Goal: Task Accomplishment & Management: Manage account settings

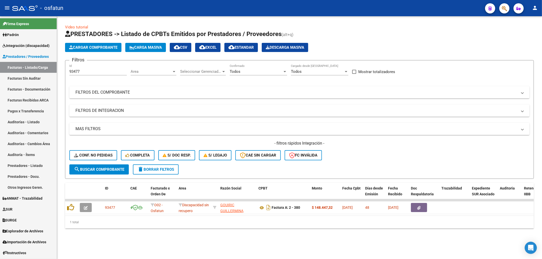
click at [356, 237] on div "Video tutorial PRESTADORES -> Listado de CPBTs Emitidos por Prestadores / Prove…" at bounding box center [299, 130] width 485 height 229
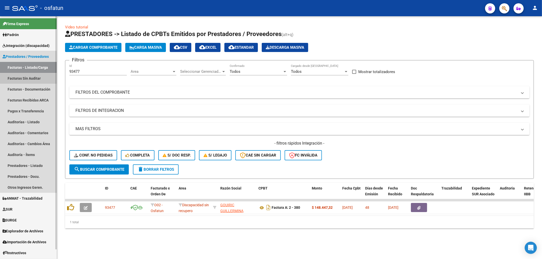
click at [29, 79] on link "Facturas Sin Auditar" at bounding box center [28, 78] width 57 height 11
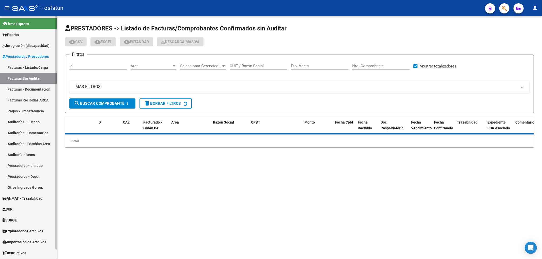
click at [33, 65] on link "Facturas - Listado/Carga" at bounding box center [28, 67] width 57 height 11
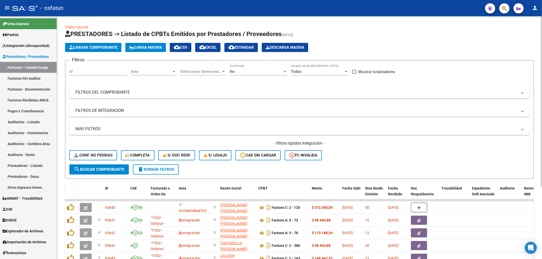
click at [67, 187] on datatable-header-cell at bounding box center [71, 194] width 13 height 22
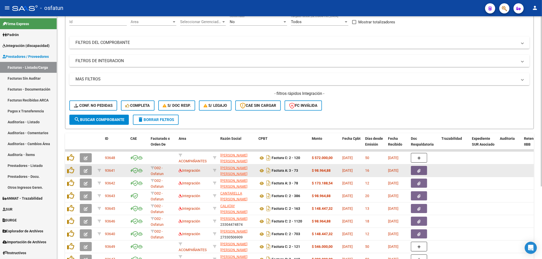
scroll to position [103, 0]
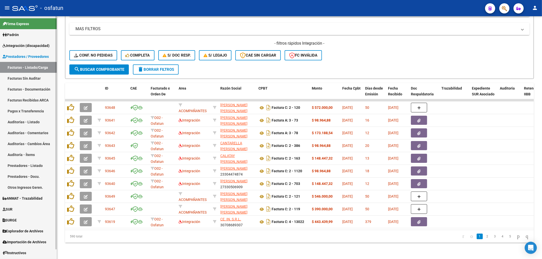
click at [29, 44] on span "Integración (discapacidad)" at bounding box center [26, 46] width 47 height 6
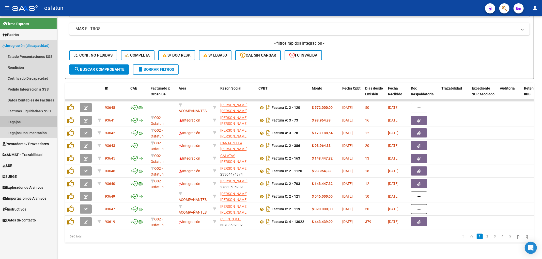
click at [24, 120] on link "Legajos" at bounding box center [28, 122] width 57 height 11
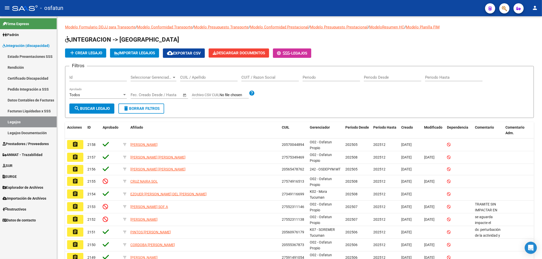
click at [24, 83] on link "Certificado Discapacidad" at bounding box center [28, 78] width 57 height 11
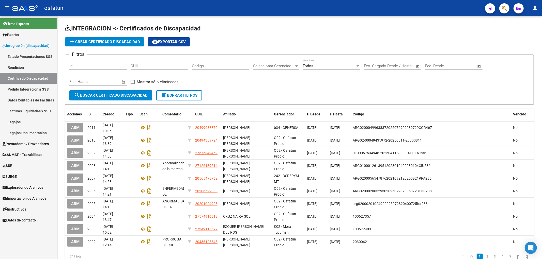
click at [19, 120] on link "Legajos" at bounding box center [28, 122] width 57 height 11
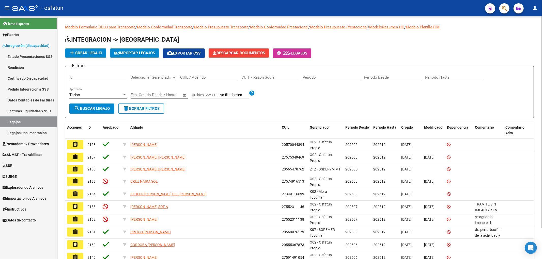
click at [221, 77] on input "CUIL / Apellido" at bounding box center [208, 77] width 57 height 5
paste input "57491651"
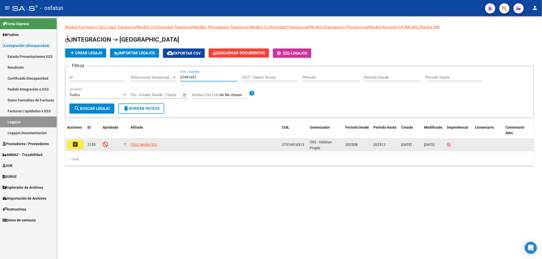
type input "57491651"
click at [298, 142] on div "27574916513" at bounding box center [294, 145] width 24 height 6
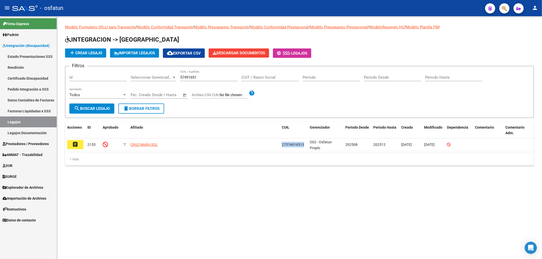
copy span "27574916513"
click at [40, 78] on link "Certificado Discapacidad" at bounding box center [28, 78] width 57 height 11
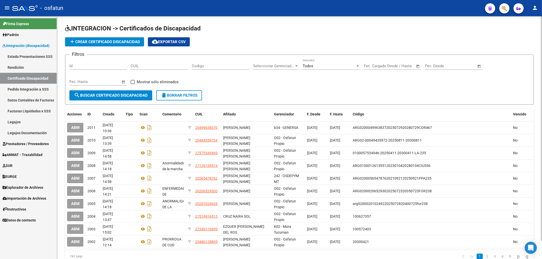
click at [165, 66] on input "CUIL" at bounding box center [159, 66] width 57 height 5
paste input "27-57491651-3"
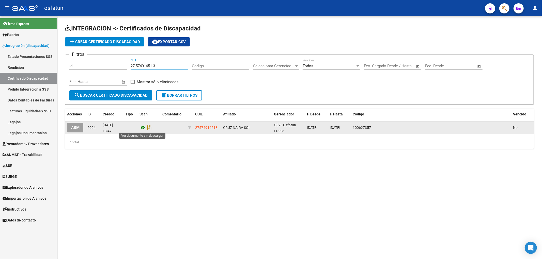
type input "27-57491651-3"
click at [141, 128] on icon at bounding box center [142, 128] width 7 height 6
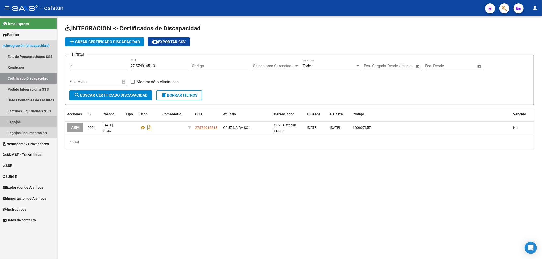
click at [8, 121] on link "Legajos" at bounding box center [28, 122] width 57 height 11
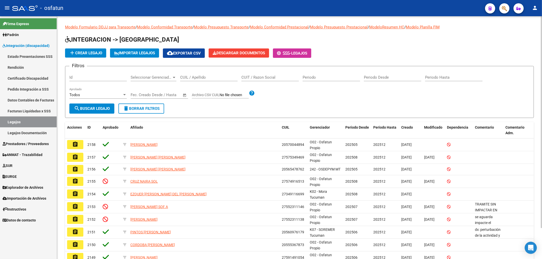
click at [198, 74] on div "CUIL / Apellido" at bounding box center [208, 75] width 57 height 11
paste input "57491651"
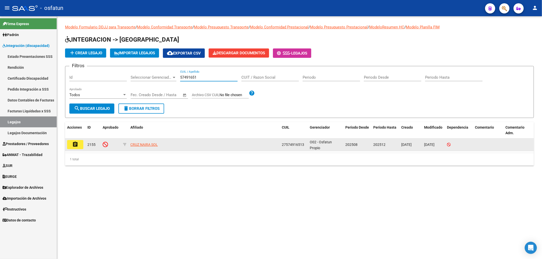
type input "57491651"
click at [80, 145] on button "assignment" at bounding box center [75, 144] width 16 height 9
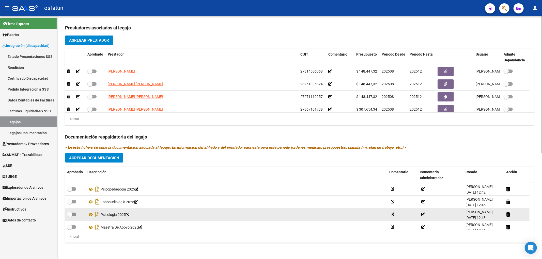
scroll to position [187, 0]
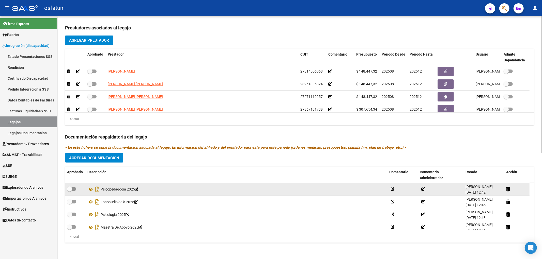
click at [74, 187] on label at bounding box center [71, 189] width 9 height 6
click at [70, 191] on input "checkbox" at bounding box center [69, 191] width 0 height 0
checkbox input "true"
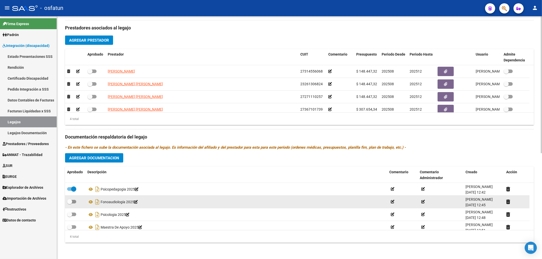
click at [68, 203] on span at bounding box center [69, 201] width 5 height 5
click at [69, 204] on input "checkbox" at bounding box center [69, 204] width 0 height 0
checkbox input "true"
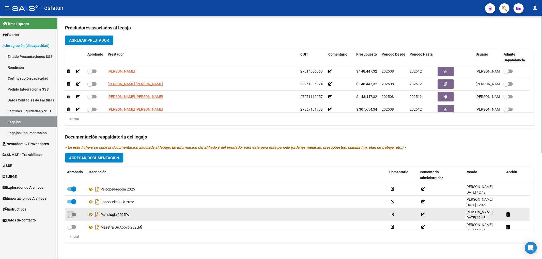
click at [74, 216] on span at bounding box center [71, 215] width 9 height 4
click at [70, 216] on input "checkbox" at bounding box center [69, 216] width 0 height 0
checkbox input "true"
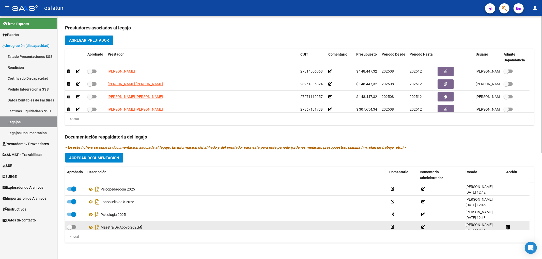
click at [73, 224] on label at bounding box center [71, 227] width 9 height 6
click at [70, 229] on input "checkbox" at bounding box center [69, 229] width 0 height 0
checkbox input "true"
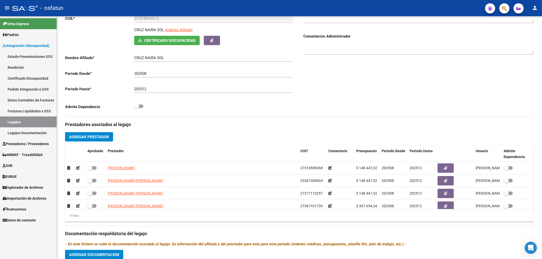
scroll to position [46, 0]
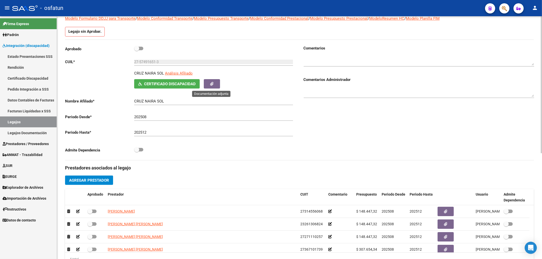
click at [212, 83] on icon "button" at bounding box center [211, 84] width 3 height 4
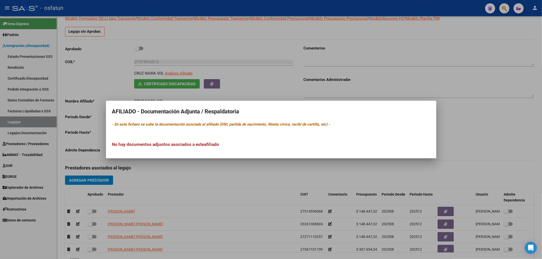
click at [248, 186] on div at bounding box center [271, 129] width 542 height 259
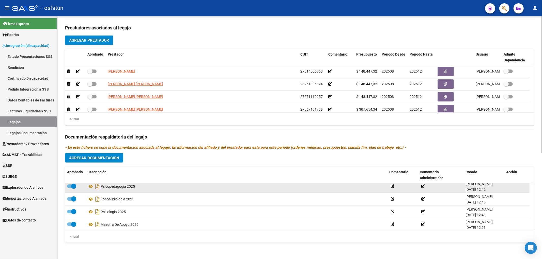
scroll to position [5, 0]
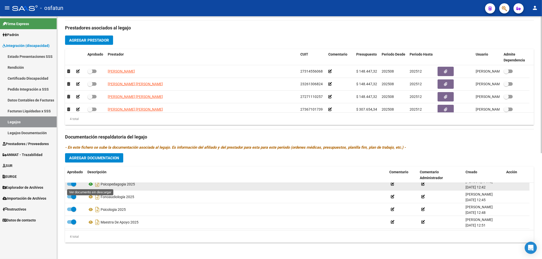
click at [92, 186] on icon at bounding box center [90, 184] width 7 height 6
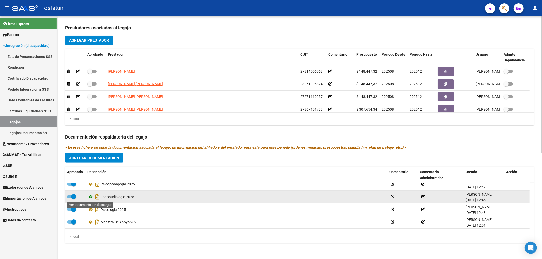
click at [90, 197] on icon at bounding box center [90, 197] width 7 height 6
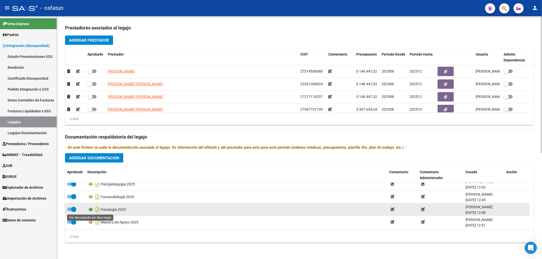
click at [90, 211] on icon at bounding box center [90, 210] width 7 height 6
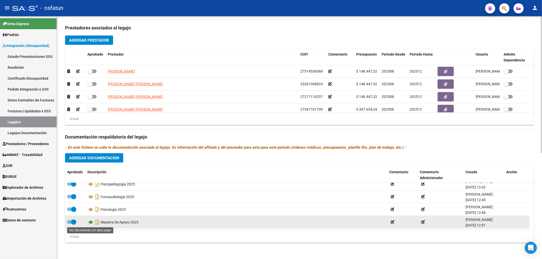
click at [91, 222] on icon at bounding box center [90, 222] width 7 height 6
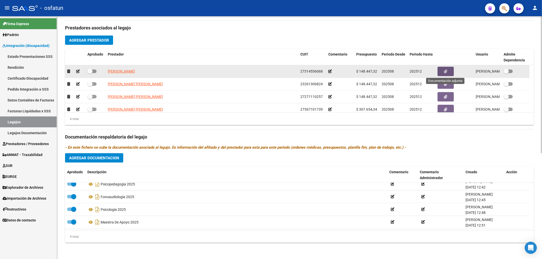
click at [440, 71] on button "button" at bounding box center [445, 71] width 16 height 9
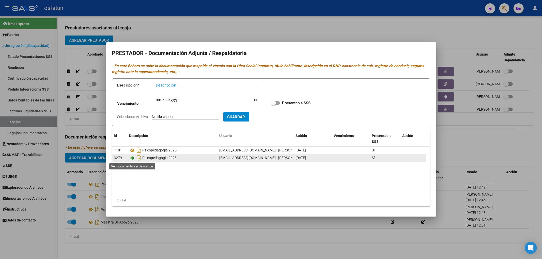
click at [132, 158] on icon at bounding box center [132, 158] width 7 height 6
click at [332, 31] on div at bounding box center [271, 129] width 542 height 259
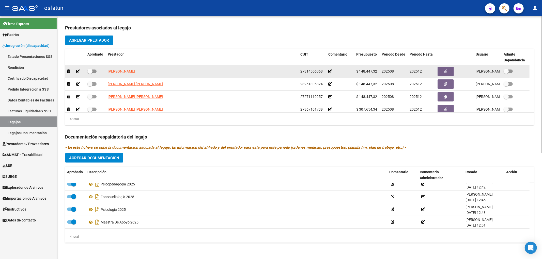
click at [329, 71] on icon at bounding box center [330, 72] width 4 height 4
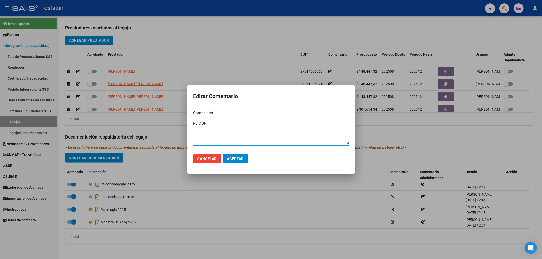
type textarea "PSICOP"
drag, startPoint x: 244, startPoint y: 157, endPoint x: 257, endPoint y: 153, distance: 14.2
click at [243, 158] on button "Aceptar" at bounding box center [235, 158] width 25 height 9
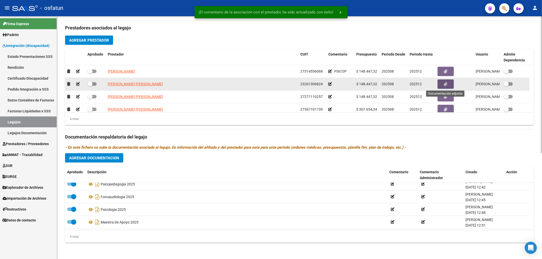
click at [445, 83] on icon "button" at bounding box center [445, 84] width 3 height 4
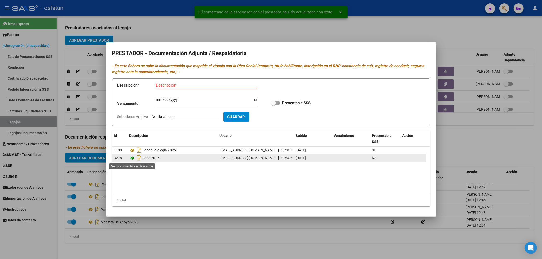
click at [131, 159] on icon at bounding box center [132, 158] width 7 height 6
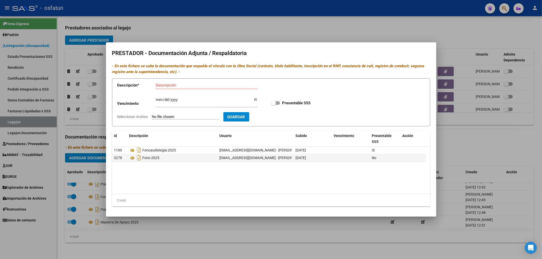
click at [181, 225] on div at bounding box center [271, 129] width 542 height 259
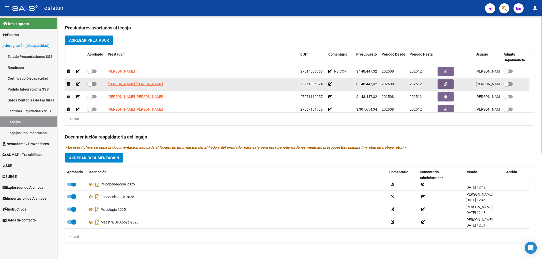
click at [329, 83] on icon at bounding box center [330, 84] width 4 height 4
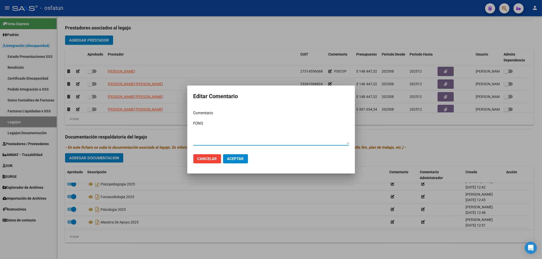
type textarea "FONO"
click at [241, 161] on button "Aceptar" at bounding box center [235, 158] width 25 height 9
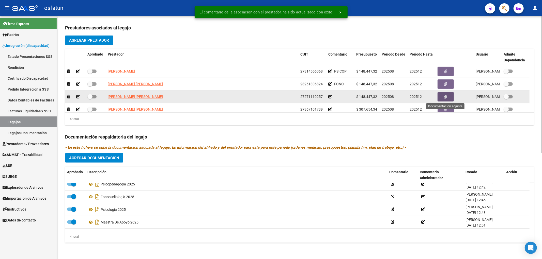
click at [446, 99] on icon "button" at bounding box center [445, 97] width 3 height 4
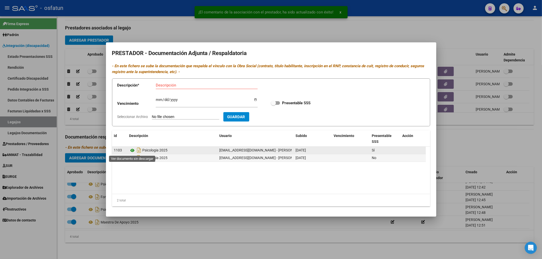
click at [133, 149] on icon at bounding box center [132, 151] width 7 height 6
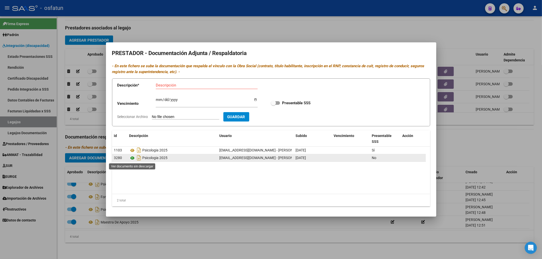
click at [133, 158] on icon at bounding box center [132, 158] width 7 height 6
click at [218, 229] on div at bounding box center [271, 129] width 542 height 259
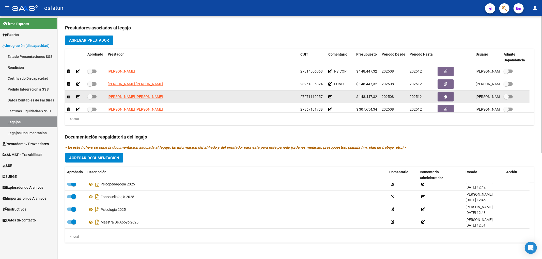
click at [331, 95] on icon at bounding box center [330, 97] width 4 height 4
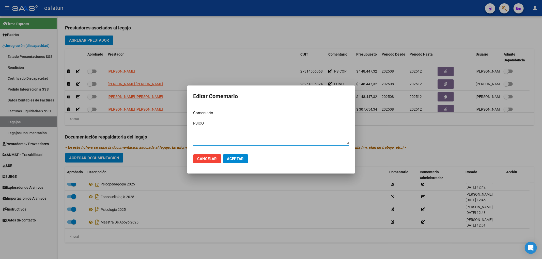
type textarea "PSICO"
click at [235, 159] on span "Aceptar" at bounding box center [235, 159] width 17 height 5
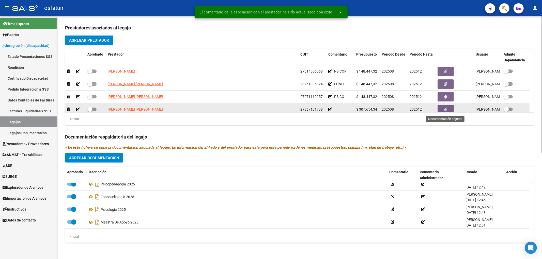
click at [446, 106] on button "button" at bounding box center [445, 109] width 16 height 9
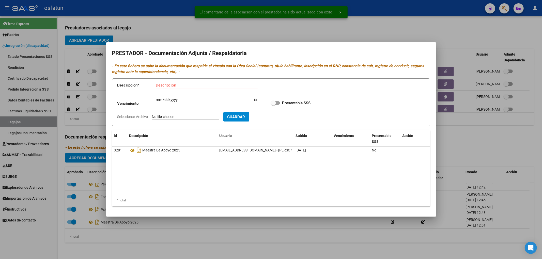
drag, startPoint x: 275, startPoint y: 237, endPoint x: 276, endPoint y: 222, distance: 15.1
click at [274, 237] on div at bounding box center [271, 129] width 542 height 259
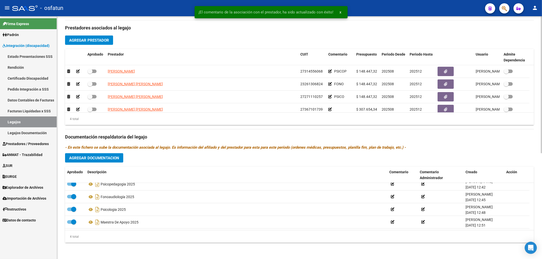
scroll to position [2, 0]
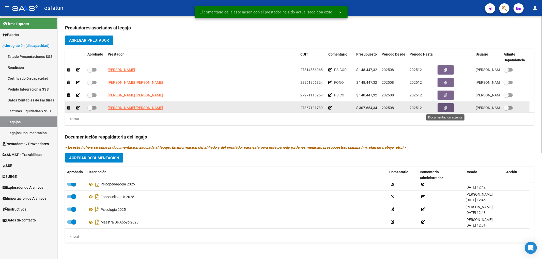
click at [450, 108] on button "button" at bounding box center [445, 107] width 16 height 9
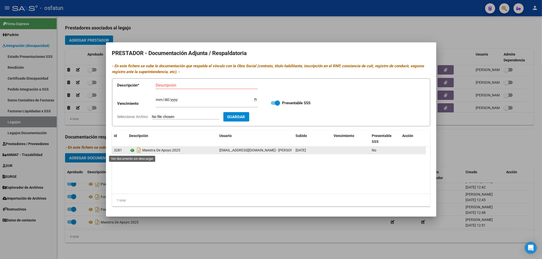
click at [134, 151] on icon at bounding box center [132, 151] width 7 height 6
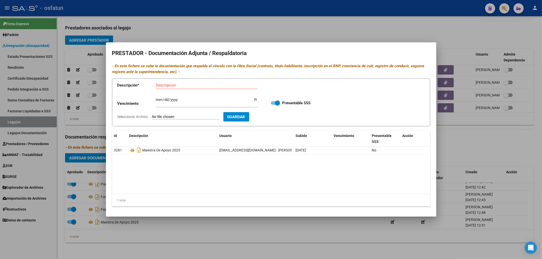
click at [327, 237] on div at bounding box center [271, 129] width 542 height 259
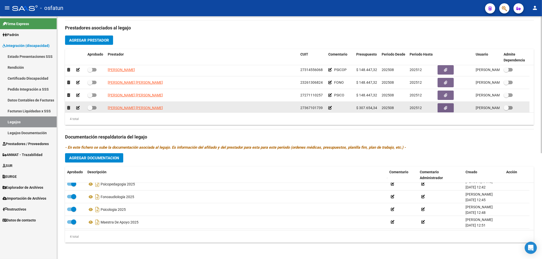
click at [330, 108] on icon at bounding box center [330, 108] width 4 height 4
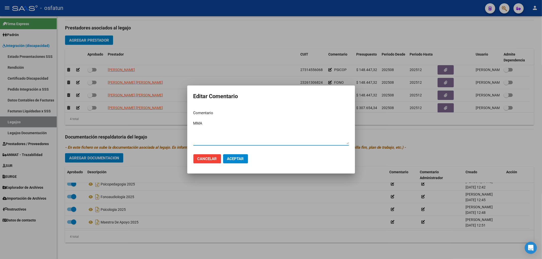
type textarea "MMA"
click at [235, 160] on span "Aceptar" at bounding box center [235, 159] width 17 height 5
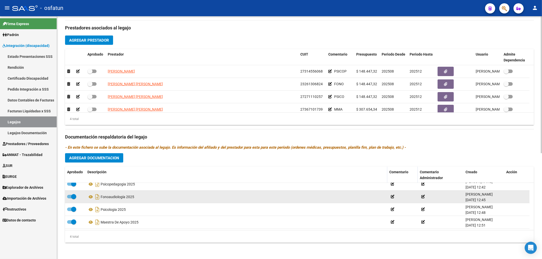
scroll to position [18, 0]
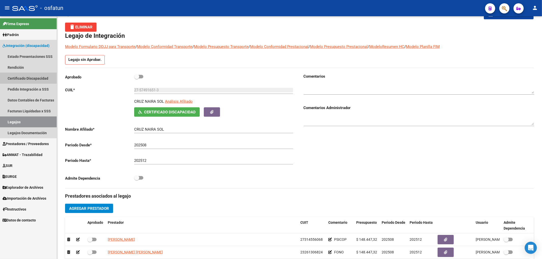
click at [25, 77] on link "Certificado Discapacidad" at bounding box center [28, 78] width 57 height 11
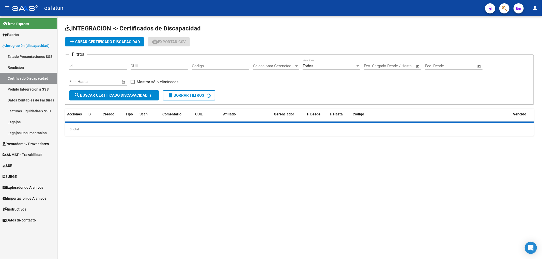
click at [161, 66] on input "CUIL" at bounding box center [159, 66] width 57 height 5
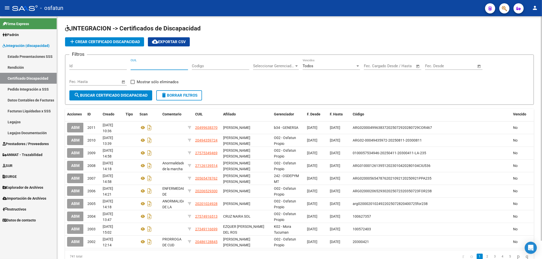
paste input "20-36309327-3"
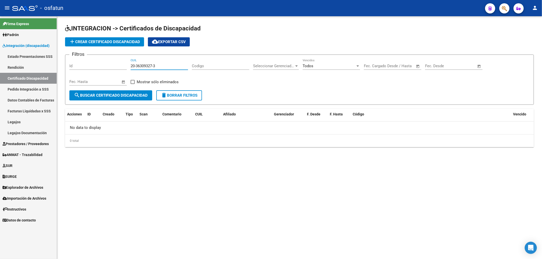
click at [136, 67] on input "20-36309327-3" at bounding box center [159, 66] width 57 height 5
type input "26-3093273"
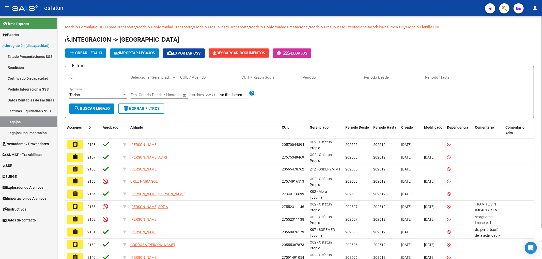
click at [194, 74] on div "CUIL / Apellido" at bounding box center [208, 75] width 57 height 11
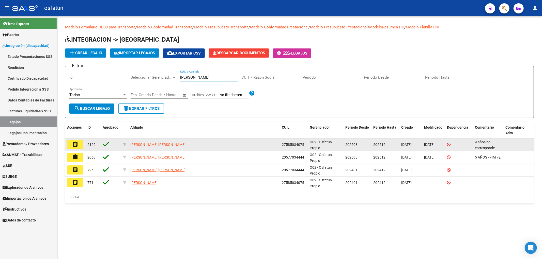
type input "almiron"
click at [77, 143] on mat-icon "assignment" at bounding box center [75, 144] width 6 height 6
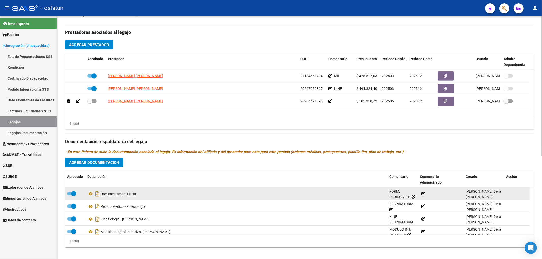
scroll to position [178, 0]
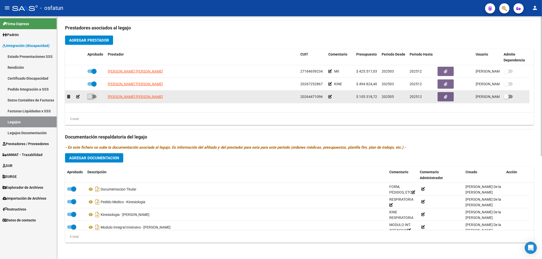
click at [96, 96] on span at bounding box center [91, 97] width 9 height 4
click at [90, 99] on input "checkbox" at bounding box center [90, 99] width 0 height 0
checkbox input "true"
click at [329, 97] on icon at bounding box center [330, 97] width 4 height 4
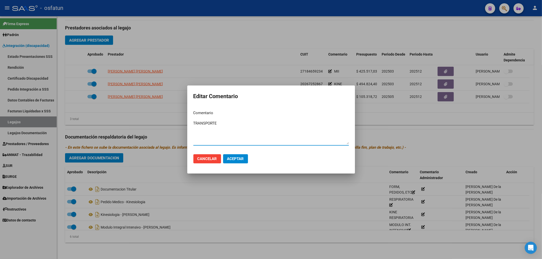
type textarea "TRANSPORTE"
click at [240, 159] on span "Aceptar" at bounding box center [235, 159] width 17 height 5
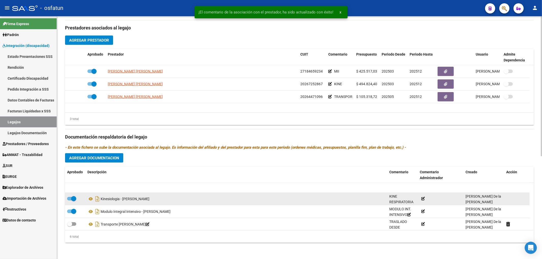
scroll to position [31, 0]
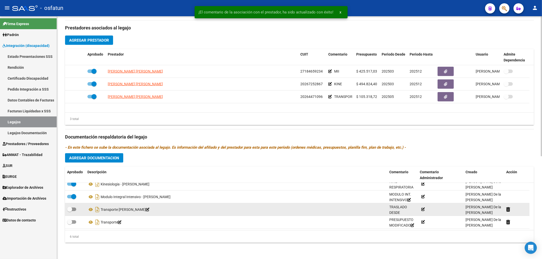
click at [73, 209] on span at bounding box center [71, 210] width 9 height 4
click at [70, 211] on input "checkbox" at bounding box center [69, 211] width 0 height 0
checkbox input "true"
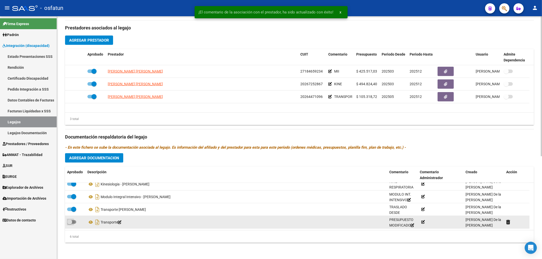
click at [72, 223] on span at bounding box center [71, 222] width 9 height 4
click at [70, 224] on input "checkbox" at bounding box center [69, 224] width 0 height 0
checkbox input "true"
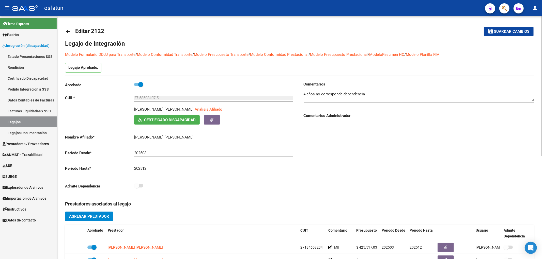
scroll to position [0, 0]
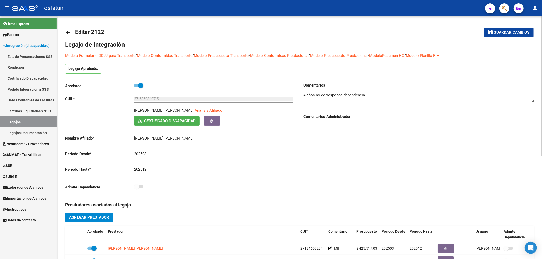
click at [529, 23] on div "arrow_back Editar 2122 save Guardar cambios Legajo de Integración Modelo Formul…" at bounding box center [299, 226] width 485 height 420
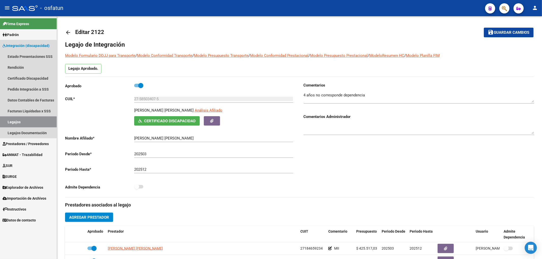
click at [19, 123] on link "Legajos" at bounding box center [28, 122] width 57 height 11
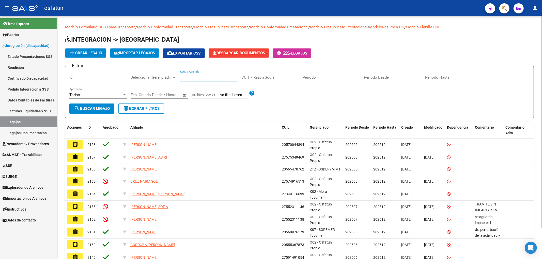
click at [192, 76] on input "CUIL / Apellido" at bounding box center [208, 77] width 57 height 5
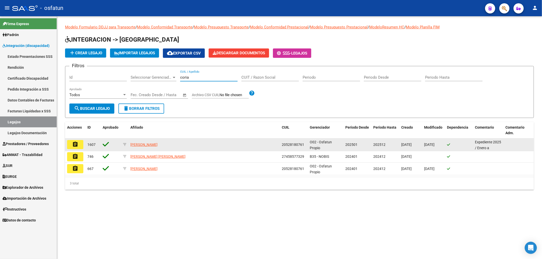
type input "coria"
click at [79, 143] on button "assignment" at bounding box center [75, 144] width 16 height 9
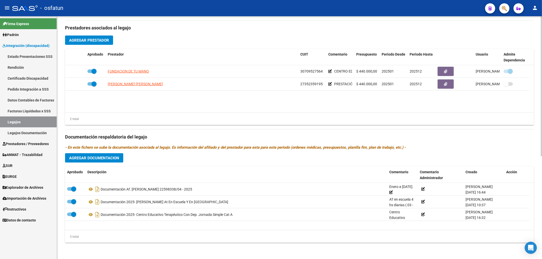
scroll to position [178, 0]
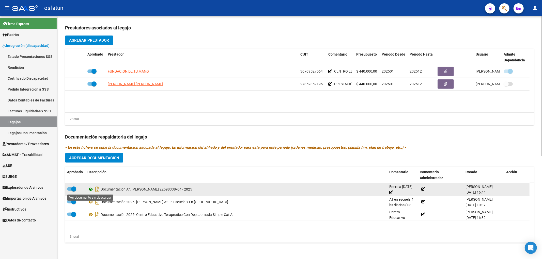
click at [92, 189] on icon at bounding box center [90, 189] width 7 height 6
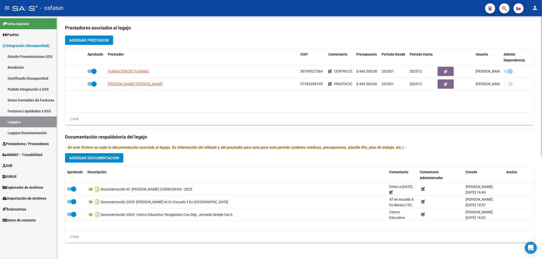
scroll to position [9, 0]
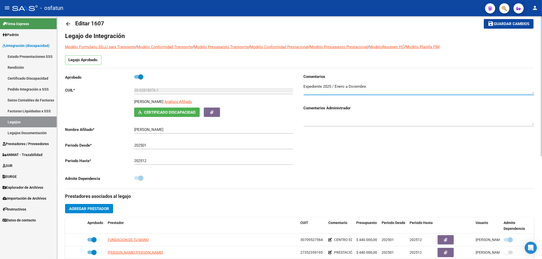
click at [383, 87] on textarea at bounding box center [418, 89] width 230 height 10
type textarea "Expediente 2025 / Enero a Diciembre. FIM 62, 11 años"
click at [496, 23] on span "Guardar cambios" at bounding box center [512, 24] width 36 height 5
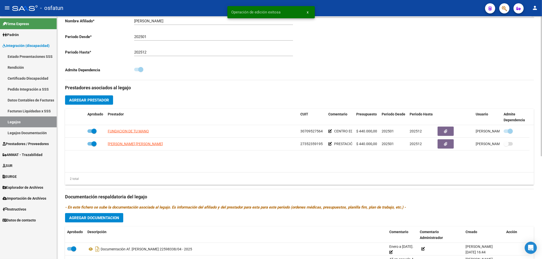
scroll to position [121, 0]
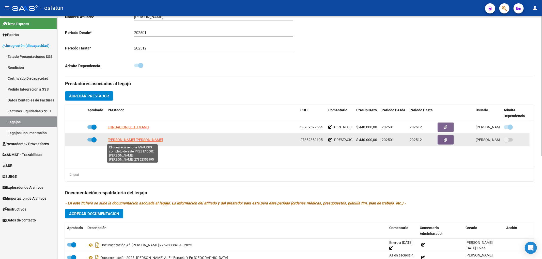
click at [121, 140] on span "FERNANDEZ DANIELA CECILIA" at bounding box center [135, 140] width 55 height 4
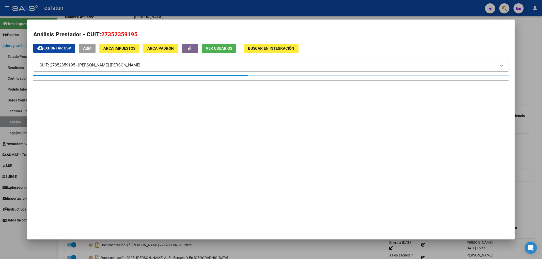
click at [265, 255] on div at bounding box center [271, 129] width 542 height 259
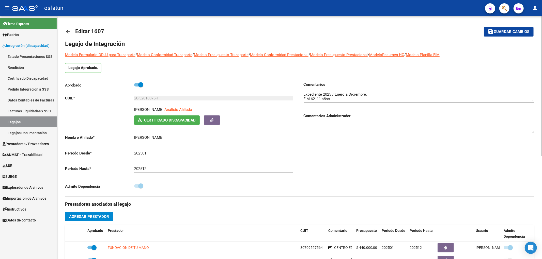
scroll to position [0, 0]
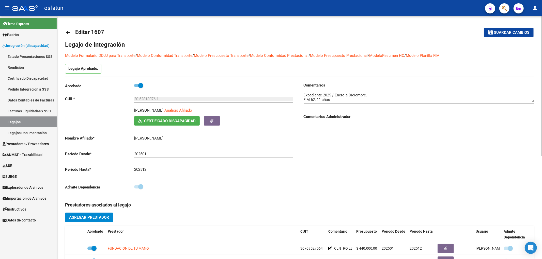
click at [140, 103] on div "20-52818076-1 Ingresar CUIL" at bounding box center [213, 100] width 159 height 16
click at [142, 101] on input "20-52818076-1" at bounding box center [213, 99] width 159 height 5
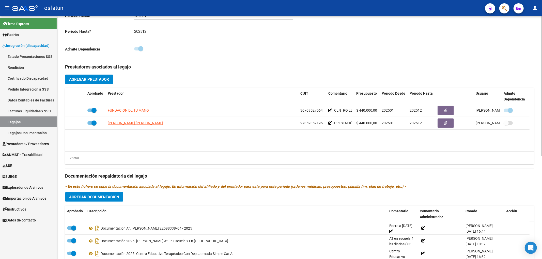
scroll to position [178, 0]
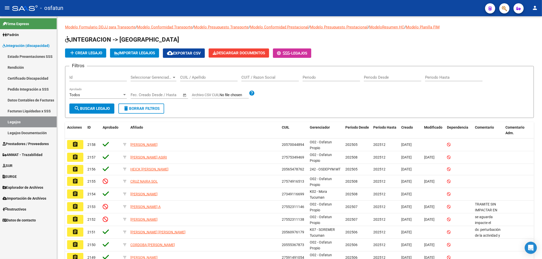
click at [27, 148] on link "Prestadores / Proveedores" at bounding box center [28, 143] width 57 height 11
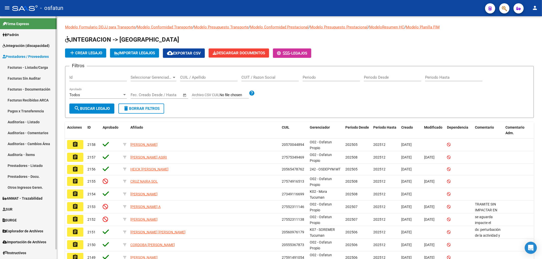
click at [40, 64] on link "Facturas - Listado/Carga" at bounding box center [28, 67] width 57 height 11
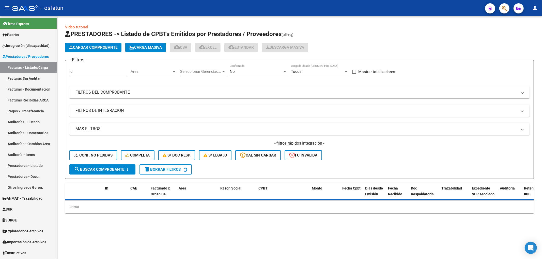
click at [127, 94] on mat-panel-title "FILTROS DEL COMPROBANTE" at bounding box center [296, 93] width 442 height 6
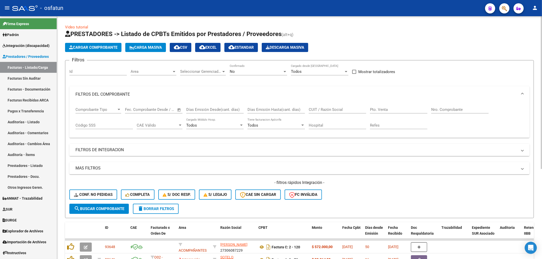
click at [104, 150] on mat-panel-title "FILTROS DE INTEGRACION" at bounding box center [296, 150] width 442 height 6
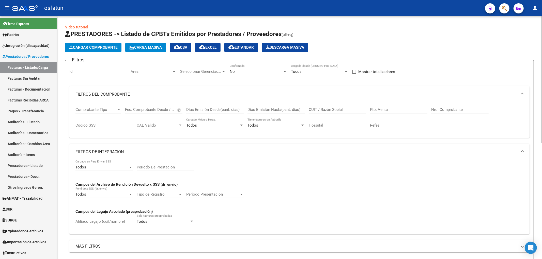
click at [144, 167] on input "Período De Prestación" at bounding box center [165, 167] width 57 height 5
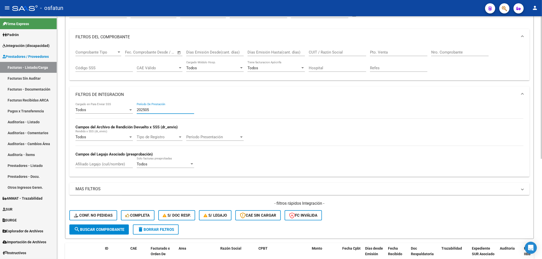
scroll to position [169, 0]
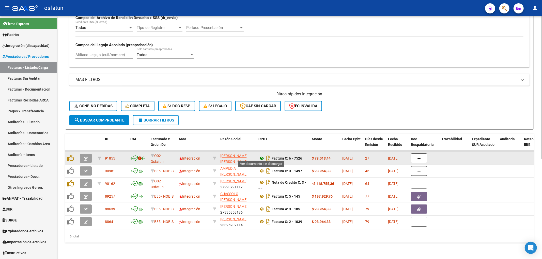
type input "202505"
click at [260, 156] on icon at bounding box center [261, 158] width 7 height 6
click at [83, 155] on button "button" at bounding box center [86, 158] width 12 height 9
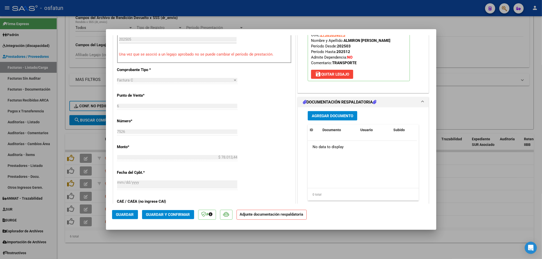
scroll to position [197, 0]
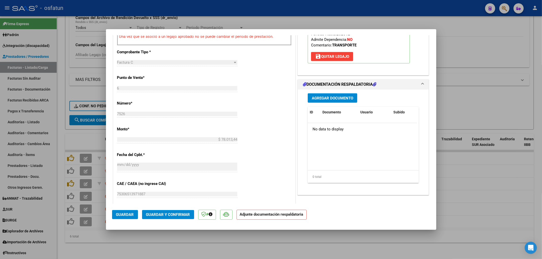
click at [174, 216] on span "Guardar y Confirmar" at bounding box center [168, 215] width 44 height 5
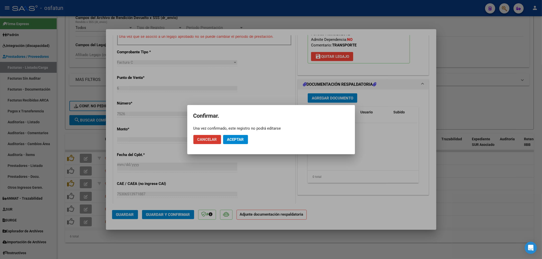
click at [237, 141] on span "Aceptar" at bounding box center [235, 139] width 17 height 5
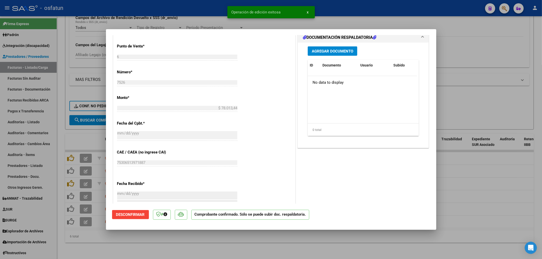
click at [91, 135] on div at bounding box center [271, 129] width 542 height 259
type input "$ 0,00"
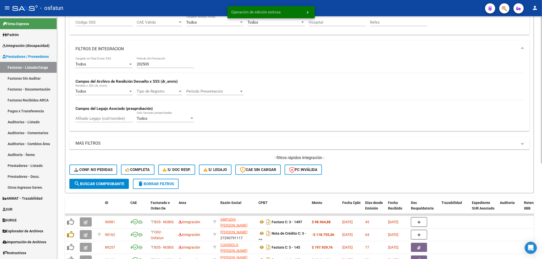
scroll to position [102, 0]
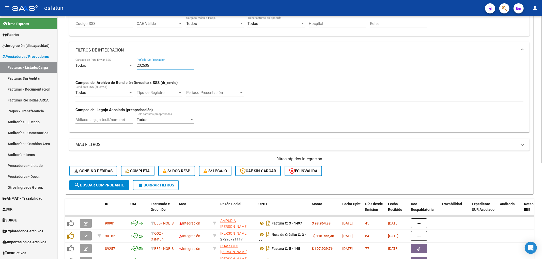
click at [162, 65] on input "202505" at bounding box center [165, 65] width 57 height 5
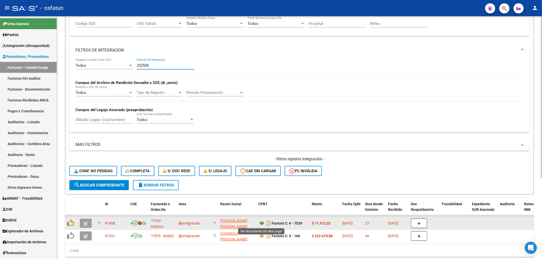
type input "202506"
click at [259, 222] on icon at bounding box center [261, 223] width 7 height 6
click at [85, 222] on icon "button" at bounding box center [86, 224] width 4 height 4
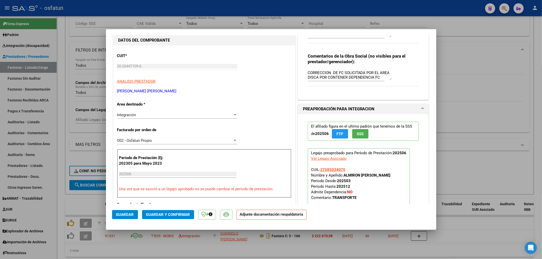
scroll to position [113, 0]
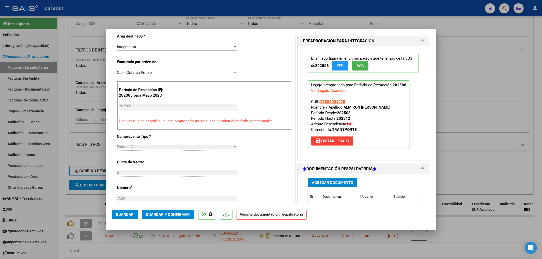
click at [175, 216] on span "Guardar y Confirmar" at bounding box center [168, 215] width 44 height 5
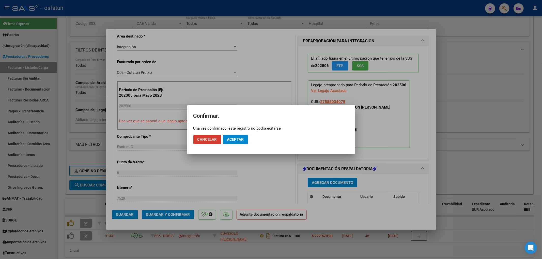
click at [232, 140] on span "Aceptar" at bounding box center [235, 139] width 17 height 5
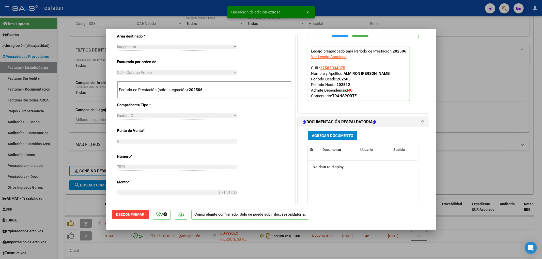
click at [202, 21] on div at bounding box center [271, 129] width 542 height 259
type input "$ 0,00"
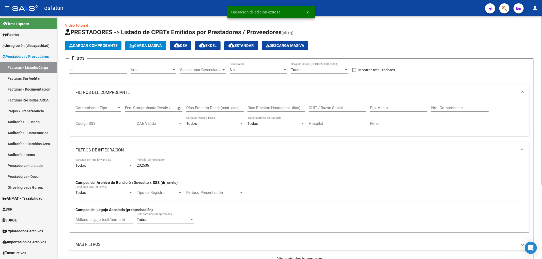
scroll to position [0, 0]
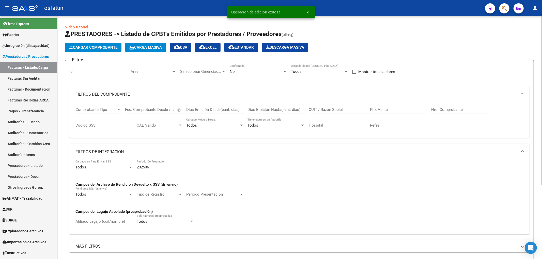
click at [171, 172] on div "202506 Período De Prestación" at bounding box center [165, 168] width 57 height 16
click at [165, 168] on input "202506" at bounding box center [165, 167] width 57 height 5
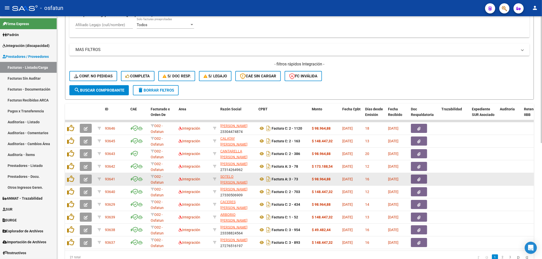
scroll to position [221, 0]
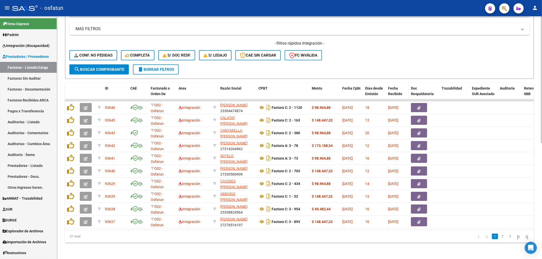
type input "202507"
click at [388, 93] on datatable-header-cell "Fecha Recibido" at bounding box center [397, 94] width 23 height 22
click at [392, 91] on span "Fecha Recibido" at bounding box center [395, 91] width 14 height 10
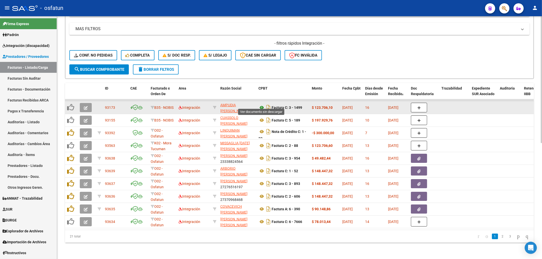
click at [263, 105] on icon at bounding box center [261, 108] width 7 height 6
click at [85, 106] on button "button" at bounding box center [86, 107] width 12 height 9
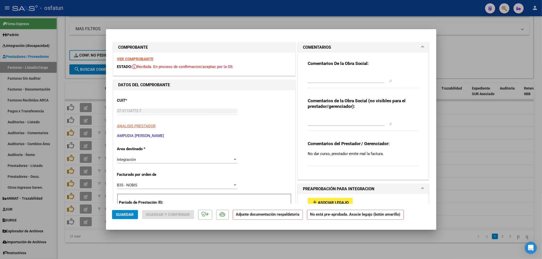
click at [454, 124] on div at bounding box center [271, 129] width 542 height 259
type input "$ 0,00"
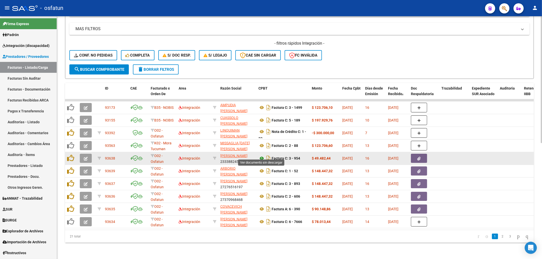
click at [260, 155] on icon at bounding box center [261, 158] width 7 height 6
click at [88, 154] on button "button" at bounding box center [86, 158] width 12 height 9
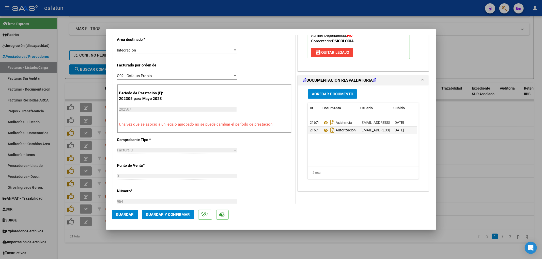
scroll to position [113, 0]
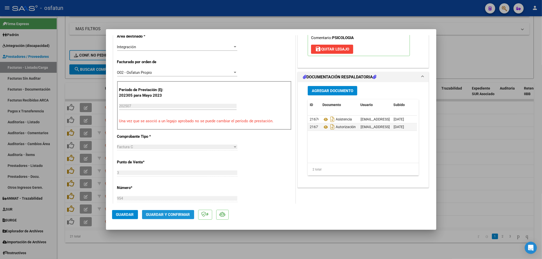
click at [154, 214] on span "Guardar y Confirmar" at bounding box center [168, 215] width 44 height 5
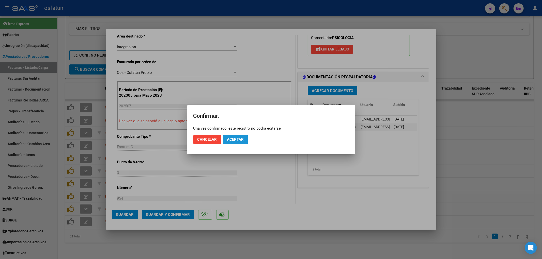
click at [244, 141] on button "Aceptar" at bounding box center [235, 139] width 25 height 9
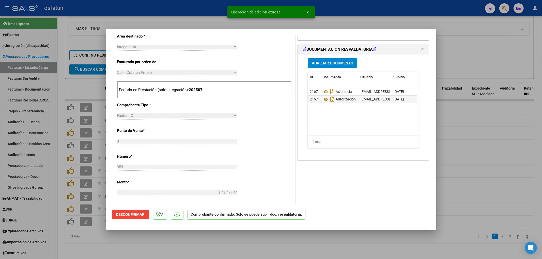
click at [215, 15] on div at bounding box center [271, 129] width 542 height 259
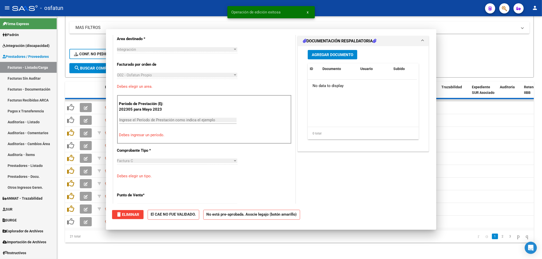
type input "$ 0,00"
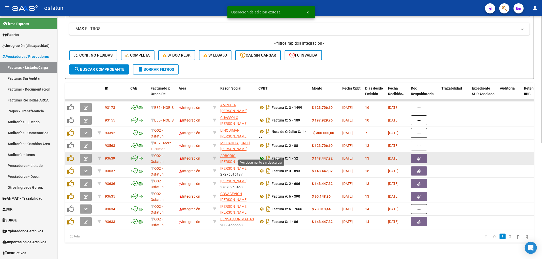
click at [261, 155] on icon at bounding box center [261, 158] width 7 height 6
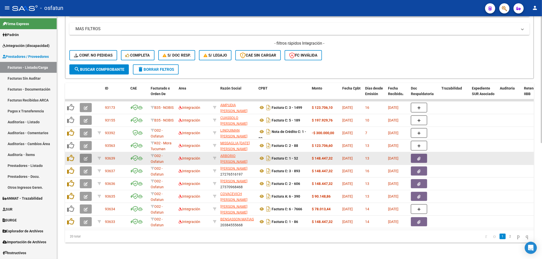
click at [84, 157] on icon "button" at bounding box center [86, 159] width 4 height 4
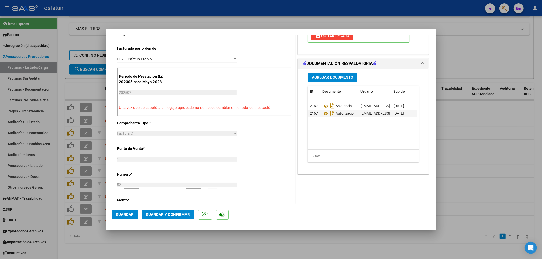
scroll to position [225, 0]
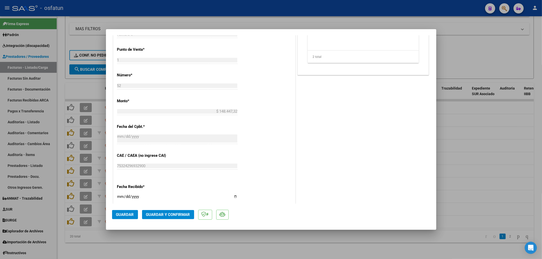
click at [162, 214] on mat-dialog-actions "Guardar Guardar y Confirmar" at bounding box center [271, 214] width 318 height 20
click at [160, 213] on span "Guardar y Confirmar" at bounding box center [168, 215] width 44 height 5
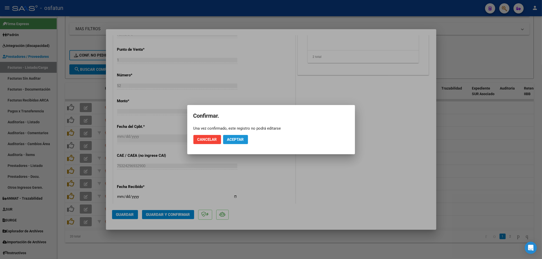
click at [231, 138] on span "Aceptar" at bounding box center [235, 139] width 17 height 5
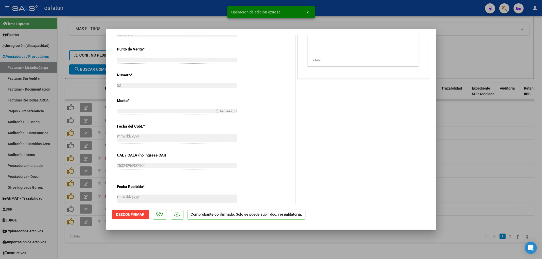
click at [202, 15] on div at bounding box center [271, 129] width 542 height 259
type input "$ 0,00"
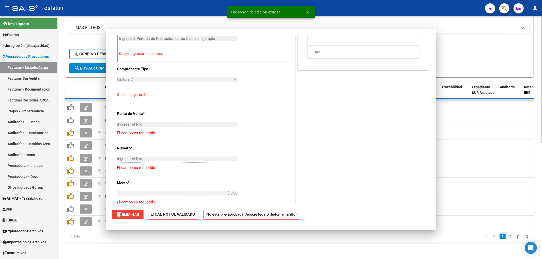
scroll to position [288, 0]
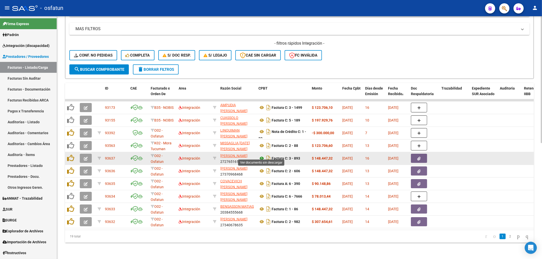
click at [261, 155] on icon at bounding box center [261, 158] width 7 height 6
click at [80, 155] on button "button" at bounding box center [86, 158] width 12 height 9
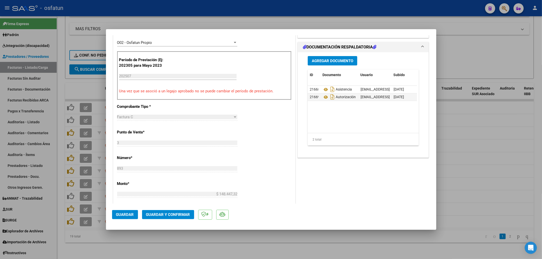
scroll to position [169, 0]
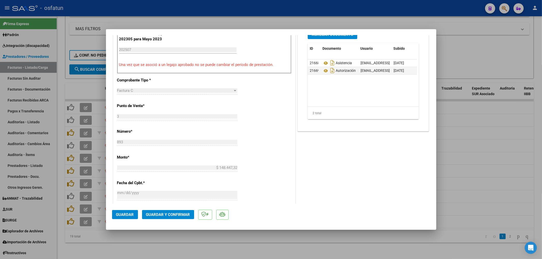
click at [166, 213] on span "Guardar y Confirmar" at bounding box center [168, 215] width 44 height 5
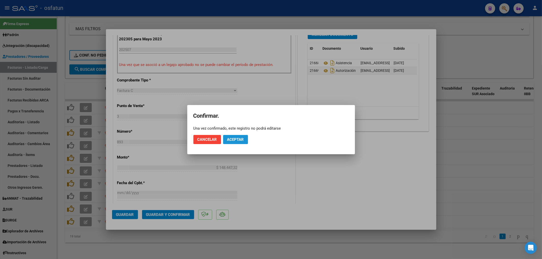
click at [239, 142] on button "Aceptar" at bounding box center [235, 139] width 25 height 9
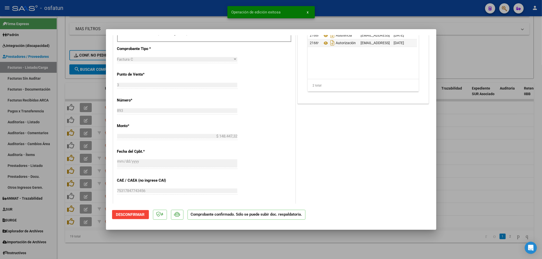
click at [493, 158] on div at bounding box center [271, 129] width 542 height 259
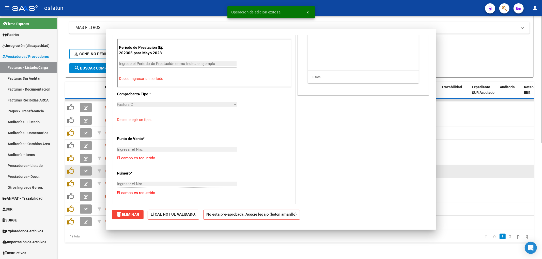
scroll to position [0, 0]
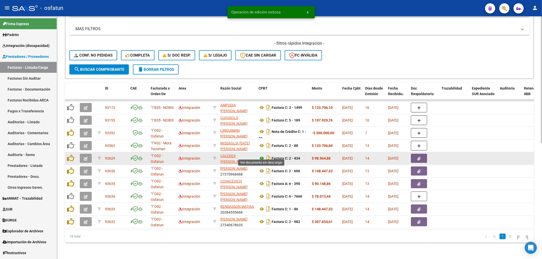
click at [261, 157] on icon at bounding box center [261, 158] width 7 height 6
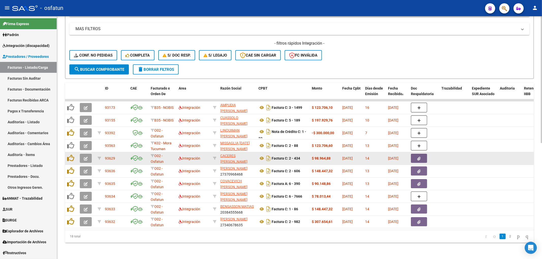
click at [84, 157] on icon "button" at bounding box center [86, 159] width 4 height 4
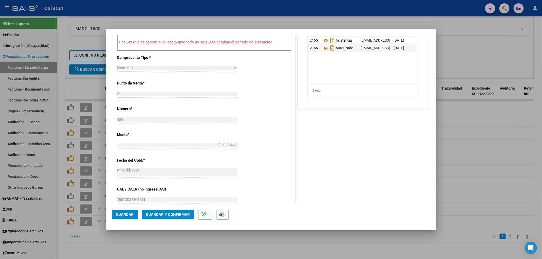
scroll to position [197, 0]
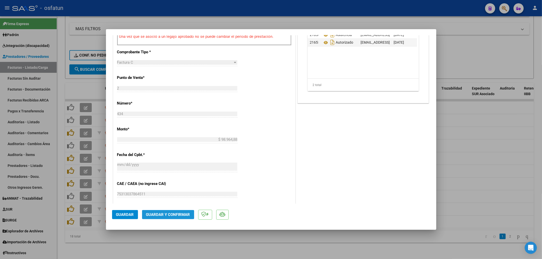
click at [157, 214] on span "Guardar y Confirmar" at bounding box center [168, 215] width 44 height 5
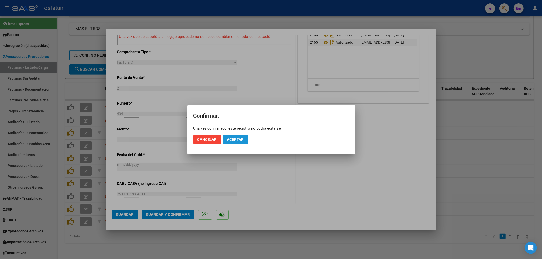
click at [239, 139] on span "Aceptar" at bounding box center [235, 139] width 17 height 5
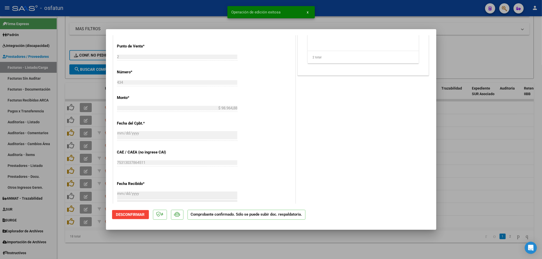
click at [200, 19] on div at bounding box center [271, 129] width 542 height 259
type input "$ 0,00"
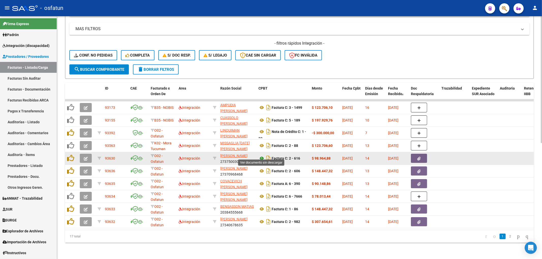
click at [260, 155] on icon at bounding box center [261, 158] width 7 height 6
click at [84, 157] on icon "button" at bounding box center [86, 159] width 4 height 4
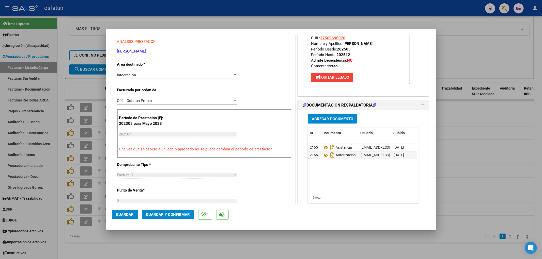
scroll to position [225, 0]
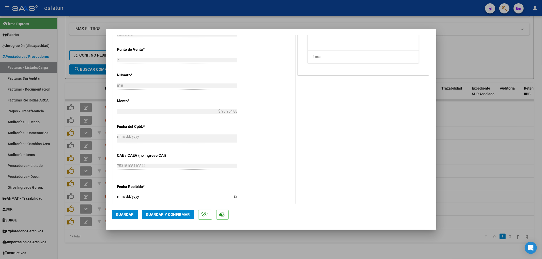
click at [171, 209] on mat-dialog-actions "Guardar Guardar y Confirmar" at bounding box center [271, 214] width 318 height 20
click at [171, 213] on span "Guardar y Confirmar" at bounding box center [168, 215] width 44 height 5
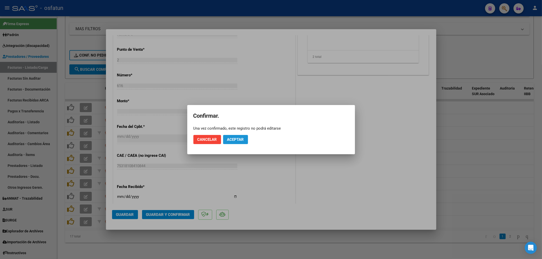
click at [242, 139] on span "Aceptar" at bounding box center [235, 139] width 17 height 5
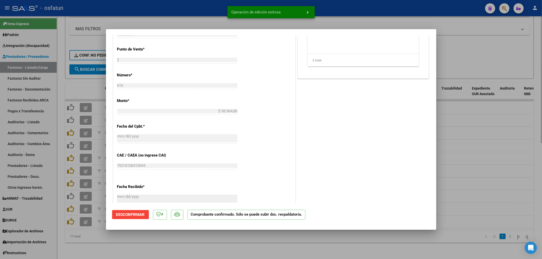
drag, startPoint x: 207, startPoint y: 15, endPoint x: 200, endPoint y: 23, distance: 11.0
click at [206, 16] on div at bounding box center [271, 129] width 542 height 259
type input "$ 0,00"
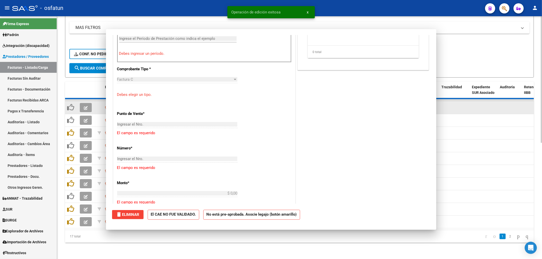
scroll to position [0, 0]
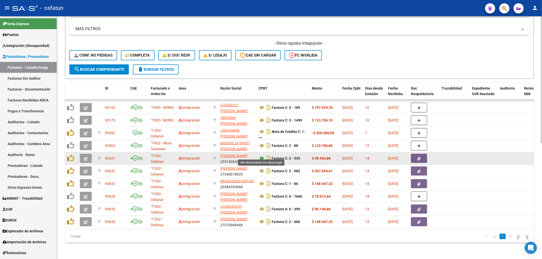
click at [260, 155] on icon at bounding box center [261, 158] width 7 height 6
click at [84, 157] on icon "button" at bounding box center [86, 159] width 4 height 4
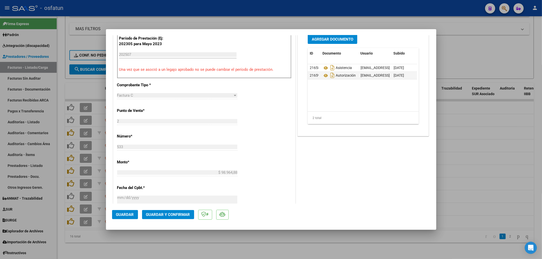
scroll to position [197, 0]
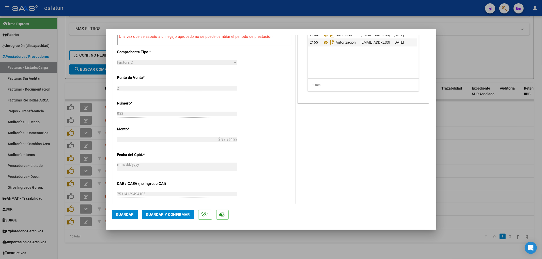
click at [178, 207] on mat-dialog-actions "Guardar Guardar y Confirmar" at bounding box center [271, 214] width 318 height 20
click at [177, 213] on span "Guardar y Confirmar" at bounding box center [168, 215] width 44 height 5
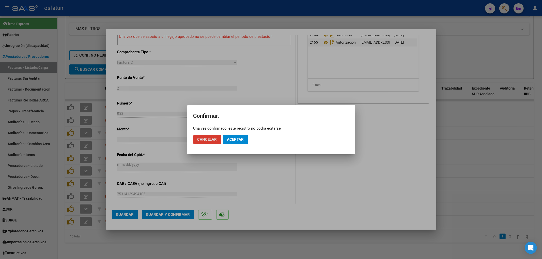
click at [234, 141] on span "Aceptar" at bounding box center [235, 139] width 17 height 5
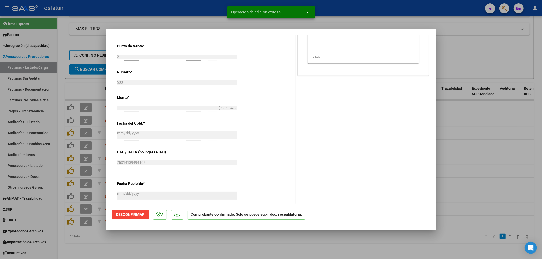
drag, startPoint x: 202, startPoint y: 8, endPoint x: 199, endPoint y: 12, distance: 5.2
click at [201, 9] on div at bounding box center [271, 129] width 542 height 259
type input "$ 0,00"
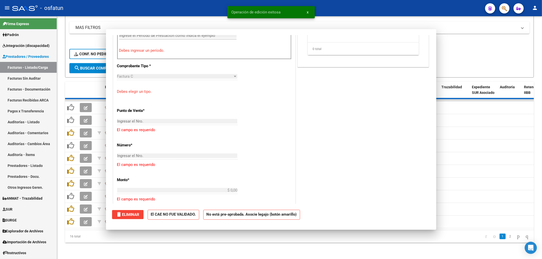
scroll to position [206, 0]
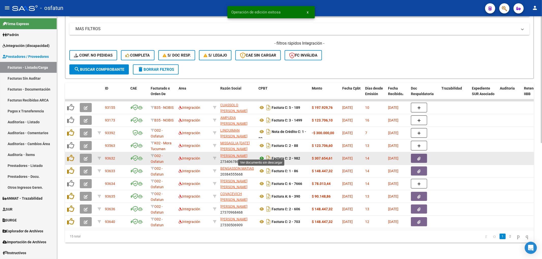
click at [262, 155] on icon at bounding box center [261, 158] width 7 height 6
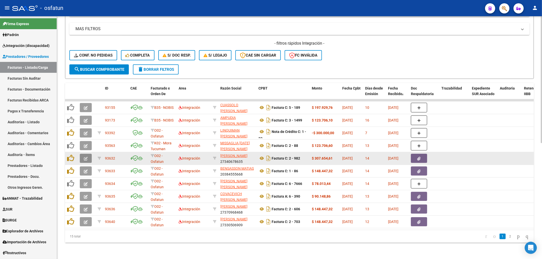
click at [85, 157] on button "button" at bounding box center [86, 158] width 12 height 9
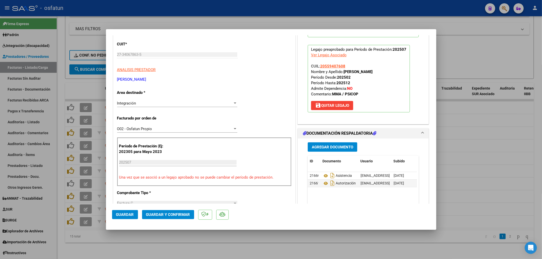
scroll to position [141, 0]
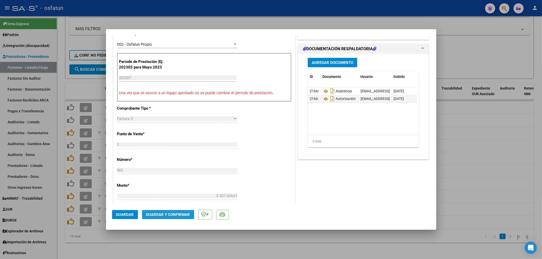
click at [168, 215] on span "Guardar y Confirmar" at bounding box center [168, 215] width 44 height 5
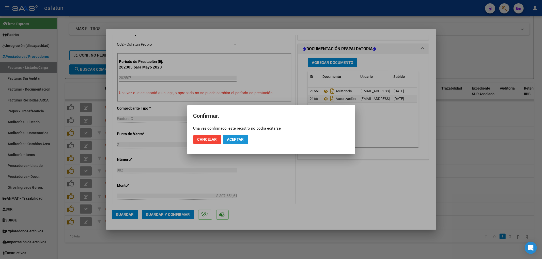
click at [233, 143] on button "Aceptar" at bounding box center [235, 139] width 25 height 9
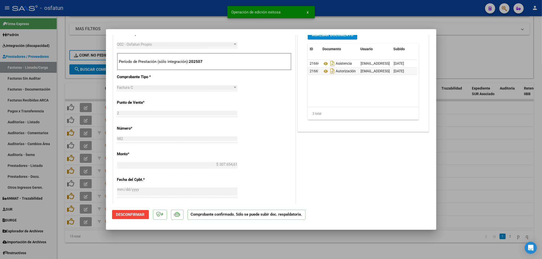
click at [210, 8] on div at bounding box center [271, 129] width 542 height 259
type input "$ 0,00"
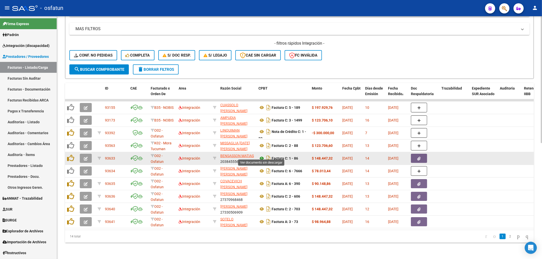
click at [262, 155] on icon at bounding box center [261, 158] width 7 height 6
click at [86, 157] on icon "button" at bounding box center [86, 159] width 4 height 4
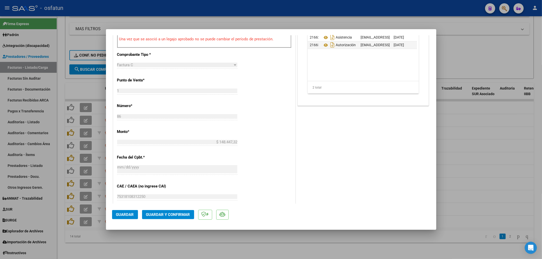
scroll to position [225, 0]
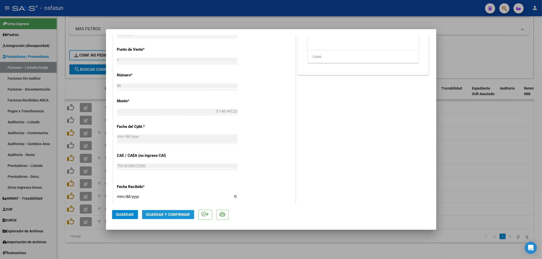
click at [177, 215] on span "Guardar y Confirmar" at bounding box center [168, 215] width 44 height 5
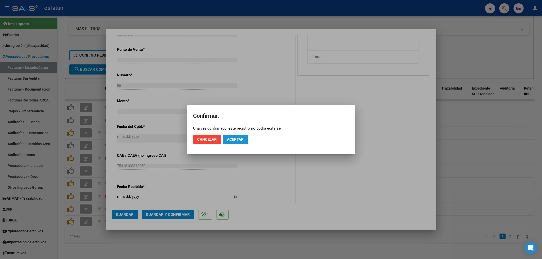
drag, startPoint x: 234, startPoint y: 138, endPoint x: 195, endPoint y: 3, distance: 141.4
click at [234, 134] on mat-dialog-actions "Cancelar Aceptar" at bounding box center [270, 139] width 155 height 17
click at [230, 143] on button "Aceptar" at bounding box center [235, 139] width 25 height 9
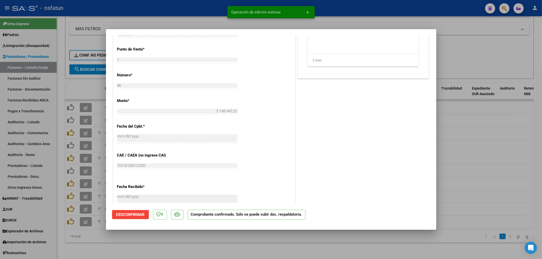
drag, startPoint x: 201, startPoint y: 9, endPoint x: 199, endPoint y: 1, distance: 8.9
click at [201, 9] on div at bounding box center [271, 129] width 542 height 259
type input "$ 0,00"
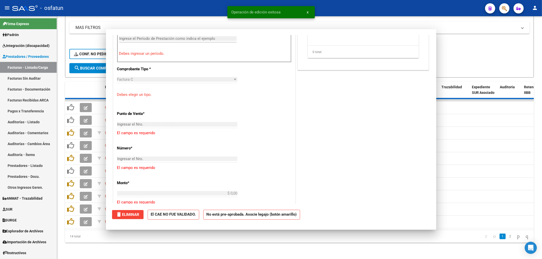
scroll to position [288, 0]
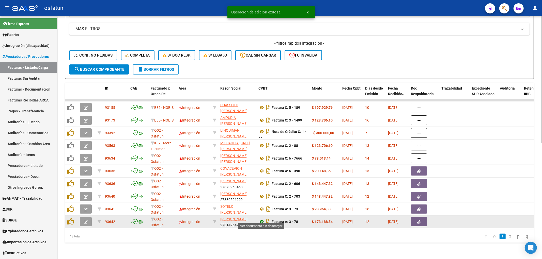
click at [262, 219] on icon at bounding box center [261, 222] width 7 height 6
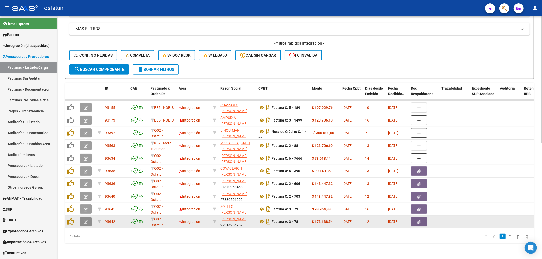
click at [85, 220] on button "button" at bounding box center [86, 221] width 12 height 9
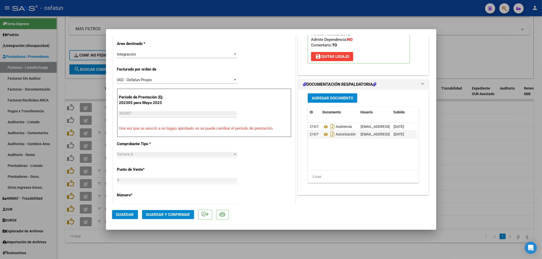
scroll to position [169, 0]
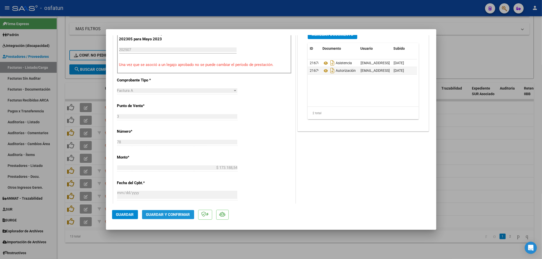
click at [155, 213] on span "Guardar y Confirmar" at bounding box center [168, 215] width 44 height 5
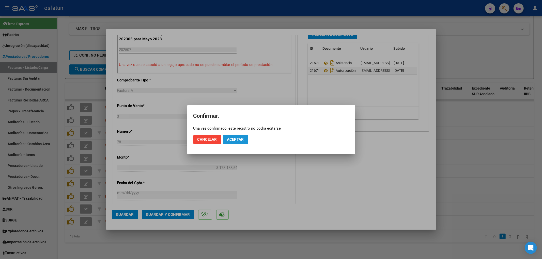
click at [227, 140] on span "Aceptar" at bounding box center [235, 139] width 17 height 5
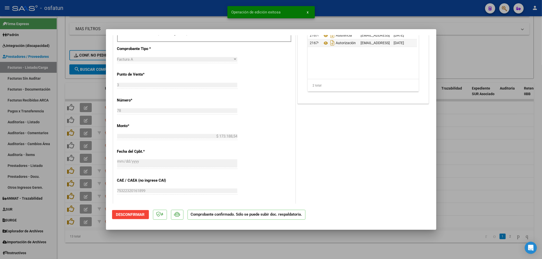
click at [206, 11] on div at bounding box center [271, 129] width 542 height 259
type input "$ 0,00"
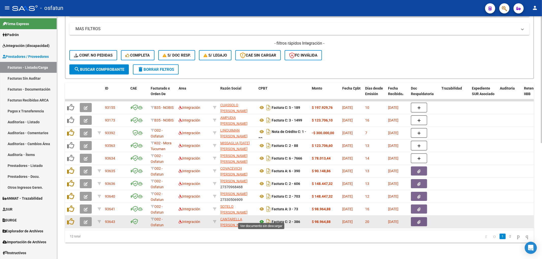
click at [260, 219] on icon at bounding box center [261, 222] width 7 height 6
click at [88, 220] on button "button" at bounding box center [86, 221] width 12 height 9
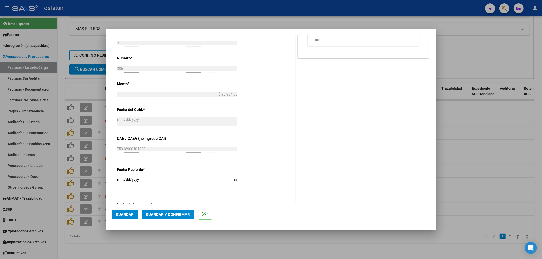
scroll to position [254, 0]
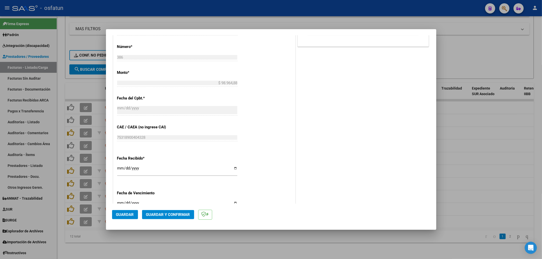
drag, startPoint x: 152, startPoint y: 218, endPoint x: 154, endPoint y: 215, distance: 3.4
click at [154, 215] on button "Guardar y Confirmar" at bounding box center [168, 214] width 52 height 9
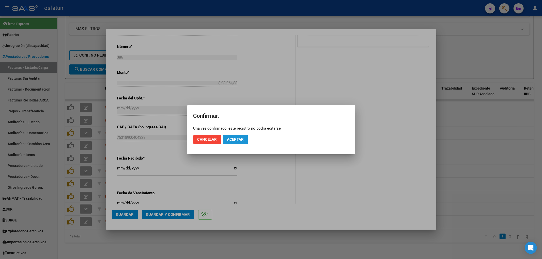
click at [236, 139] on span "Aceptar" at bounding box center [235, 139] width 17 height 5
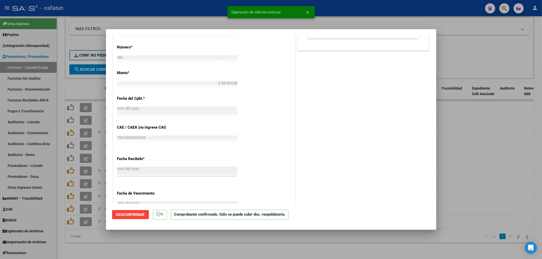
click at [242, 257] on div at bounding box center [271, 129] width 542 height 259
type input "$ 0,00"
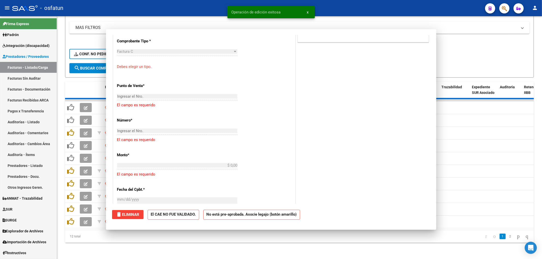
scroll to position [316, 0]
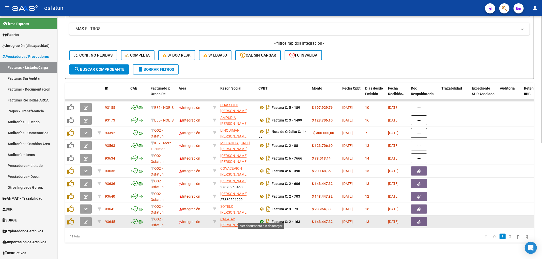
click at [260, 219] on icon at bounding box center [261, 222] width 7 height 6
click at [88, 219] on button "button" at bounding box center [86, 221] width 12 height 9
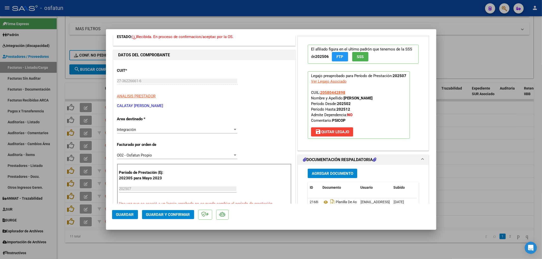
scroll to position [0, 0]
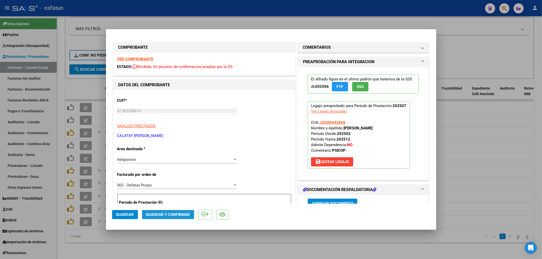
click at [160, 214] on span "Guardar y Confirmar" at bounding box center [168, 215] width 44 height 5
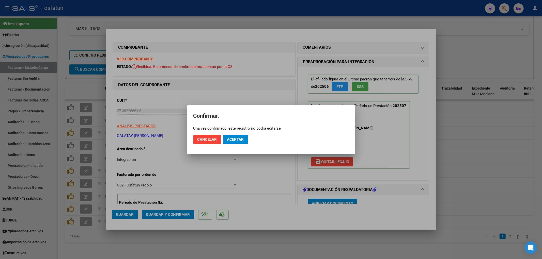
drag, startPoint x: 236, startPoint y: 145, endPoint x: 237, endPoint y: 139, distance: 6.5
click at [235, 145] on mat-dialog-actions "Cancelar Aceptar" at bounding box center [270, 139] width 155 height 17
click at [237, 139] on span "Aceptar" at bounding box center [235, 139] width 17 height 5
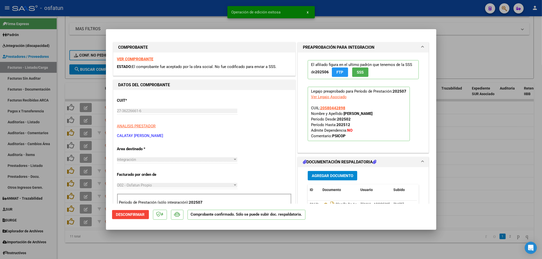
click at [194, 8] on div at bounding box center [271, 129] width 542 height 259
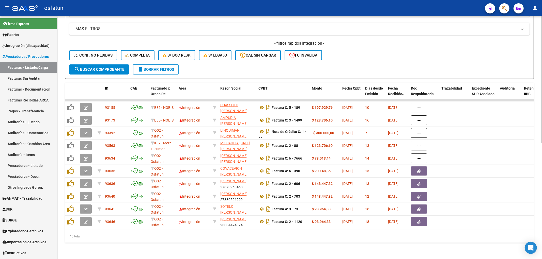
drag, startPoint x: 272, startPoint y: 250, endPoint x: 266, endPoint y: 251, distance: 6.5
click at [270, 251] on div "Video tutorial PRESTADORES -> Listado de CPBTs Emitidos por Prestadores / Prove…" at bounding box center [299, 29] width 485 height 461
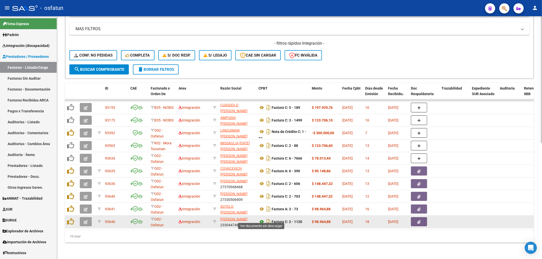
click at [262, 219] on icon at bounding box center [261, 222] width 7 height 6
click at [86, 220] on icon "button" at bounding box center [86, 222] width 4 height 4
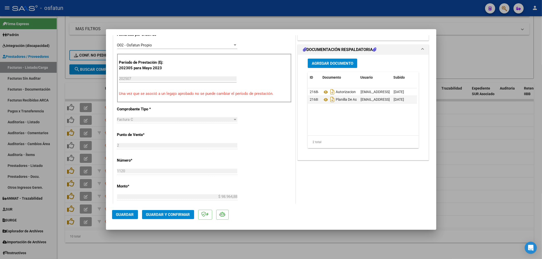
scroll to position [141, 0]
click at [180, 218] on button "Guardar y Confirmar" at bounding box center [168, 214] width 52 height 9
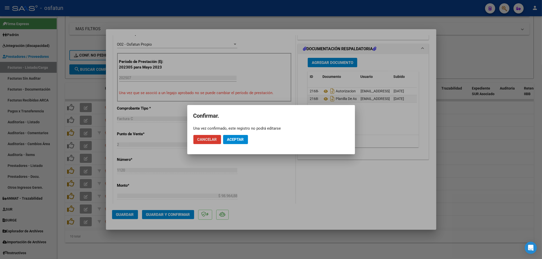
click at [238, 140] on span "Aceptar" at bounding box center [235, 139] width 17 height 5
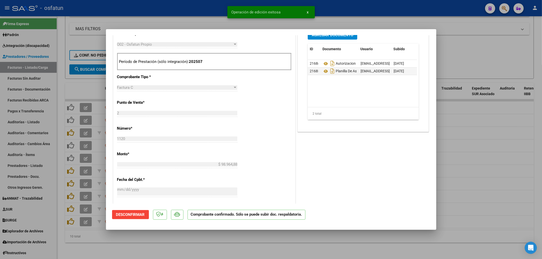
drag, startPoint x: 211, startPoint y: 11, endPoint x: 228, endPoint y: 5, distance: 17.5
click at [212, 11] on div at bounding box center [271, 129] width 542 height 259
type input "$ 0,00"
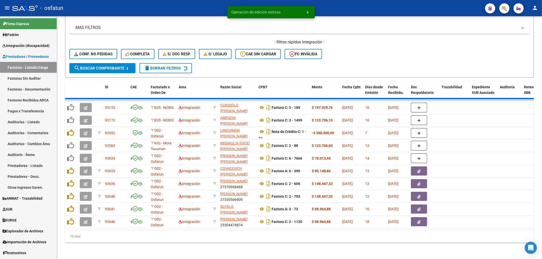
scroll to position [209, 0]
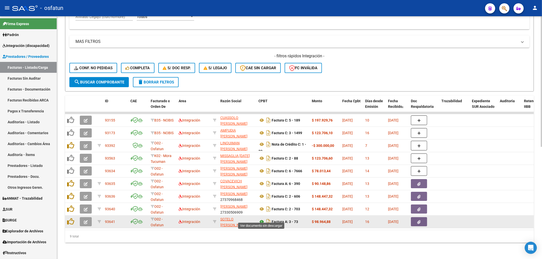
click at [262, 219] on icon at bounding box center [261, 222] width 7 height 6
click at [81, 220] on button "button" at bounding box center [86, 221] width 12 height 9
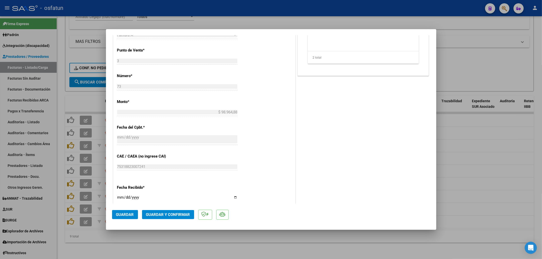
scroll to position [225, 0]
click at [178, 215] on span "Guardar y Confirmar" at bounding box center [168, 215] width 44 height 5
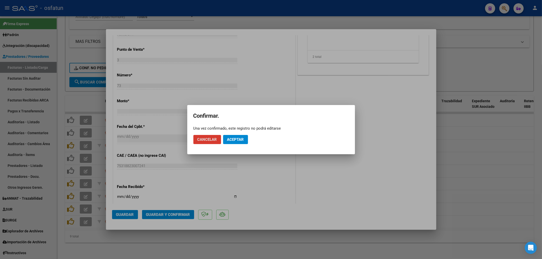
click at [240, 143] on button "Aceptar" at bounding box center [235, 139] width 25 height 9
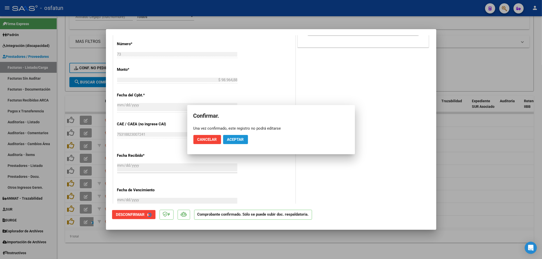
scroll to position [194, 0]
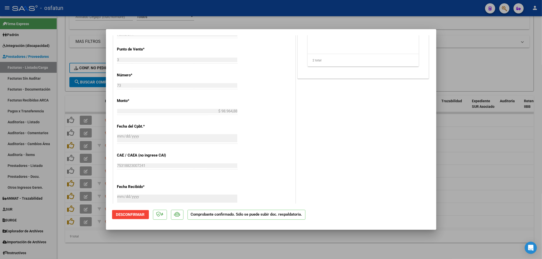
click at [198, 244] on div at bounding box center [271, 129] width 542 height 259
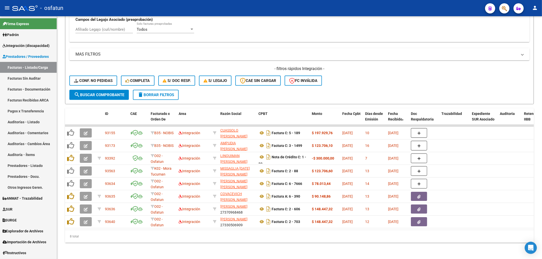
scroll to position [196, 0]
click at [323, 237] on div "8 total" at bounding box center [299, 236] width 468 height 13
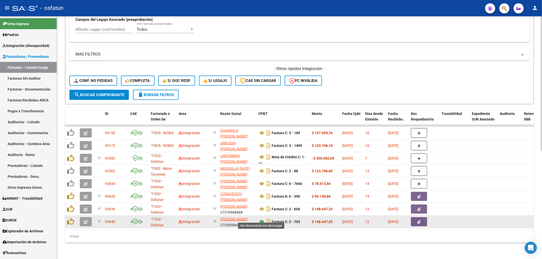
click at [261, 219] on icon at bounding box center [261, 222] width 7 height 6
click at [85, 220] on icon "button" at bounding box center [86, 222] width 4 height 4
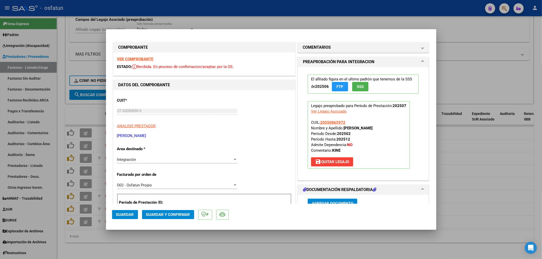
scroll to position [113, 0]
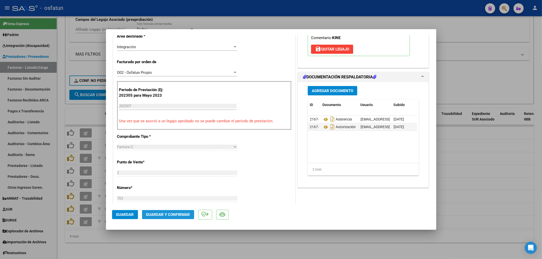
click at [159, 218] on button "Guardar y Confirmar" at bounding box center [168, 214] width 52 height 9
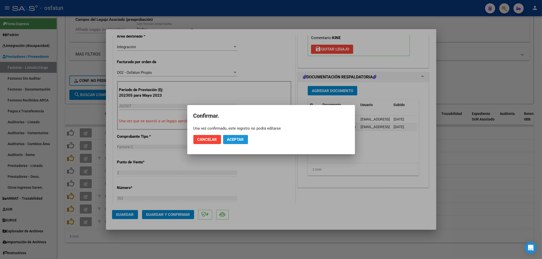
click at [236, 138] on span "Aceptar" at bounding box center [235, 139] width 17 height 5
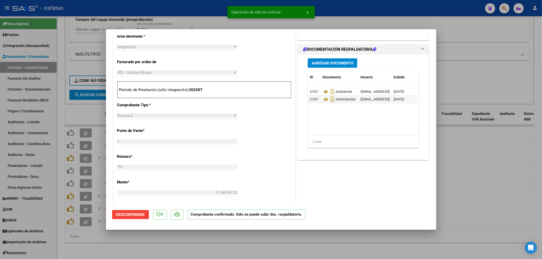
click at [196, 17] on div at bounding box center [271, 129] width 542 height 259
type input "$ 0,00"
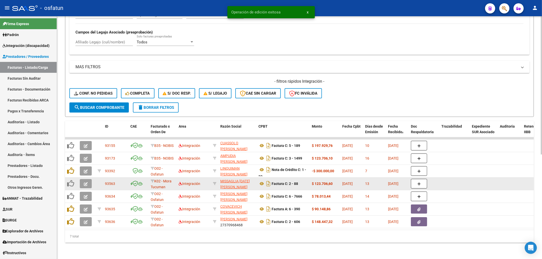
scroll to position [184, 0]
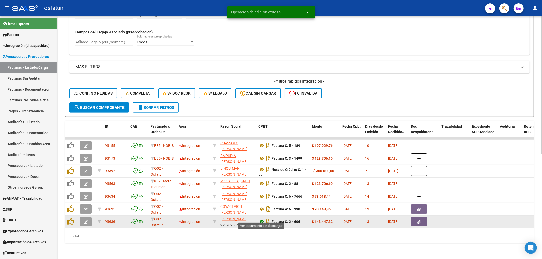
click at [259, 219] on icon at bounding box center [261, 222] width 7 height 6
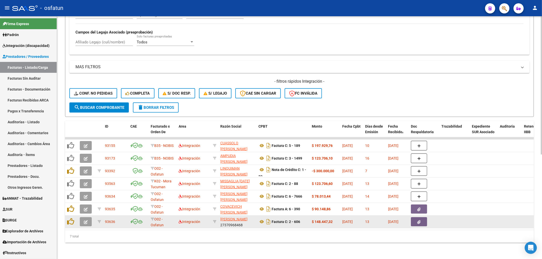
click at [89, 218] on button "button" at bounding box center [86, 221] width 12 height 9
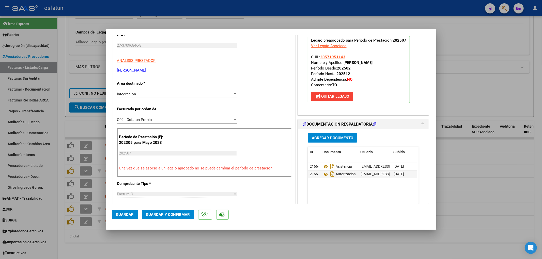
scroll to position [85, 0]
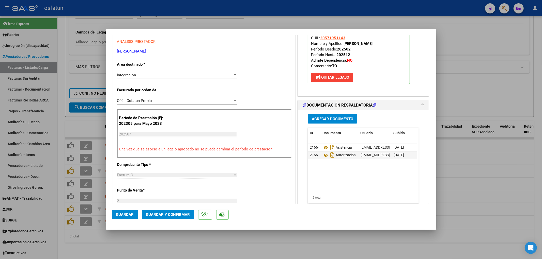
click at [169, 221] on mat-dialog-actions "Guardar Guardar y Confirmar" at bounding box center [271, 214] width 318 height 20
click at [168, 215] on span "Guardar y Confirmar" at bounding box center [168, 215] width 44 height 5
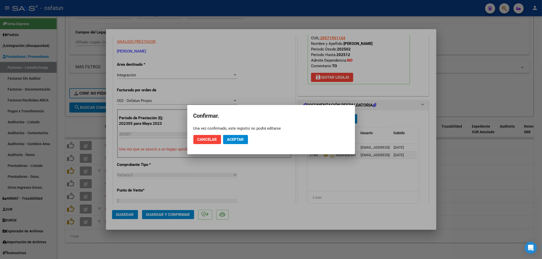
click at [242, 133] on mat-dialog-actions "Cancelar Aceptar" at bounding box center [270, 139] width 155 height 17
click at [241, 139] on span "Aceptar" at bounding box center [235, 139] width 17 height 5
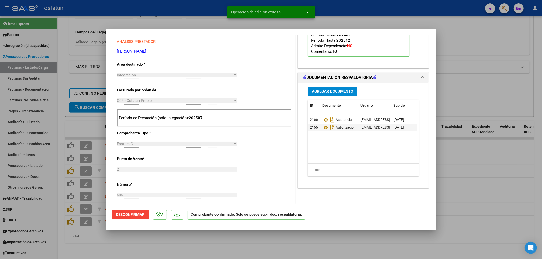
click at [171, 15] on div at bounding box center [271, 129] width 542 height 259
type input "$ 0,00"
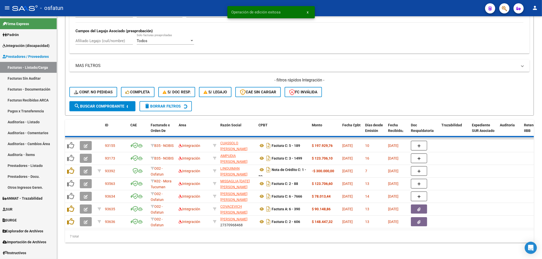
scroll to position [171, 0]
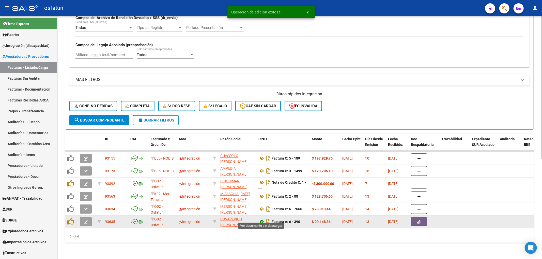
click at [261, 219] on icon at bounding box center [261, 222] width 7 height 6
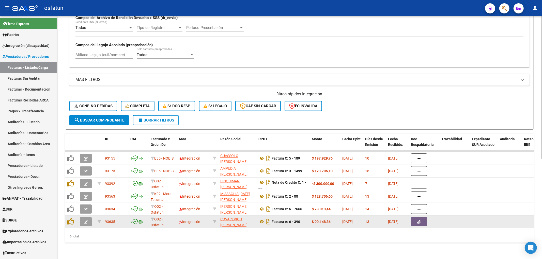
click at [83, 221] on button "button" at bounding box center [86, 221] width 12 height 9
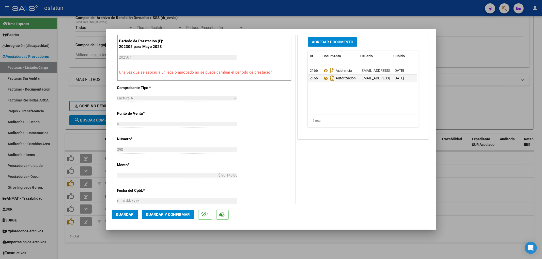
scroll to position [169, 0]
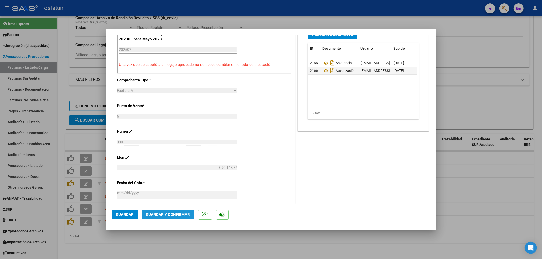
click at [166, 218] on button "Guardar y Confirmar" at bounding box center [168, 214] width 52 height 9
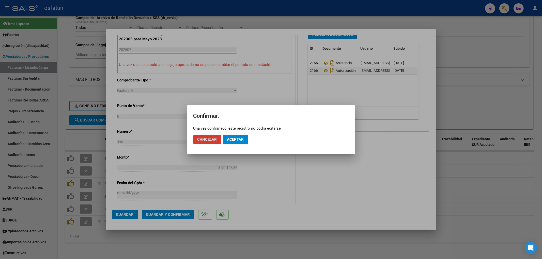
click at [236, 143] on button "Aceptar" at bounding box center [235, 139] width 25 height 9
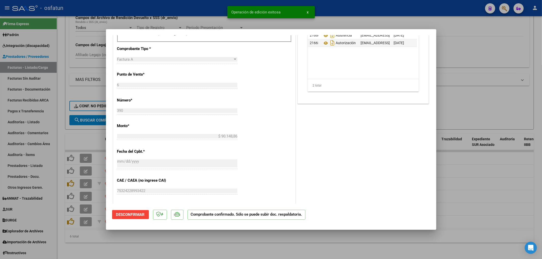
click at [191, 252] on div at bounding box center [271, 129] width 542 height 259
type input "$ 0,00"
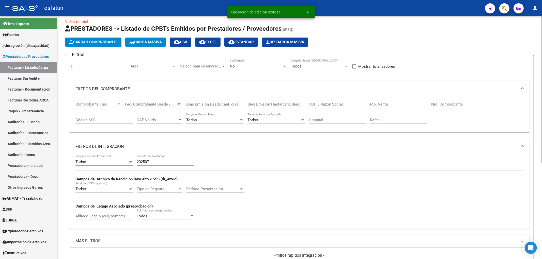
scroll to position [0, 0]
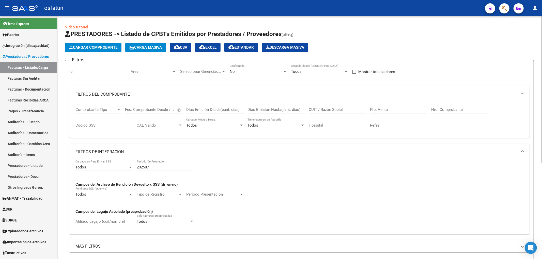
click at [160, 164] on div "202507 Período De Prestación" at bounding box center [165, 165] width 57 height 11
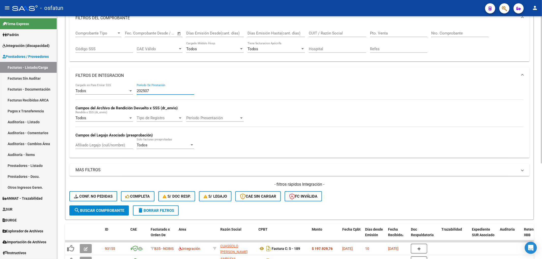
scroll to position [45, 0]
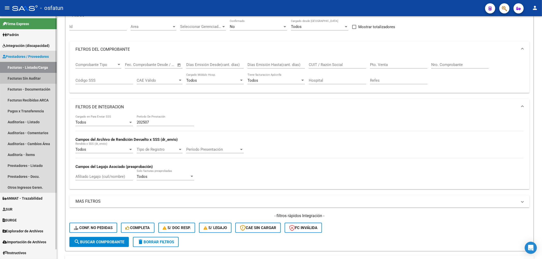
click at [31, 80] on link "Facturas Sin Auditar" at bounding box center [28, 78] width 57 height 11
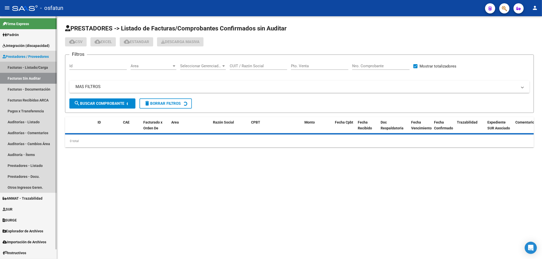
click at [34, 68] on link "Facturas - Listado/Carga" at bounding box center [28, 67] width 57 height 11
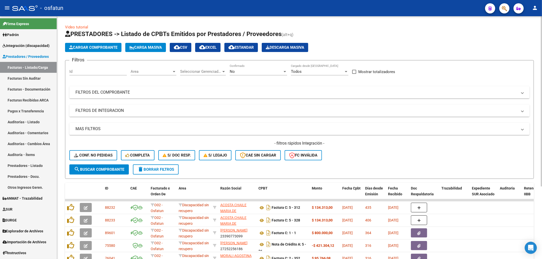
click at [114, 115] on mat-expansion-panel-header "FILTROS DE INTEGRACION" at bounding box center [299, 111] width 460 height 12
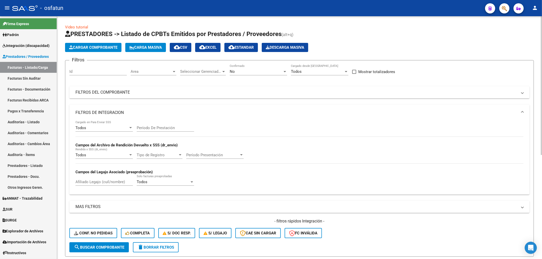
click at [160, 126] on input "Período De Prestación" at bounding box center [165, 128] width 57 height 5
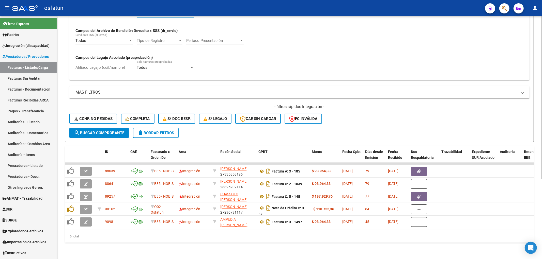
scroll to position [118, 0]
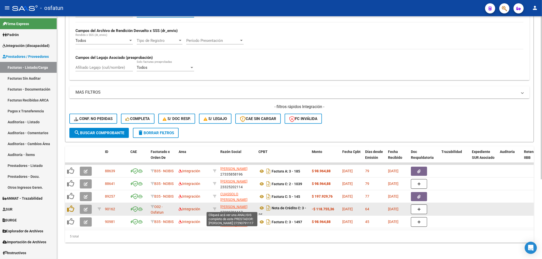
type input "202505"
click at [229, 205] on span "MIÑON CLARA MARIA" at bounding box center [233, 207] width 27 height 4
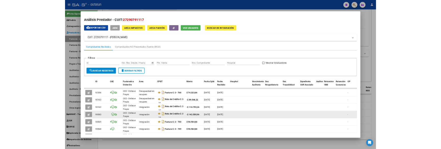
scroll to position [1, 0]
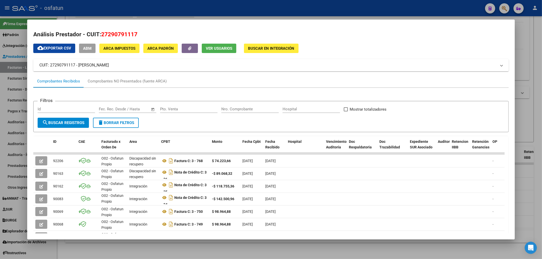
click at [119, 36] on span "27290791117" at bounding box center [119, 34] width 36 height 7
copy span "27290791117"
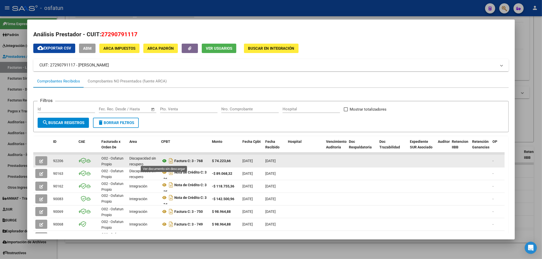
click at [162, 162] on icon at bounding box center [164, 161] width 7 height 6
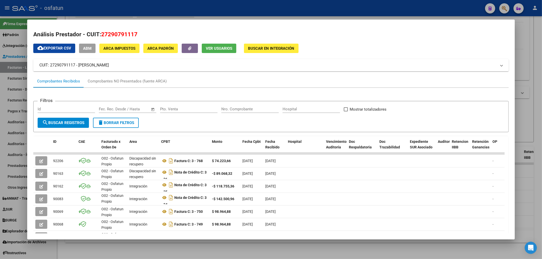
click at [127, 13] on div at bounding box center [271, 129] width 542 height 259
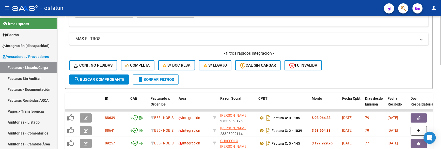
scroll to position [175, 0]
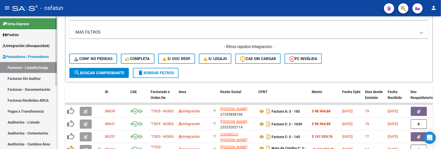
click at [34, 76] on link "Facturas Sin Auditar" at bounding box center [28, 78] width 57 height 11
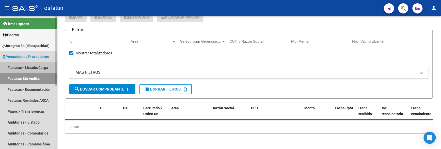
click at [32, 65] on link "Facturas - Listado/Carga" at bounding box center [28, 67] width 57 height 11
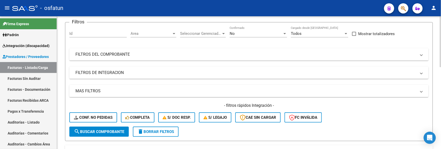
scroll to position [34, 0]
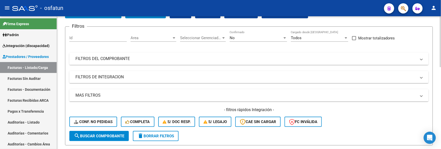
click at [133, 54] on mat-expansion-panel-header "FILTROS DEL COMPROBANTE" at bounding box center [248, 59] width 359 height 12
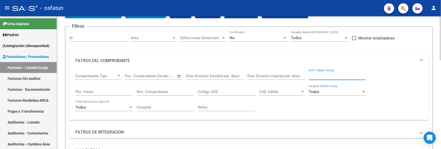
click at [322, 75] on input "CUIT / Razón Social" at bounding box center [336, 76] width 57 height 5
paste input "30714642371"
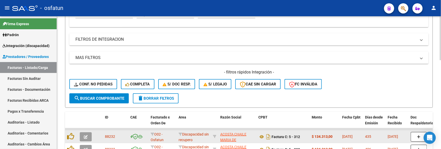
scroll to position [146, 0]
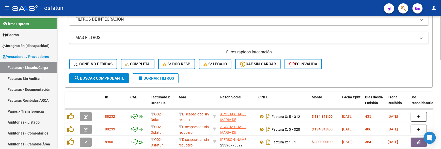
type input "30714642371"
click at [114, 76] on span "search Buscar Comprobante" at bounding box center [99, 78] width 50 height 5
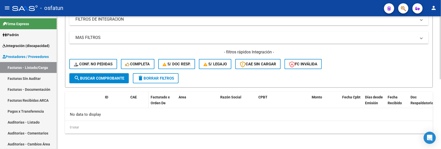
scroll to position [6, 0]
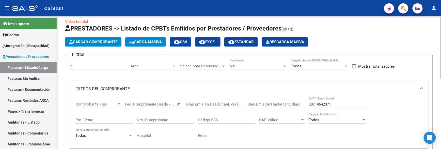
click at [264, 69] on div "No Confirmado" at bounding box center [258, 64] width 57 height 11
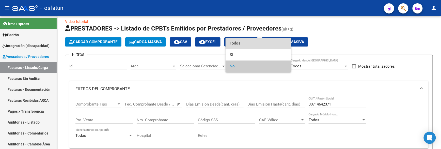
click at [254, 40] on span "Todos" at bounding box center [258, 43] width 57 height 11
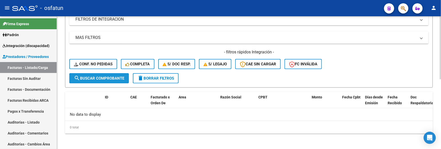
click at [100, 77] on span "search Buscar Comprobante" at bounding box center [99, 78] width 50 height 5
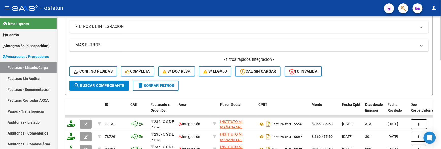
scroll to position [118, 0]
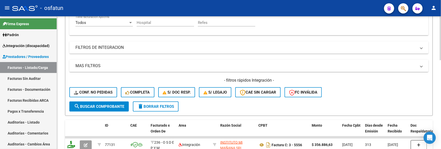
click at [93, 48] on mat-panel-title "FILTROS DE INTEGRACION" at bounding box center [245, 48] width 341 height 6
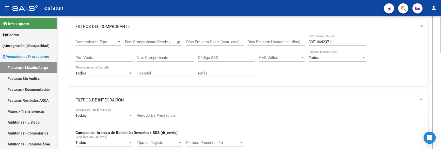
scroll to position [62, 0]
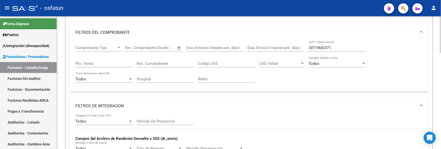
click at [158, 64] on input "Nro. Comprobante" at bounding box center [165, 63] width 57 height 5
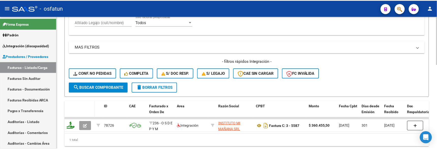
scroll to position [231, 0]
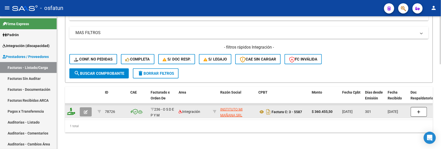
type input "5"
click at [84, 110] on icon "button" at bounding box center [86, 112] width 4 height 4
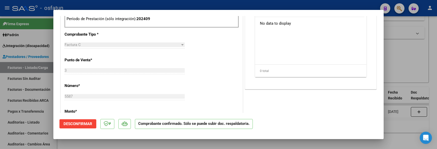
scroll to position [254, 0]
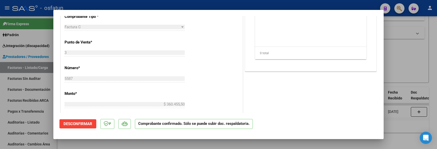
click at [91, 3] on div at bounding box center [218, 74] width 437 height 149
type input "$ 0,00"
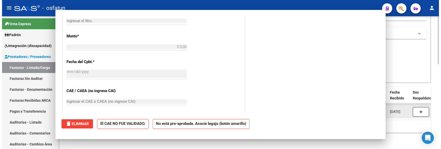
scroll to position [0, 0]
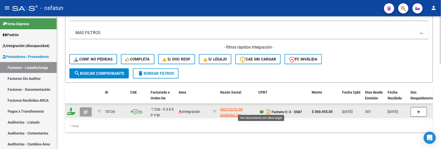
click at [260, 109] on icon at bounding box center [261, 112] width 7 height 6
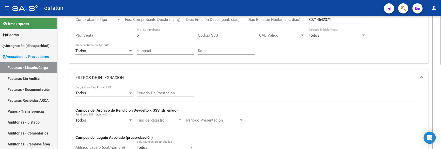
scroll to position [34, 0]
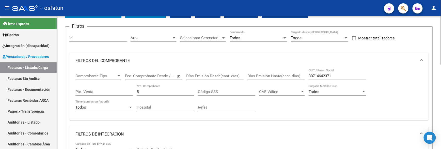
click at [144, 92] on input "5" at bounding box center [165, 91] width 57 height 5
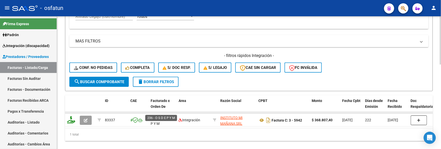
scroll to position [233, 0]
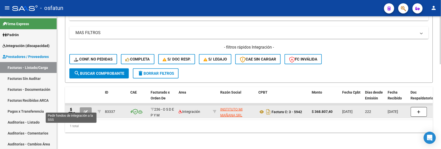
type input "5942"
click at [72, 109] on icon at bounding box center [71, 111] width 8 height 7
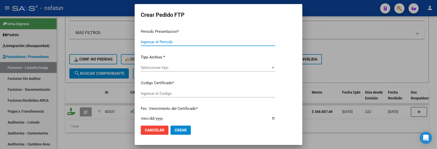
type input "202507"
type input "202412"
type input "$ 368.807,40"
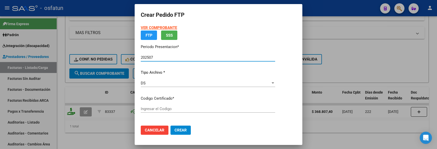
type input "ARG02000526447142020021320260213CBA536"
type input "2026-02-13"
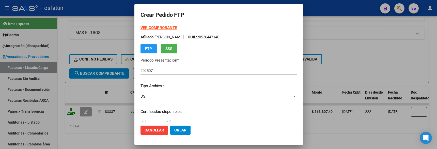
click at [334, 44] on div at bounding box center [218, 74] width 437 height 149
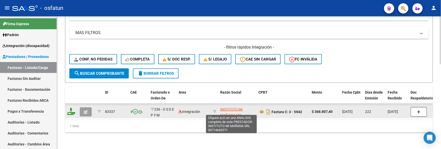
click at [233, 107] on span "INSTITUTO MI MAÑANA SRL" at bounding box center [231, 112] width 22 height 10
type textarea "30714642371"
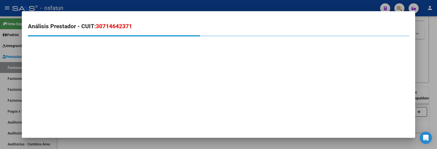
click at [121, 27] on span "30714642371" at bounding box center [114, 26] width 36 height 7
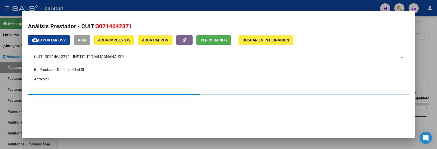
click at [121, 27] on span "30714642371" at bounding box center [114, 26] width 36 height 7
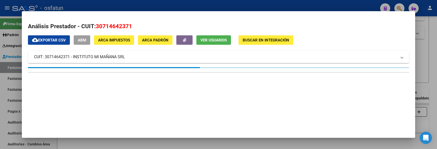
copy span "30714642371"
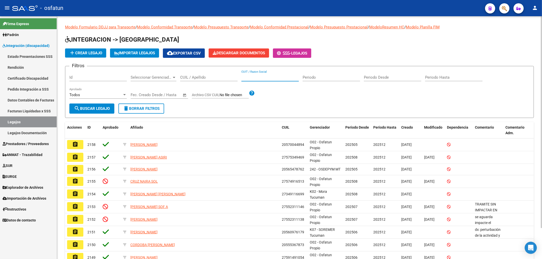
click at [253, 79] on input "CUIT / Razon Social" at bounding box center [269, 77] width 57 height 5
paste input "27290791117"
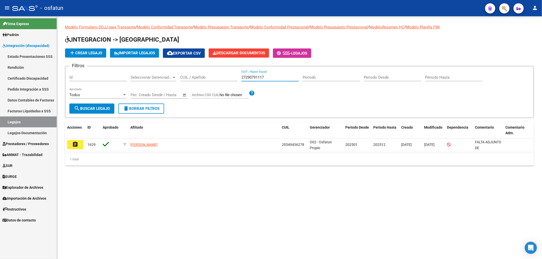
type input "27290791117"
click at [15, 143] on span "Prestadores / Proveedores" at bounding box center [26, 144] width 46 height 6
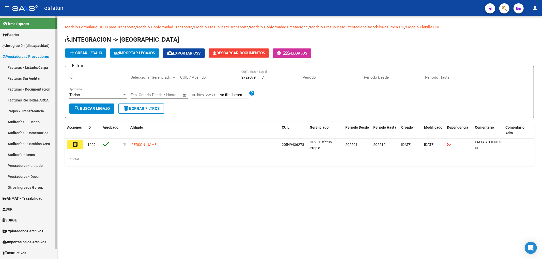
click at [42, 70] on link "Facturas - Listado/Carga" at bounding box center [28, 67] width 57 height 11
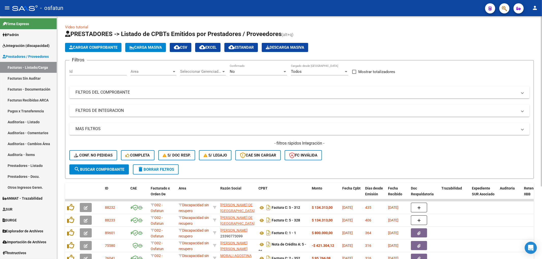
click at [99, 85] on div "Filtros Id Area Area Seleccionar Gerenciador Seleccionar Gerenciador No Confirm…" at bounding box center [299, 114] width 460 height 100
click at [105, 96] on mat-expansion-panel-header "FILTROS DEL COMPROBANTE" at bounding box center [299, 92] width 460 height 12
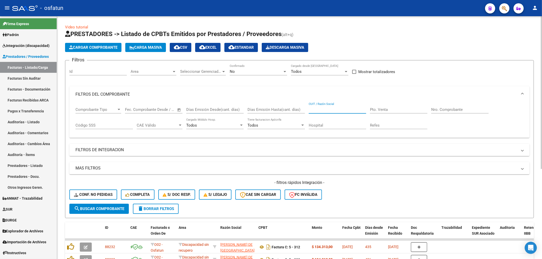
click at [333, 111] on input "CUIT / Razón Social" at bounding box center [336, 109] width 57 height 5
paste input "27290791117"
type input "27290791117"
click at [249, 71] on div "No" at bounding box center [256, 71] width 53 height 5
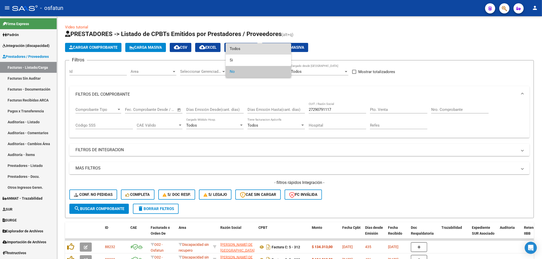
click at [236, 47] on span "Todos" at bounding box center [258, 48] width 57 height 11
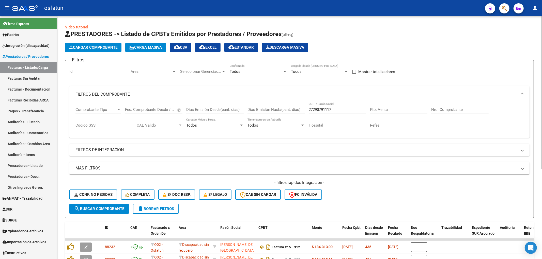
click at [115, 150] on mat-panel-title "FILTROS DE INTEGRACION" at bounding box center [296, 150] width 442 height 6
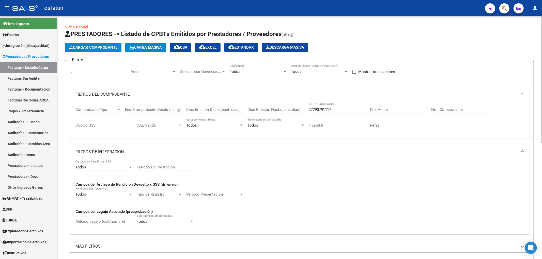
click at [169, 172] on div "Período De Prestación" at bounding box center [165, 168] width 57 height 16
click at [167, 168] on input "Período De Prestación" at bounding box center [165, 167] width 57 height 5
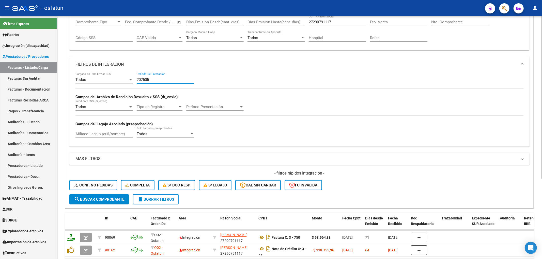
scroll to position [120, 0]
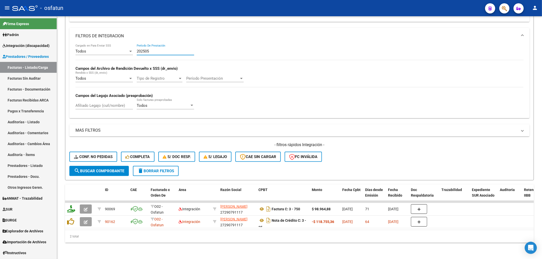
type input "202505"
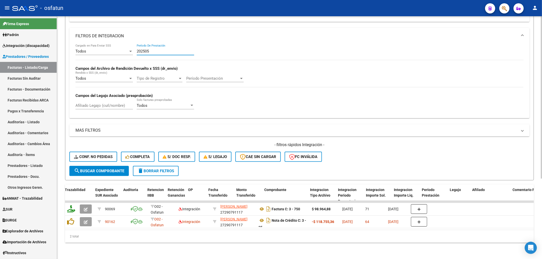
scroll to position [0, 593]
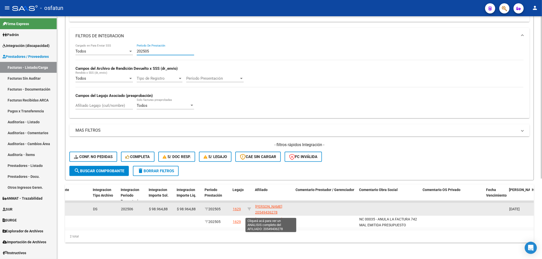
click at [263, 205] on span "[PERSON_NAME] 20549436278" at bounding box center [268, 210] width 27 height 10
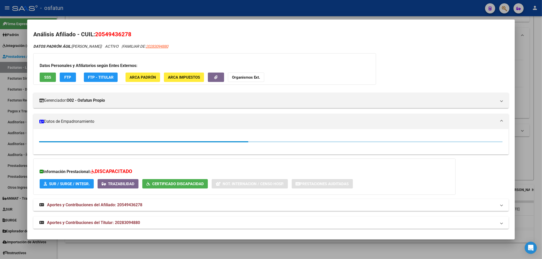
click at [103, 35] on span "20549436278" at bounding box center [113, 34] width 36 height 7
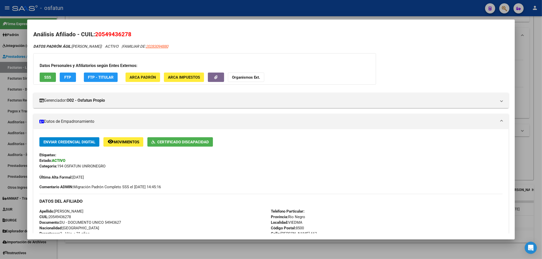
drag, startPoint x: 102, startPoint y: 36, endPoint x: 128, endPoint y: 37, distance: 26.4
click at [128, 37] on span "20549436278" at bounding box center [113, 34] width 36 height 7
copy span "54943627"
click at [158, 9] on div at bounding box center [271, 129] width 542 height 259
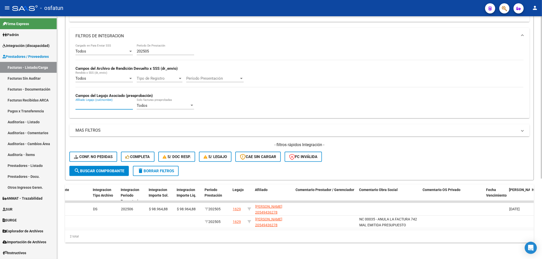
click at [106, 103] on input "Afiliado Legajo (cuil/nombre)" at bounding box center [103, 105] width 57 height 5
paste input "54943627"
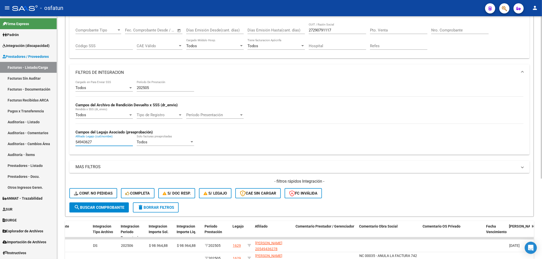
scroll to position [7, 0]
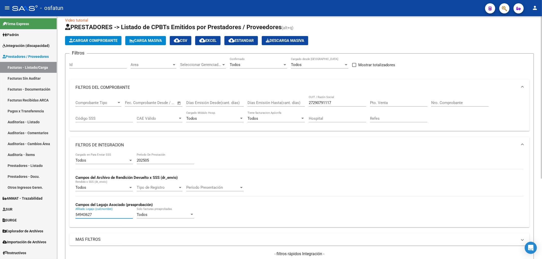
type input "54943627"
click at [316, 101] on input "27290791117" at bounding box center [336, 103] width 57 height 5
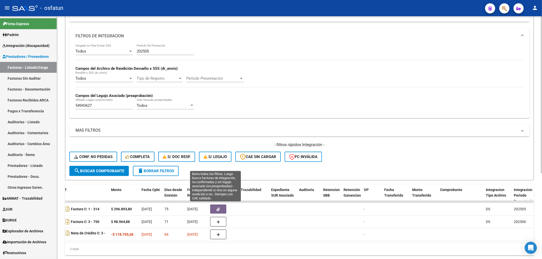
scroll to position [104, 0]
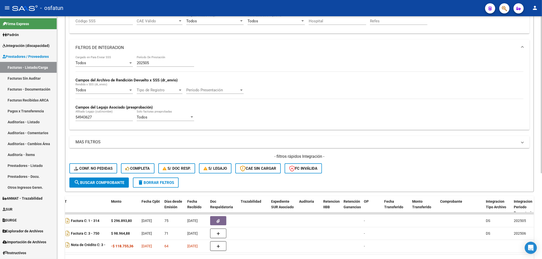
click at [163, 65] on input "202505" at bounding box center [165, 63] width 57 height 5
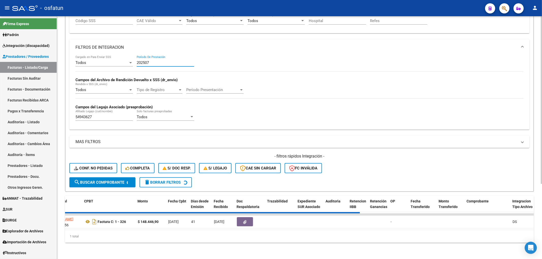
scroll to position [99, 0]
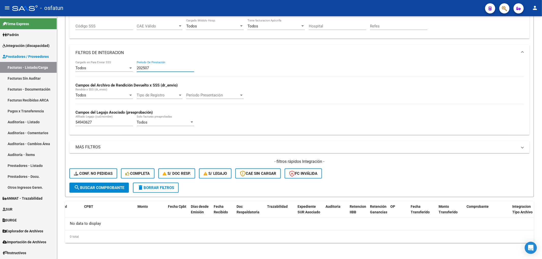
type input "202507"
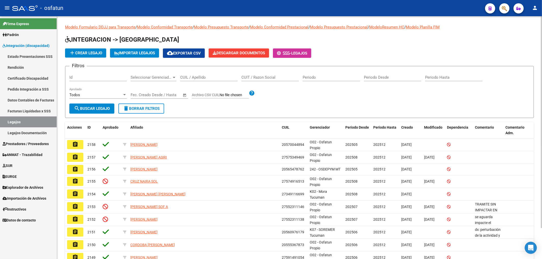
click at [203, 78] on input "CUIL / Apellido" at bounding box center [208, 77] width 57 height 5
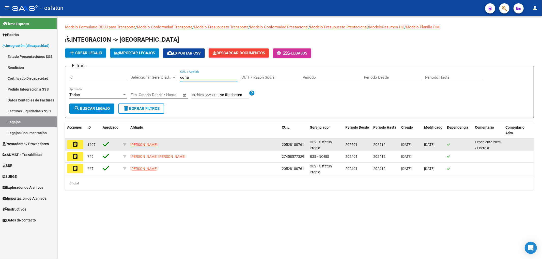
type input "coria"
click at [76, 147] on mat-icon "assignment" at bounding box center [75, 144] width 6 height 6
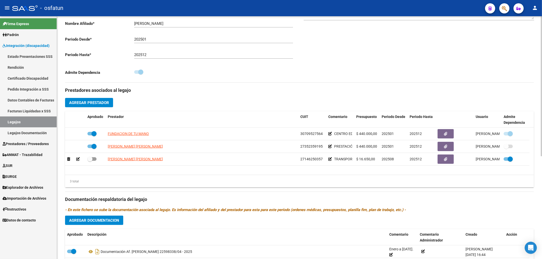
scroll to position [178, 0]
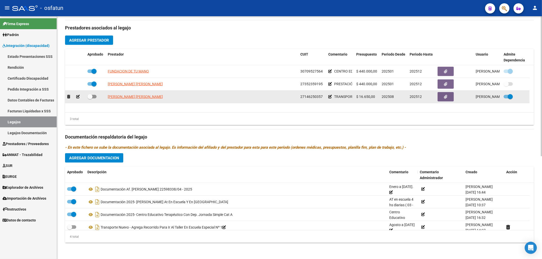
click at [93, 95] on span at bounding box center [91, 97] width 9 height 4
click at [90, 99] on input "checkbox" at bounding box center [90, 99] width 0 height 0
checkbox input "true"
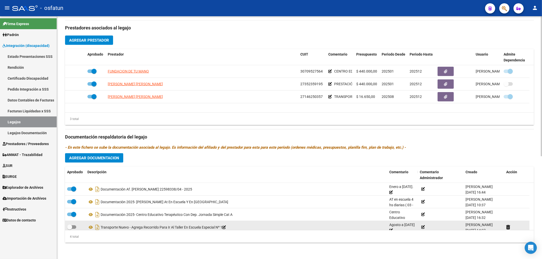
click at [72, 229] on span at bounding box center [71, 227] width 9 height 4
click at [70, 229] on input "checkbox" at bounding box center [69, 229] width 0 height 0
checkbox input "true"
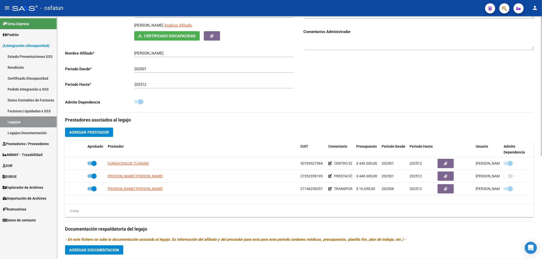
scroll to position [0, 0]
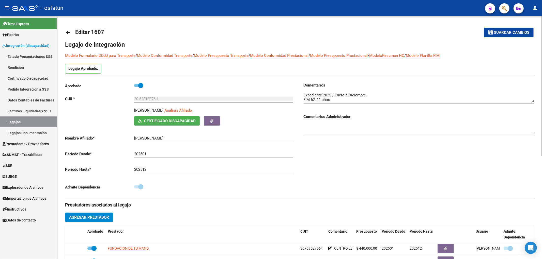
click at [518, 35] on span "Guardar cambios" at bounding box center [512, 32] width 36 height 5
click at [518, 35] on span "Guardar cambios" at bounding box center [505, 32] width 36 height 5
click at [512, 29] on button "save Guardar cambios" at bounding box center [508, 32] width 50 height 9
click at [27, 145] on span "Prestadores / Proveedores" at bounding box center [26, 144] width 46 height 6
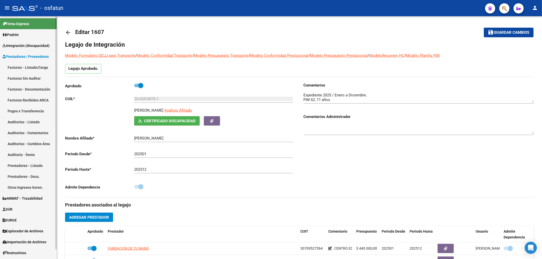
click at [38, 72] on link "Facturas - Listado/Carga" at bounding box center [28, 67] width 57 height 11
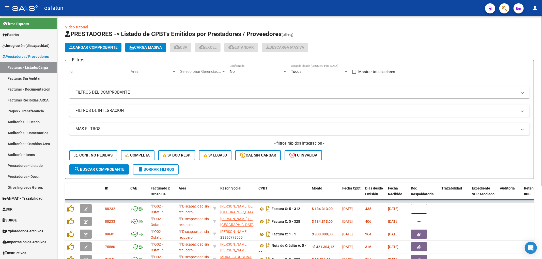
click at [97, 97] on mat-expansion-panel-header "FILTROS DEL COMPROBANTE" at bounding box center [299, 92] width 460 height 12
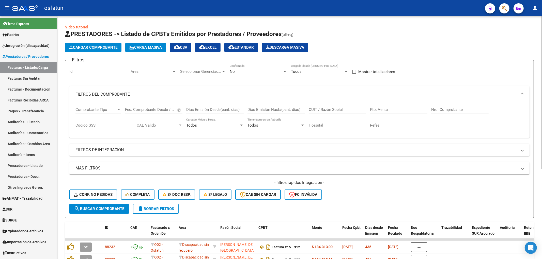
click at [116, 153] on mat-panel-title "FILTROS DE INTEGRACION" at bounding box center [296, 150] width 442 height 6
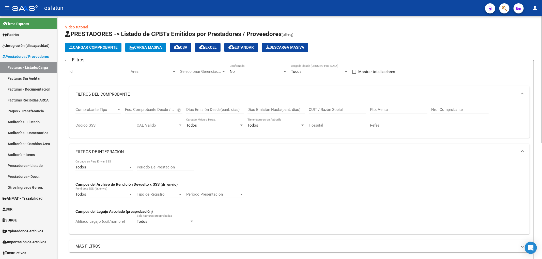
click at [158, 166] on input "Período De Prestación" at bounding box center [165, 167] width 57 height 5
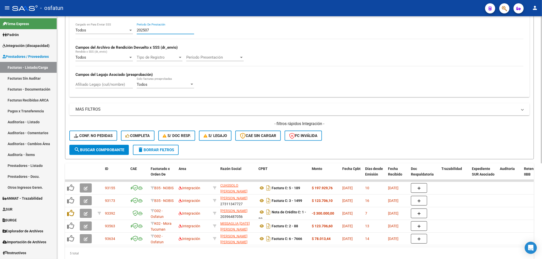
scroll to position [158, 0]
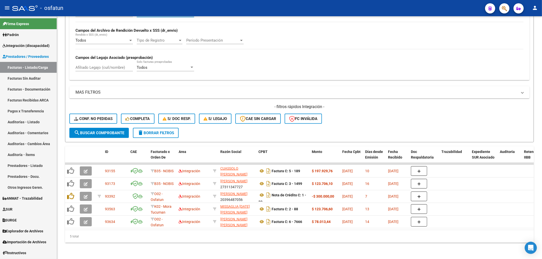
type input "202507"
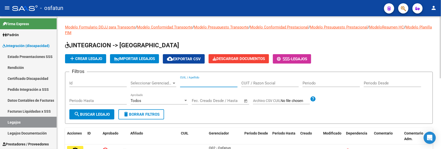
click at [227, 84] on input "CUIL / Apellido" at bounding box center [208, 83] width 57 height 5
paste input "Soria [PERSON_NAME]"
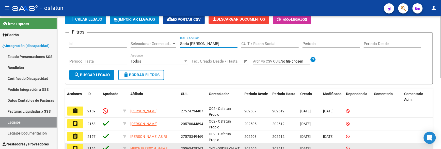
scroll to position [28, 0]
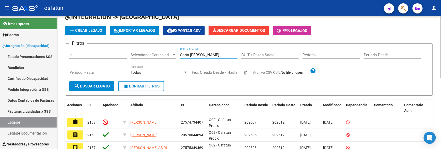
type input "Soria [PERSON_NAME]"
click at [94, 88] on button "search Buscar Legajo" at bounding box center [91, 86] width 45 height 10
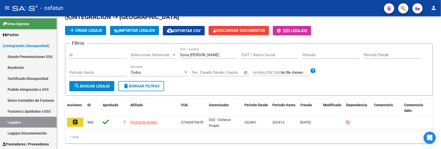
click at [79, 124] on button "assignment" at bounding box center [75, 122] width 16 height 9
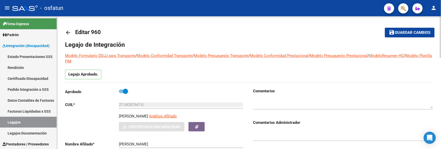
type input "[PERSON_NAME]"
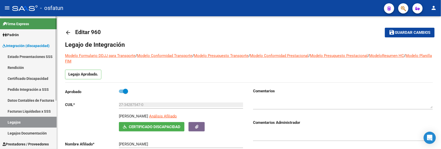
click at [23, 119] on link "Legajos" at bounding box center [28, 122] width 57 height 11
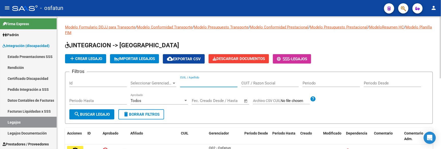
click at [201, 83] on input "CUIL / Apellido" at bounding box center [208, 83] width 57 height 5
paste input "Soria [PERSON_NAME]"
click at [195, 83] on input "Soria [PERSON_NAME]" at bounding box center [208, 83] width 57 height 5
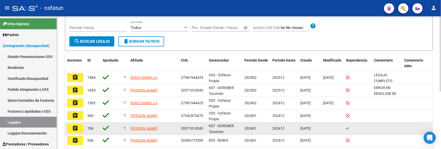
scroll to position [85, 0]
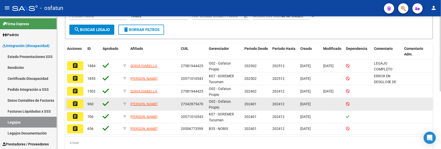
click at [183, 103] on span "27342875470" at bounding box center [192, 104] width 22 height 4
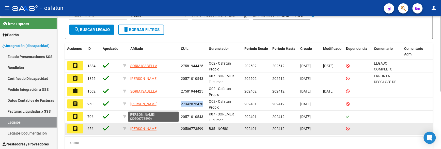
copy span "27342875470"
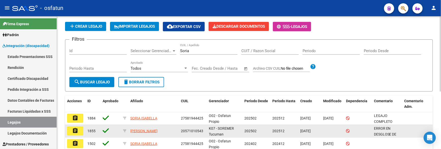
scroll to position [0, 0]
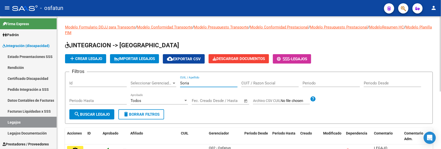
click at [191, 84] on input "Soria" at bounding box center [208, 83] width 57 height 5
paste input "27342875470"
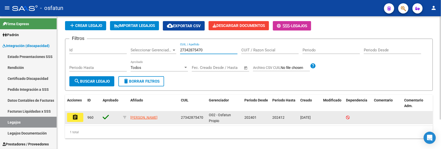
scroll to position [38, 0]
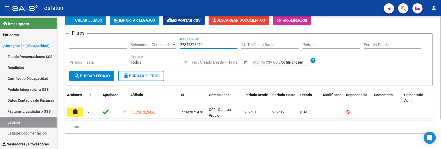
type input "27342875470"
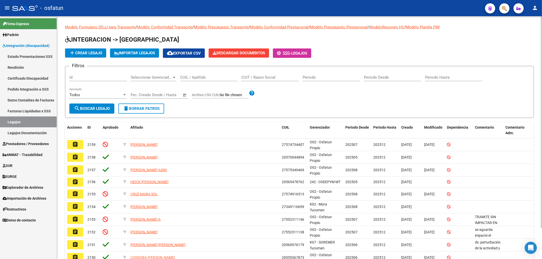
click at [199, 81] on div "CUIL / Apellido" at bounding box center [208, 75] width 57 height 11
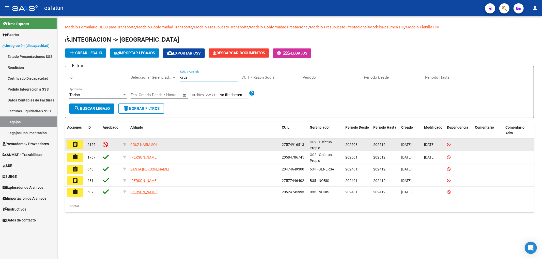
type input "cruz"
click at [80, 145] on button "assignment" at bounding box center [75, 144] width 16 height 9
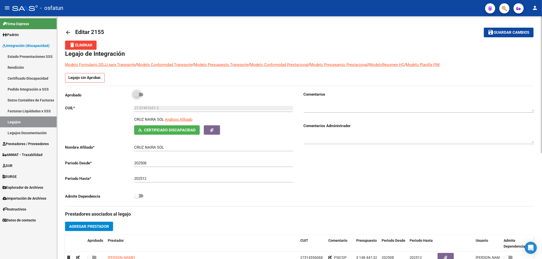
click at [139, 93] on span at bounding box center [136, 94] width 5 height 5
click at [137, 96] on input "checkbox" at bounding box center [136, 96] width 0 height 0
checkbox input "true"
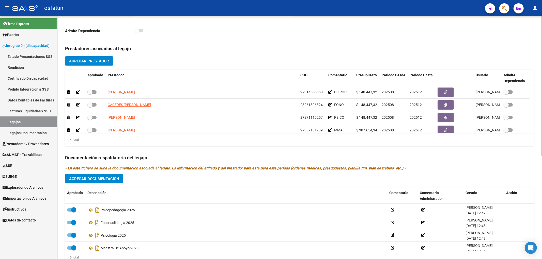
scroll to position [169, 0]
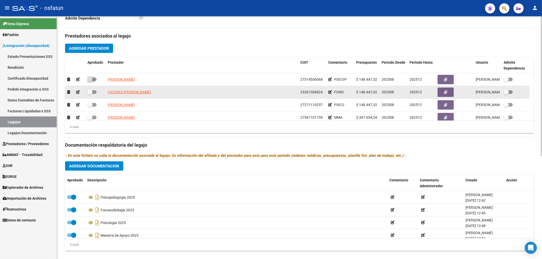
drag, startPoint x: 93, startPoint y: 79, endPoint x: 92, endPoint y: 94, distance: 14.8
click at [93, 80] on span at bounding box center [91, 80] width 9 height 4
click at [90, 81] on input "checkbox" at bounding box center [90, 81] width 0 height 0
checkbox input "true"
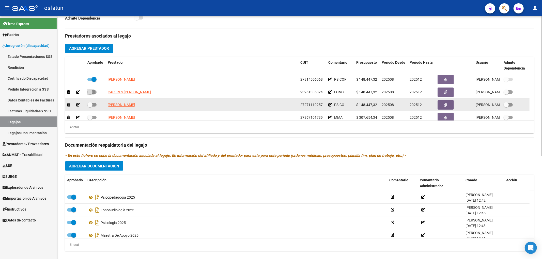
drag, startPoint x: 93, startPoint y: 89, endPoint x: 91, endPoint y: 100, distance: 10.4
click at [93, 90] on label at bounding box center [91, 92] width 9 height 6
click at [90, 94] on input "checkbox" at bounding box center [90, 94] width 0 height 0
checkbox input "true"
click at [93, 106] on span at bounding box center [91, 105] width 9 height 4
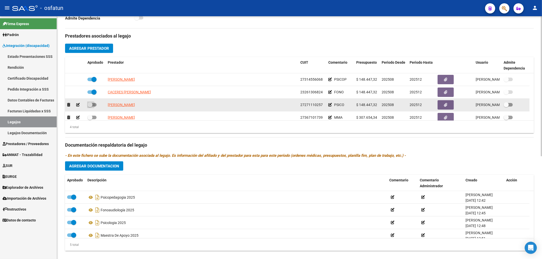
click at [90, 107] on input "checkbox" at bounding box center [90, 107] width 0 height 0
checkbox input "true"
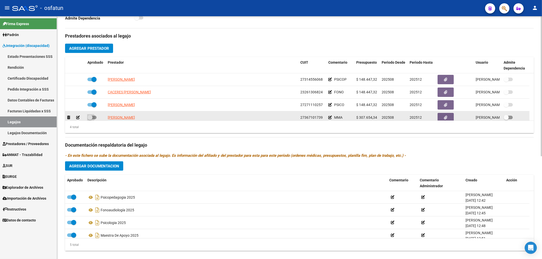
click at [95, 117] on span at bounding box center [91, 118] width 9 height 4
click at [90, 119] on input "checkbox" at bounding box center [90, 119] width 0 height 0
checkbox input "true"
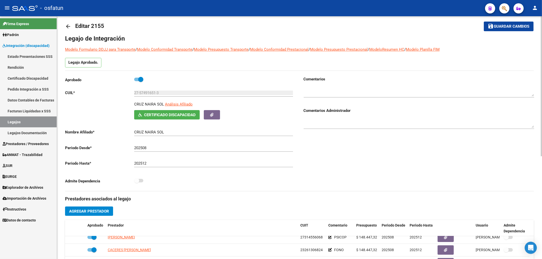
scroll to position [0, 0]
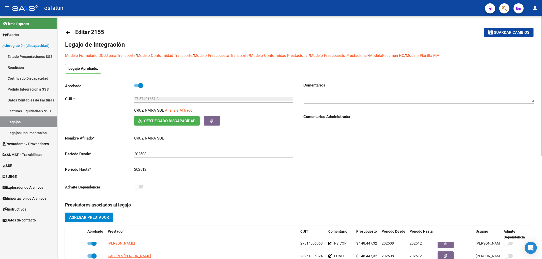
click at [519, 36] on button "save Guardar cambios" at bounding box center [508, 32] width 50 height 9
click at [519, 36] on button "save Guardar cambios" at bounding box center [505, 32] width 56 height 9
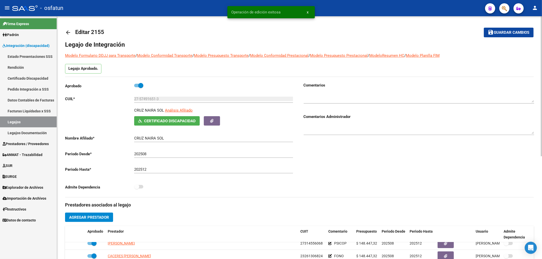
click at [153, 97] on div "27-57491651-3 Ingresar CUIL" at bounding box center [213, 97] width 159 height 11
click at [150, 98] on input "27-57491651-3" at bounding box center [213, 99] width 159 height 5
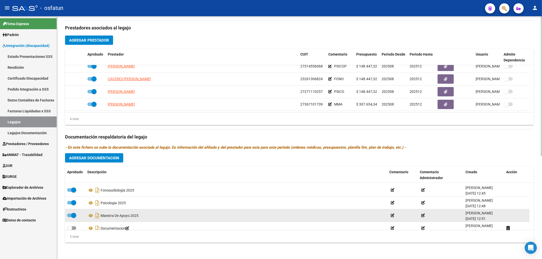
scroll to position [18, 0]
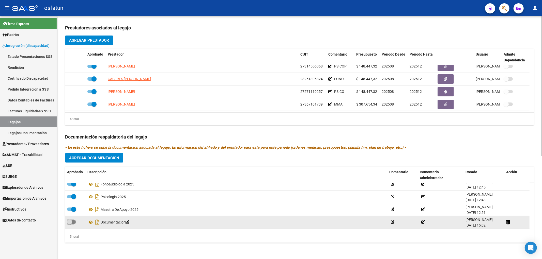
click at [74, 221] on span at bounding box center [71, 222] width 9 height 4
click at [70, 224] on input "checkbox" at bounding box center [69, 224] width 0 height 0
checkbox input "true"
click at [89, 221] on icon at bounding box center [90, 222] width 7 height 6
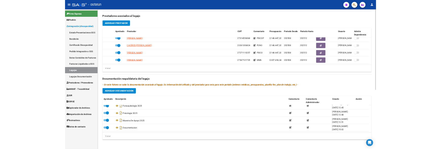
scroll to position [9, 0]
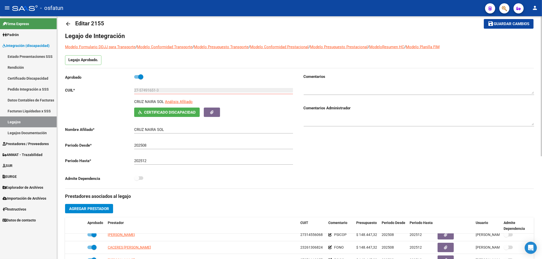
click at [523, 24] on span "Guardar cambios" at bounding box center [512, 24] width 36 height 5
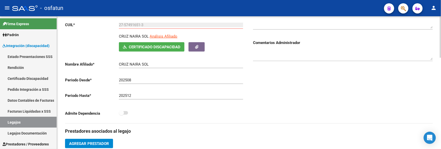
scroll to position [150, 0]
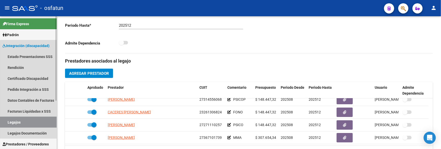
click at [29, 123] on link "Legajos" at bounding box center [28, 122] width 57 height 11
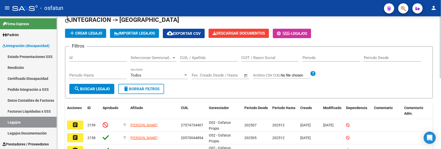
scroll to position [150, 0]
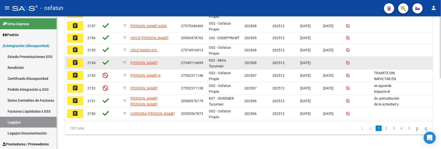
click at [102, 58] on datatable-body-cell at bounding box center [111, 63] width 20 height 12
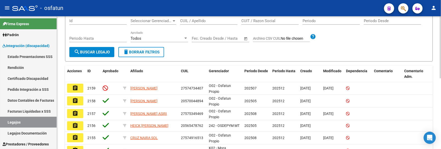
scroll to position [37, 0]
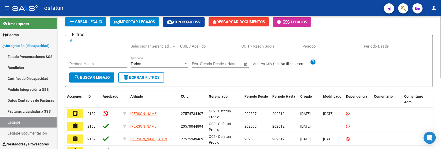
click at [88, 44] on input "Id" at bounding box center [97, 46] width 57 height 5
paste input "2005"
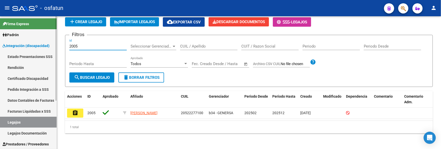
type input "2005"
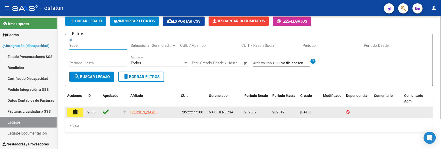
click at [76, 109] on mat-icon "assignment" at bounding box center [75, 112] width 6 height 6
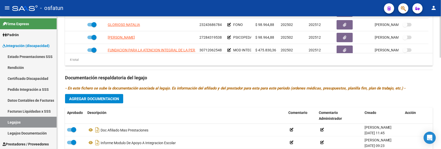
scroll to position [282, 0]
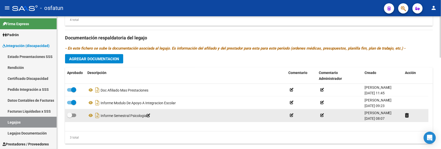
click at [74, 115] on span at bounding box center [71, 115] width 9 height 4
click at [70, 117] on input "checkbox" at bounding box center [69, 117] width 0 height 0
checkbox input "true"
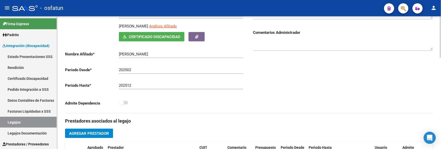
scroll to position [0, 0]
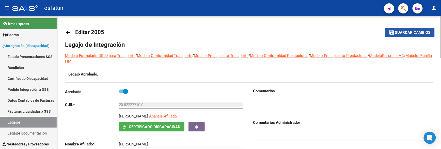
click at [420, 35] on span "Guardar cambios" at bounding box center [413, 32] width 36 height 5
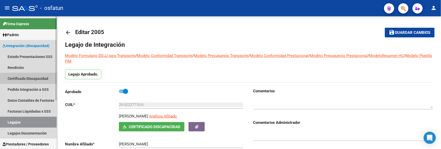
click at [33, 81] on link "Certificado Discapacidad" at bounding box center [28, 78] width 57 height 11
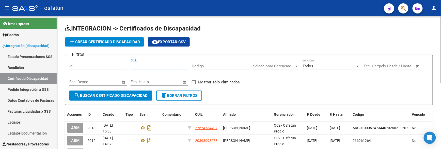
click at [149, 65] on input "CUIL" at bounding box center [159, 66] width 57 height 5
paste input "-49963837"
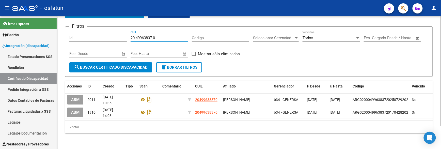
scroll to position [28, 0]
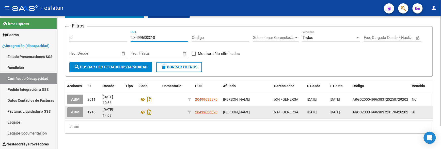
type input "20-49963837-0"
click at [77, 113] on span "ABM" at bounding box center [75, 112] width 8 height 5
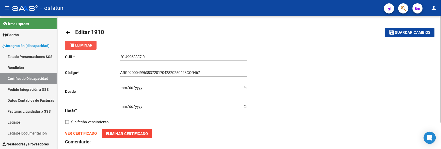
click at [96, 49] on button "delete Eliminar" at bounding box center [80, 45] width 31 height 9
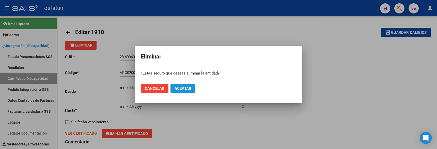
click at [174, 88] on span "Aceptar" at bounding box center [182, 88] width 17 height 5
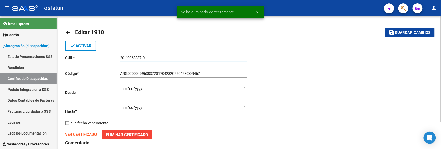
click at [126, 58] on input "20-49963837-0" at bounding box center [183, 58] width 127 height 5
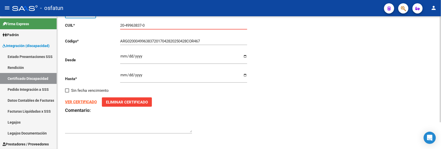
scroll to position [34, 0]
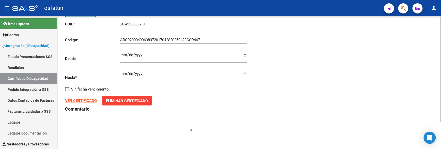
click at [87, 100] on strong "VER CERTIFICADO" at bounding box center [81, 100] width 32 height 5
click at [91, 101] on strong "VER CERTIFICADO" at bounding box center [81, 100] width 32 height 5
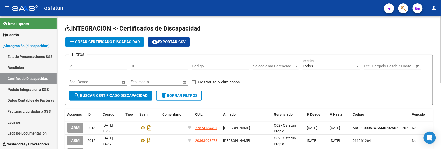
click at [149, 67] on input "CUIL" at bounding box center [159, 66] width 57 height 5
paste input "-49963837"
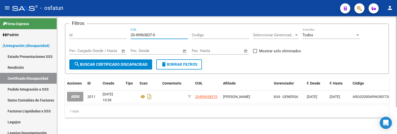
scroll to position [35, 0]
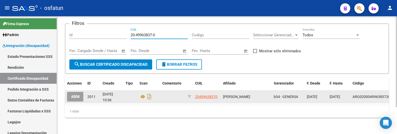
type input "20-49963837-0"
click at [80, 94] on button "ABM" at bounding box center [75, 96] width 17 height 9
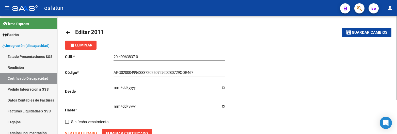
scroll to position [48, 0]
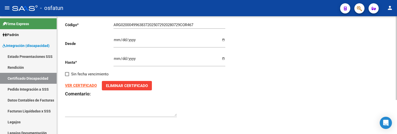
click at [79, 86] on strong "VER CERTIFICADO" at bounding box center [81, 85] width 32 height 5
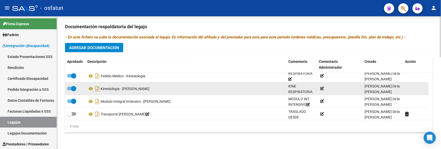
scroll to position [18, 0]
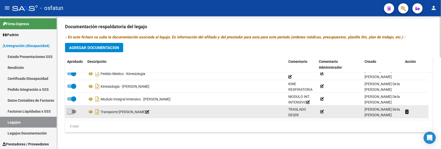
drag, startPoint x: 73, startPoint y: 111, endPoint x: 79, endPoint y: 110, distance: 6.4
click at [73, 110] on span at bounding box center [71, 112] width 9 height 4
click at [70, 113] on input "checkbox" at bounding box center [69, 113] width 0 height 0
checkbox input "true"
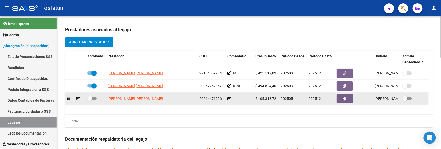
scroll to position [209, 0]
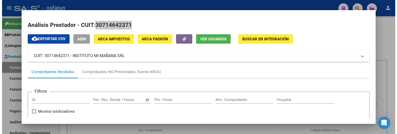
scroll to position [233, 0]
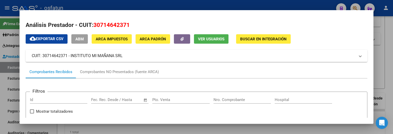
click at [383, 58] on div at bounding box center [196, 67] width 393 height 134
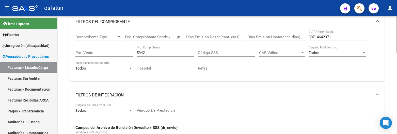
scroll to position [80, 0]
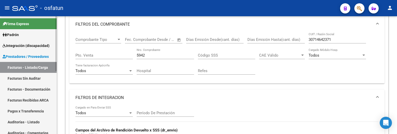
click at [33, 75] on link "Facturas Sin Auditar" at bounding box center [28, 78] width 57 height 11
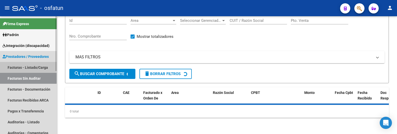
click at [30, 68] on link "Facturas - Listado/Carga" at bounding box center [28, 67] width 57 height 11
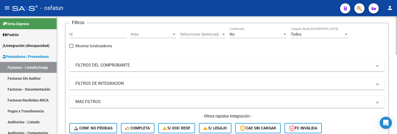
scroll to position [29, 0]
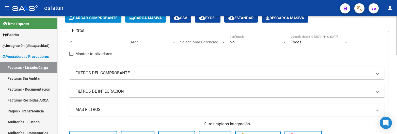
click at [159, 71] on mat-panel-title "FILTROS DEL COMPROBANTE" at bounding box center [223, 73] width 297 height 6
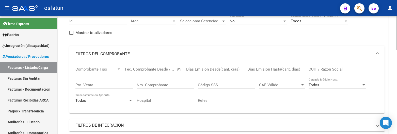
scroll to position [55, 0]
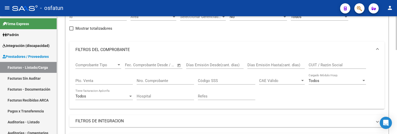
click at [329, 70] on div "CUIT / Razón Social" at bounding box center [336, 66] width 57 height 16
click at [329, 64] on input "CUIT / Razón Social" at bounding box center [336, 65] width 57 height 5
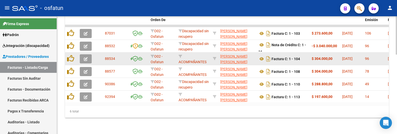
scroll to position [243, 0]
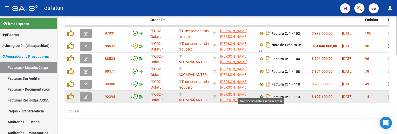
type input "tenca"
click at [260, 94] on icon at bounding box center [261, 97] width 7 height 6
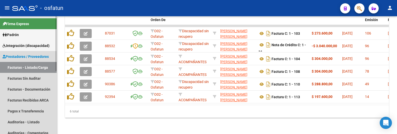
click at [32, 67] on link "Facturas - Listado/Carga" at bounding box center [28, 67] width 57 height 11
click at [41, 83] on link "Facturas Sin Auditar" at bounding box center [28, 78] width 57 height 11
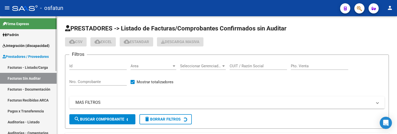
click at [30, 71] on link "Facturas - Listado/Carga" at bounding box center [28, 67] width 57 height 11
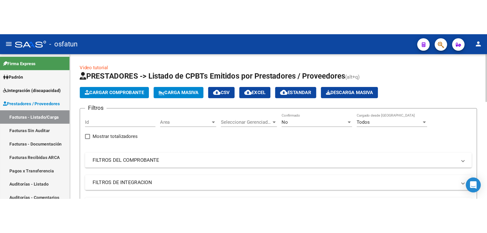
scroll to position [25, 0]
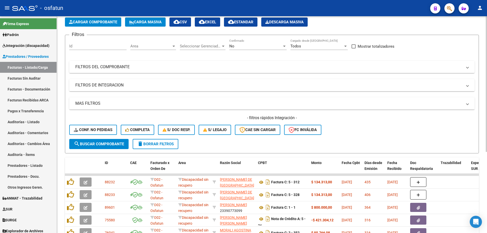
click at [88, 70] on mat-panel-title "FILTROS DEL COMPROBANTE" at bounding box center [268, 67] width 387 height 6
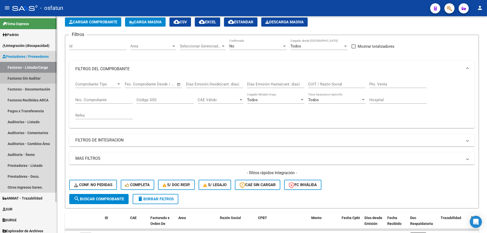
click at [24, 80] on link "Facturas Sin Auditar" at bounding box center [28, 78] width 57 height 11
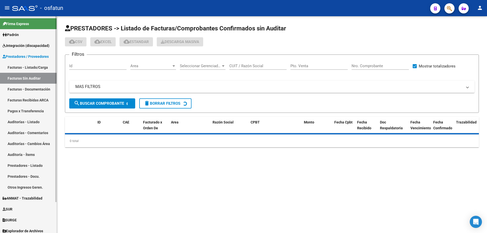
click at [26, 69] on link "Facturas - Listado/Carga" at bounding box center [28, 67] width 57 height 11
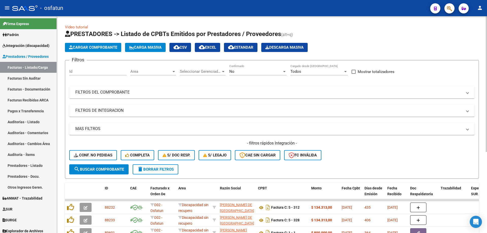
click at [113, 88] on mat-expansion-panel-header "FILTROS DEL COMPROBANTE" at bounding box center [272, 92] width 406 height 12
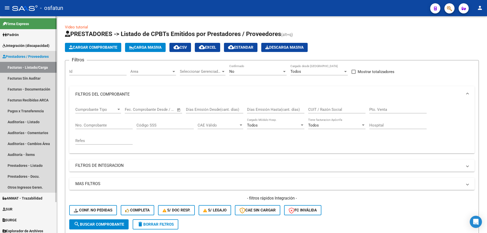
click at [31, 53] on link "Prestadores / Proveedores" at bounding box center [28, 56] width 57 height 11
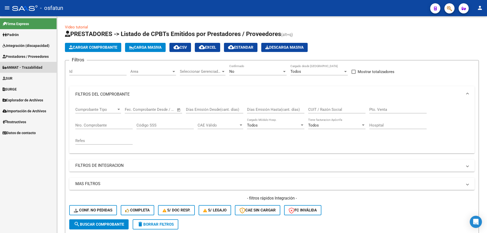
click at [35, 65] on span "ANMAT - Trazabilidad" at bounding box center [23, 68] width 40 height 6
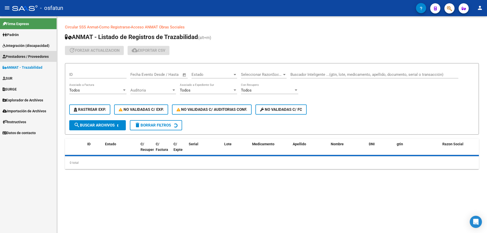
click at [35, 59] on link "Prestadores / Proveedores" at bounding box center [28, 56] width 57 height 11
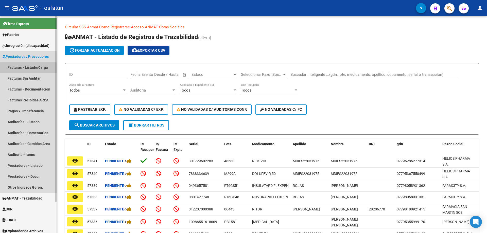
click at [35, 72] on link "Facturas - Listado/Carga" at bounding box center [28, 67] width 57 height 11
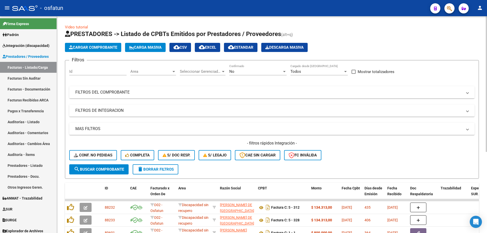
click at [125, 92] on mat-panel-title "FILTROS DEL COMPROBANTE" at bounding box center [268, 93] width 387 height 6
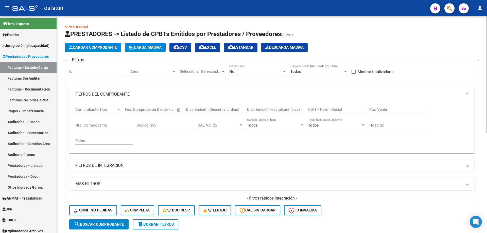
click at [120, 134] on mat-panel-title "FILTROS DE INTEGRACION" at bounding box center [268, 166] width 387 height 6
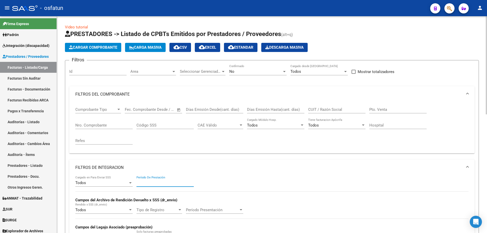
click at [146, 134] on input "Período De Prestación" at bounding box center [165, 183] width 57 height 5
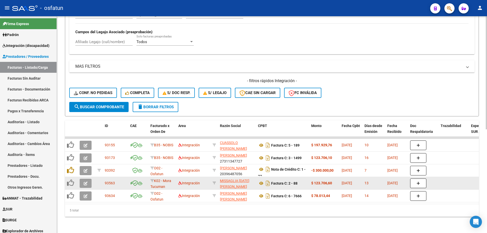
scroll to position [199, 0]
type input "202507"
click at [260, 134] on icon at bounding box center [261, 184] width 7 height 6
click at [86, 134] on icon "button" at bounding box center [86, 184] width 4 height 4
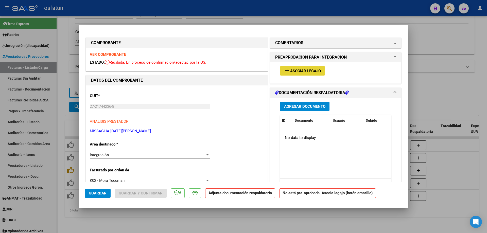
click at [307, 71] on span "Asociar Legajo" at bounding box center [305, 71] width 31 height 5
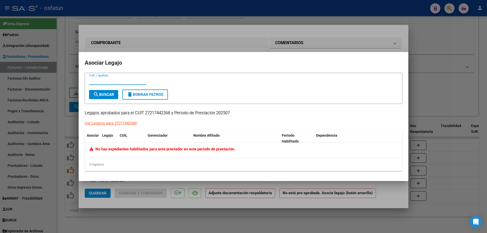
click at [393, 83] on div at bounding box center [243, 116] width 487 height 233
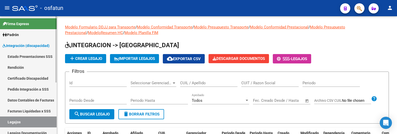
click at [33, 74] on link "Certificado Discapacidad" at bounding box center [28, 78] width 57 height 11
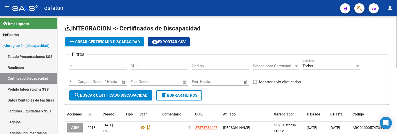
click at [77, 59] on div "Id" at bounding box center [97, 64] width 57 height 11
paste input "1910"
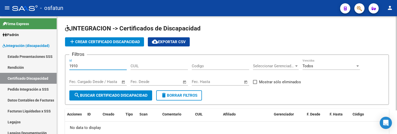
click at [81, 66] on input "1910" at bounding box center [97, 66] width 57 height 5
paste input "2011"
click at [81, 66] on input "19102011" at bounding box center [97, 66] width 57 height 5
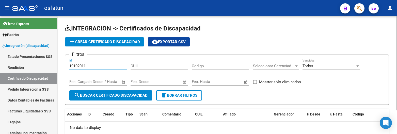
paste input "number"
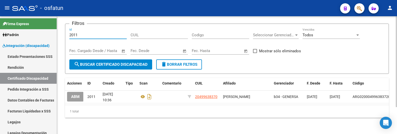
type input "2011"
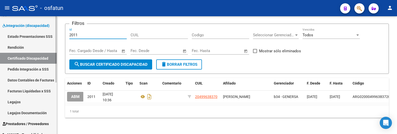
scroll to position [51, 0]
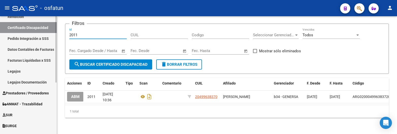
click at [22, 71] on link "Legajos" at bounding box center [28, 71] width 57 height 11
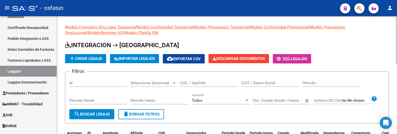
click at [79, 83] on input "Id" at bounding box center [97, 83] width 57 height 5
paste input "2005"
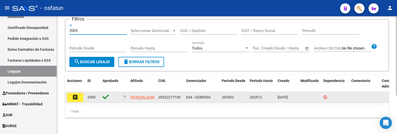
scroll to position [57, 0]
type input "2005"
click at [72, 95] on mat-icon "assignment" at bounding box center [75, 97] width 6 height 6
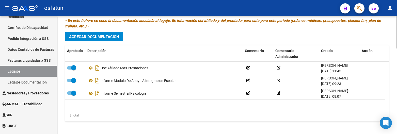
scroll to position [314, 0]
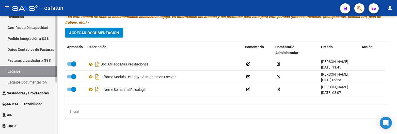
click at [19, 69] on link "Legajos" at bounding box center [28, 71] width 57 height 11
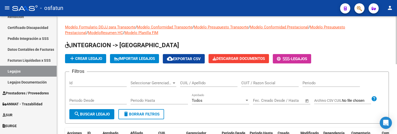
drag, startPoint x: 187, startPoint y: 87, endPoint x: 192, endPoint y: 83, distance: 6.8
click at [190, 85] on div "CUIL / Apellido" at bounding box center [208, 84] width 57 height 16
click at [192, 83] on input "CUIL / Apellido" at bounding box center [208, 83] width 57 height 5
paste input "Guzman"
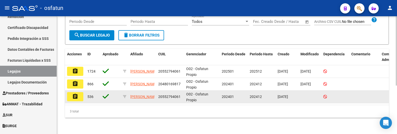
type input "Guzman"
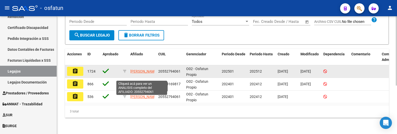
click at [138, 69] on span "[PERSON_NAME]" at bounding box center [143, 71] width 27 height 4
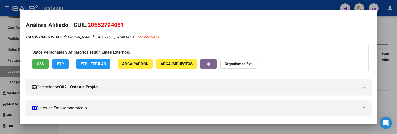
click at [109, 5] on div at bounding box center [198, 67] width 397 height 134
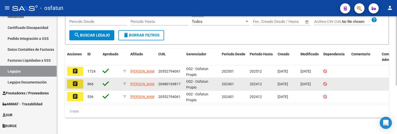
click at [80, 81] on button "assignment" at bounding box center [75, 83] width 16 height 9
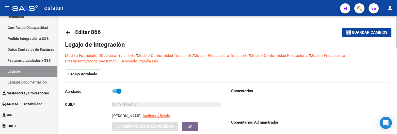
type input "[PERSON_NAME]"
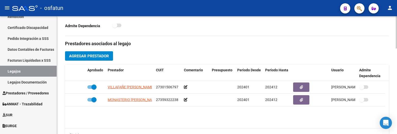
scroll to position [102, 0]
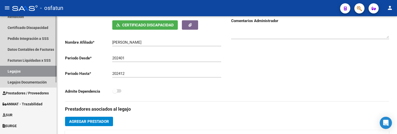
click at [13, 70] on link "Legajos" at bounding box center [28, 71] width 57 height 11
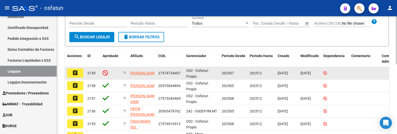
scroll to position [25, 0]
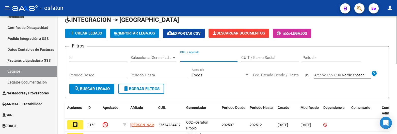
click at [206, 58] on input "CUIL / Apellido" at bounding box center [208, 57] width 57 height 5
paste input "Guzman"
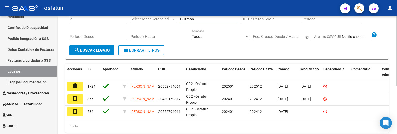
scroll to position [76, 0]
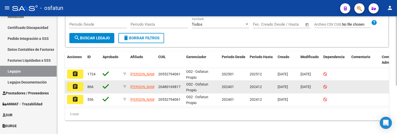
click at [163, 84] on div "20480169817" at bounding box center [170, 87] width 24 height 6
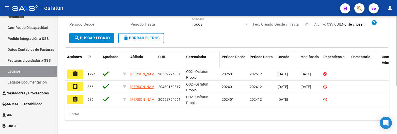
copy span "20480169817"
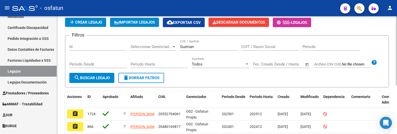
scroll to position [25, 0]
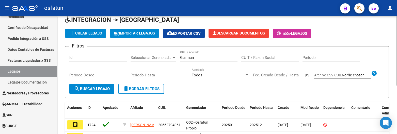
click at [185, 58] on input "Guzman" at bounding box center [208, 57] width 57 height 5
paste input "20480169817"
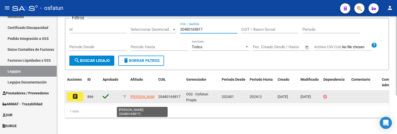
scroll to position [57, 0]
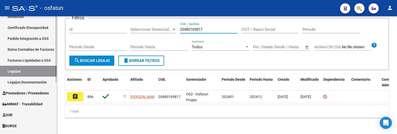
type input "20480169817"
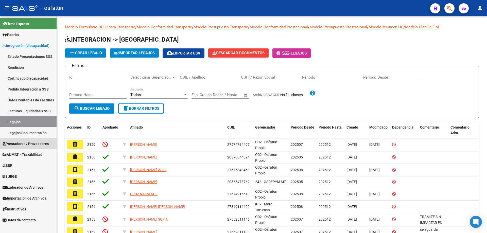
click at [22, 144] on span "Prestadores / Proveedores" at bounding box center [26, 144] width 46 height 6
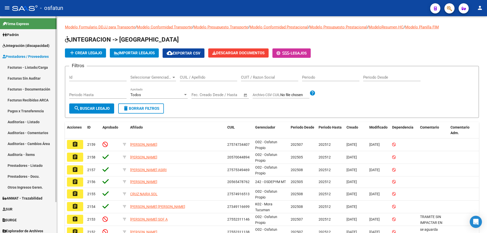
click at [27, 165] on link "Prestadores - Listado" at bounding box center [28, 165] width 57 height 11
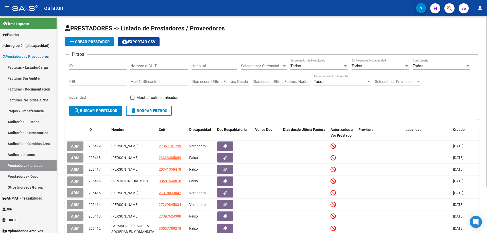
click at [166, 70] on div "Nombre o CUIT" at bounding box center [159, 67] width 57 height 16
click at [143, 66] on input "Nombre o CUIT" at bounding box center [159, 66] width 57 height 5
paste input "27392989159"
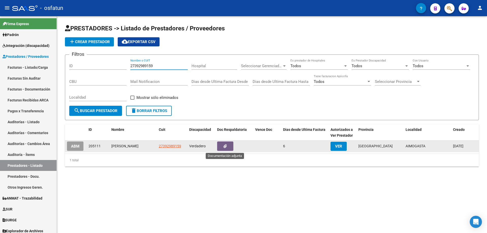
type input "27392989159"
click at [226, 144] on button "button" at bounding box center [225, 146] width 16 height 9
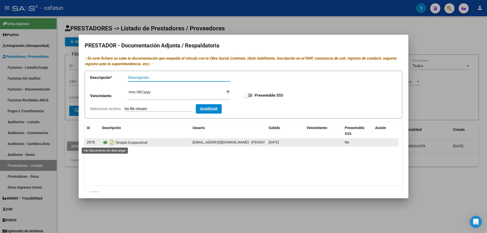
click at [104, 142] on icon at bounding box center [105, 143] width 7 height 6
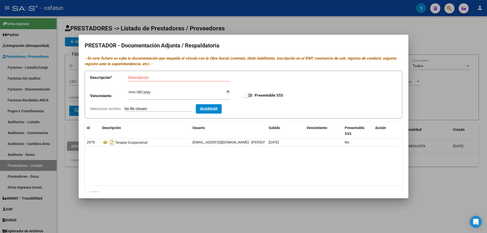
click at [214, 180] on datatable-body "2878 Terapia Ocupacional [EMAIL_ADDRESS][DOMAIN_NAME] - [PERSON_NAME] [DATE] No" at bounding box center [244, 162] width 318 height 47
click at [195, 206] on div at bounding box center [243, 116] width 487 height 233
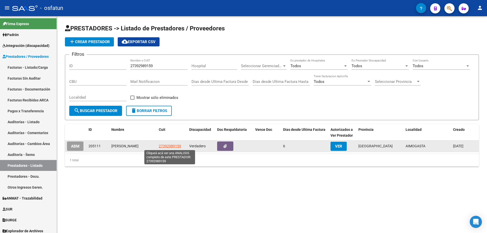
click at [166, 147] on span "27392989159" at bounding box center [170, 146] width 22 height 4
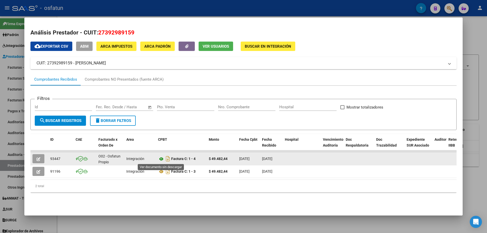
click at [160, 160] on icon at bounding box center [161, 159] width 7 height 6
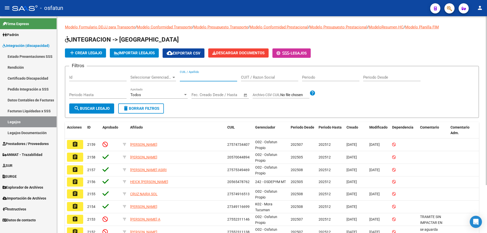
click at [202, 78] on input "CUIL / Apellido" at bounding box center [208, 77] width 57 height 5
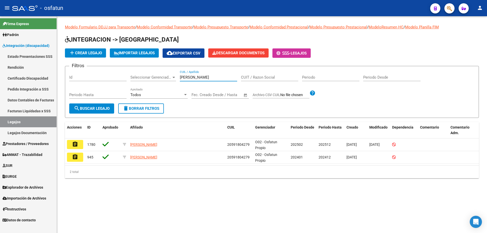
type input "[PERSON_NAME]"
click at [77, 144] on mat-icon "assignment" at bounding box center [75, 144] width 6 height 6
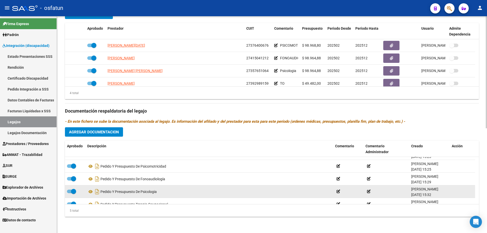
scroll to position [18, 0]
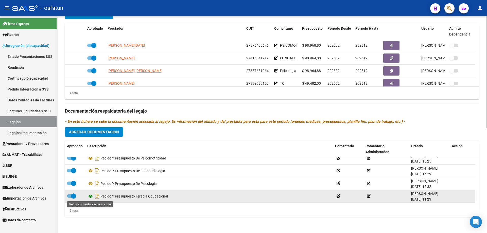
click at [90, 196] on icon at bounding box center [90, 196] width 7 height 6
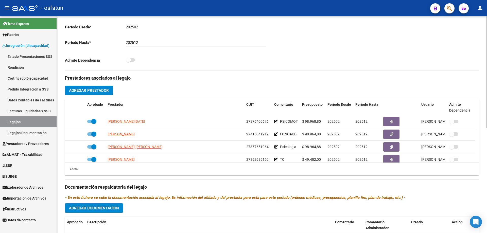
scroll to position [102, 0]
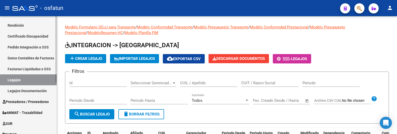
scroll to position [51, 0]
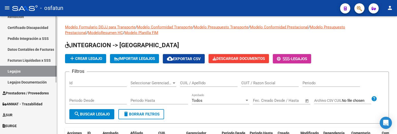
click at [16, 92] on span "Prestadores / Proveedores" at bounding box center [26, 93] width 46 height 6
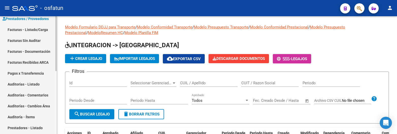
scroll to position [25, 0]
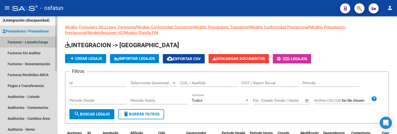
click at [38, 46] on link "Facturas - Listado/Carga" at bounding box center [28, 42] width 57 height 11
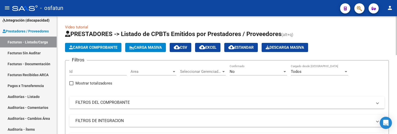
click at [167, 99] on mat-expansion-panel-header "FILTROS DEL COMPROBANTE" at bounding box center [226, 102] width 315 height 12
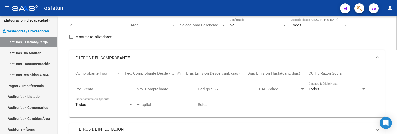
scroll to position [51, 0]
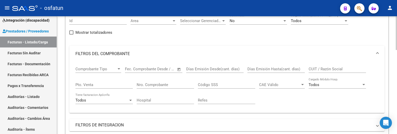
click at [326, 66] on div "CUIT / Razón Social" at bounding box center [336, 67] width 57 height 11
paste input "27296239904"
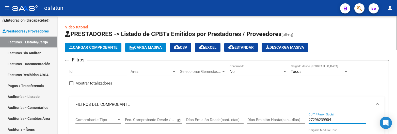
type input "27296239904"
click at [236, 69] on div "No Confirmado" at bounding box center [258, 69] width 57 height 11
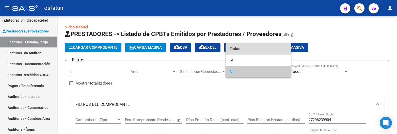
click at [229, 48] on mat-option "Todos" at bounding box center [258, 48] width 66 height 11
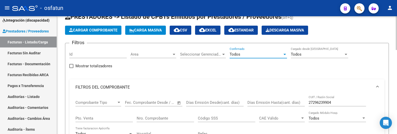
scroll to position [25, 0]
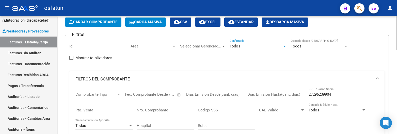
click at [153, 109] on input "Nro. Comprobante" at bounding box center [165, 110] width 57 height 5
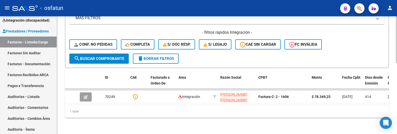
scroll to position [178, 0]
type input "1606"
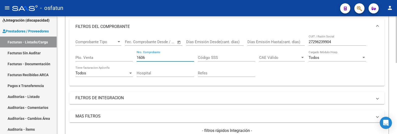
scroll to position [0, 0]
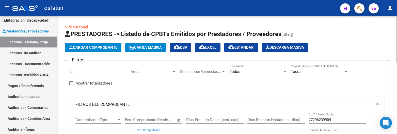
click at [314, 116] on div "27296239904 CUIT / Razón Social" at bounding box center [336, 118] width 57 height 11
click at [318, 120] on input "27296239904" at bounding box center [336, 120] width 57 height 5
paste input "33699131"
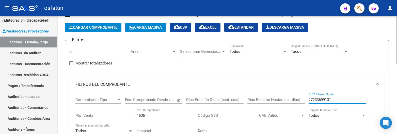
scroll to position [45, 0]
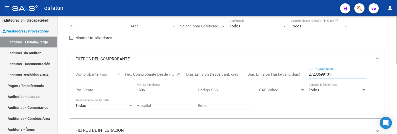
type input "27233699131"
click at [155, 93] on div "1606 Nro. Comprobante" at bounding box center [165, 88] width 57 height 11
click at [153, 91] on input "1606" at bounding box center [165, 90] width 57 height 5
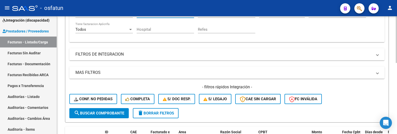
scroll to position [53, 0]
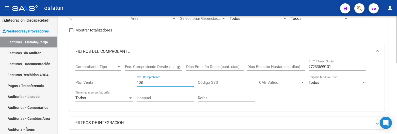
click at [145, 83] on input "108" at bounding box center [165, 82] width 57 height 5
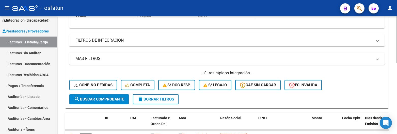
scroll to position [180, 0]
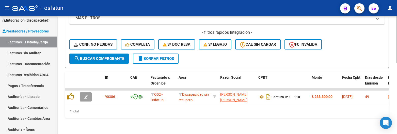
type input "109"
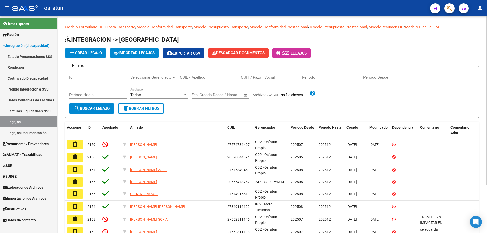
click at [201, 80] on div "CUIL / Apellido" at bounding box center [208, 75] width 57 height 11
paste input "[PERSON_NAME]"
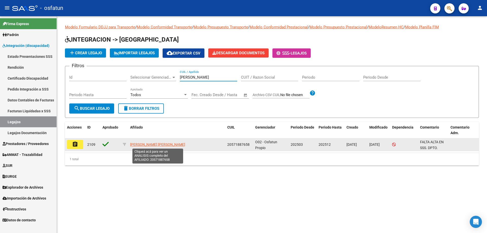
type input "[PERSON_NAME]"
click at [168, 143] on span "[PERSON_NAME] [PERSON_NAME]" at bounding box center [157, 145] width 55 height 4
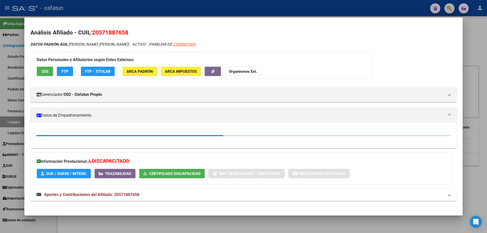
click at [133, 222] on div at bounding box center [243, 116] width 487 height 233
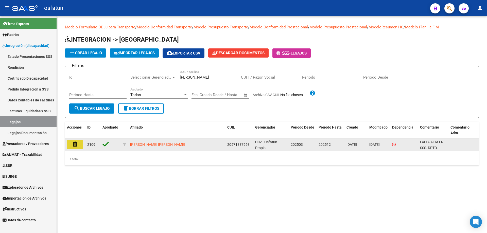
click at [74, 145] on mat-icon "assignment" at bounding box center [75, 144] width 6 height 6
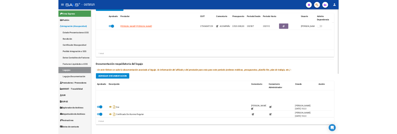
scroll to position [56, 0]
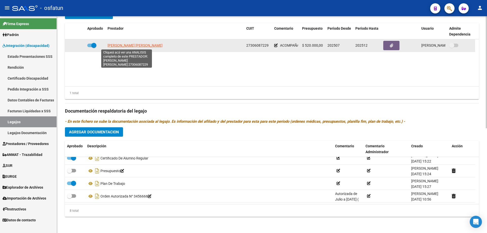
drag, startPoint x: 125, startPoint y: 47, endPoint x: 108, endPoint y: 45, distance: 17.1
click at [108, 45] on div "[PERSON_NAME] [PERSON_NAME]" at bounding box center [175, 46] width 135 height 6
copy span "[PERSON_NAME] [PERSON_NAME]"
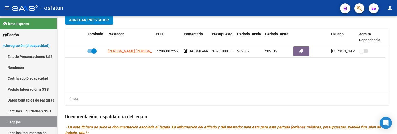
scroll to position [209, 0]
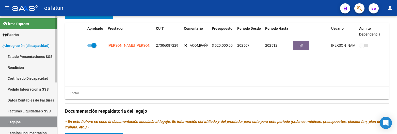
click at [16, 122] on link "Legajos" at bounding box center [28, 122] width 57 height 11
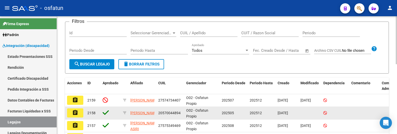
scroll to position [51, 0]
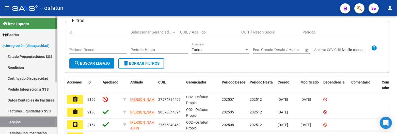
click at [26, 108] on link "Facturas Liquidadas x SSS" at bounding box center [28, 111] width 57 height 11
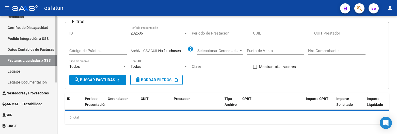
scroll to position [51, 0]
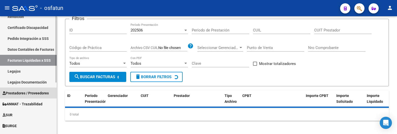
click at [30, 94] on span "Prestadores / Proveedores" at bounding box center [26, 93] width 46 height 6
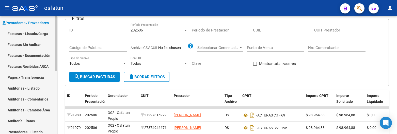
scroll to position [0, 0]
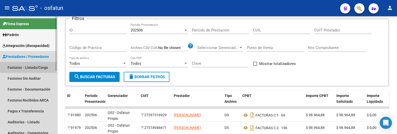
click at [37, 69] on link "Facturas - Listado/Carga" at bounding box center [28, 67] width 57 height 11
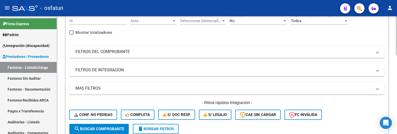
click at [163, 51] on mat-panel-title "FILTROS DEL COMPROBANTE" at bounding box center [223, 52] width 297 height 6
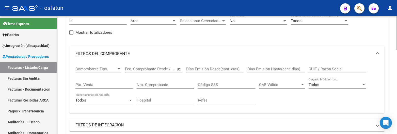
click at [322, 75] on div "CUIT / Razón Social" at bounding box center [336, 70] width 57 height 16
click at [325, 72] on div "CUIT / Razón Social" at bounding box center [336, 67] width 57 height 11
paste input "[PERSON_NAME]"
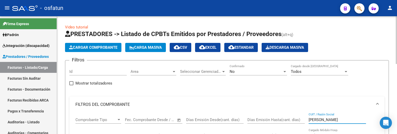
click at [244, 72] on div "No" at bounding box center [256, 71] width 53 height 5
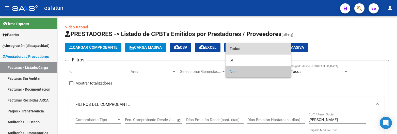
click at [236, 52] on span "Todos" at bounding box center [258, 48] width 57 height 11
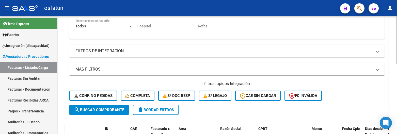
scroll to position [152, 0]
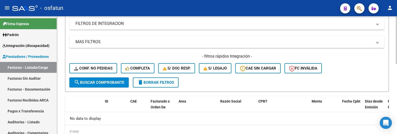
click at [113, 76] on div "- filtros rápidos Integración - Conf. no pedidas Completa S/ Doc Resp. S/ legaj…" at bounding box center [226, 66] width 315 height 24
click at [115, 82] on span "search Buscar Comprobante" at bounding box center [99, 82] width 50 height 5
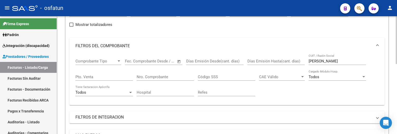
scroll to position [45, 0]
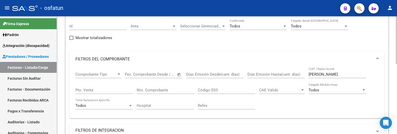
click at [332, 74] on input "[PERSON_NAME]" at bounding box center [336, 74] width 57 height 5
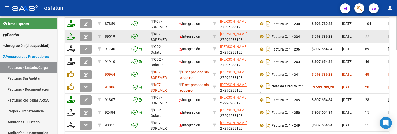
scroll to position [263, 0]
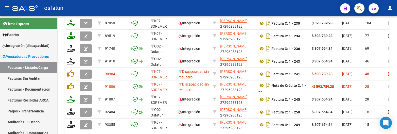
type input "27296288123"
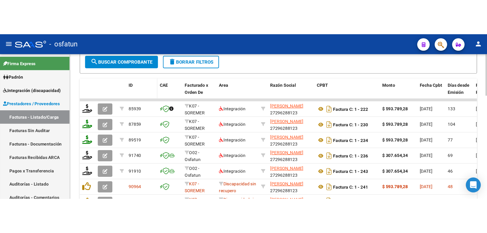
scroll to position [212, 0]
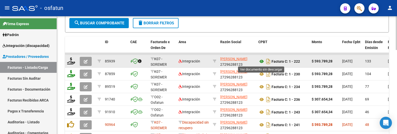
click at [261, 63] on icon at bounding box center [261, 61] width 7 height 6
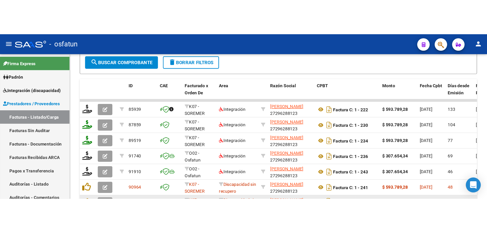
scroll to position [185, 0]
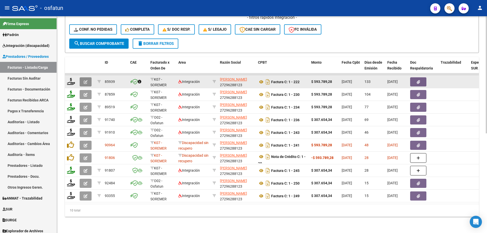
click at [83, 77] on button "button" at bounding box center [86, 81] width 12 height 9
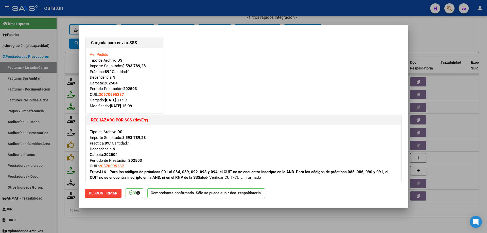
click at [468, 124] on div at bounding box center [243, 116] width 487 height 233
type input "$ 0,00"
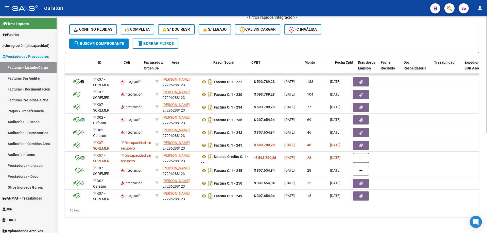
scroll to position [0, 0]
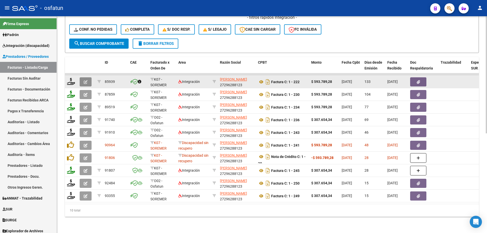
click at [84, 80] on icon "button" at bounding box center [86, 82] width 4 height 4
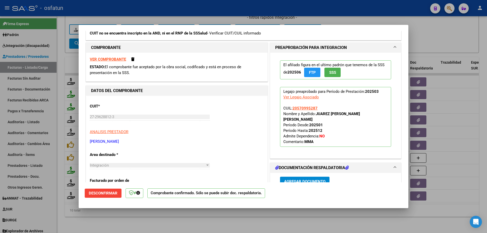
scroll to position [127, 0]
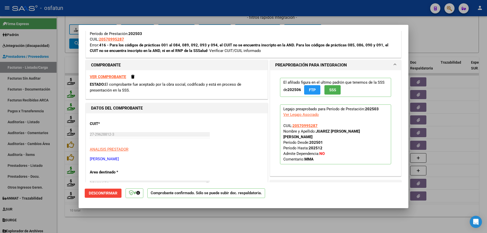
drag, startPoint x: 462, startPoint y: 83, endPoint x: 295, endPoint y: 73, distance: 167.1
click at [462, 83] on div at bounding box center [243, 116] width 487 height 233
type input "$ 0,00"
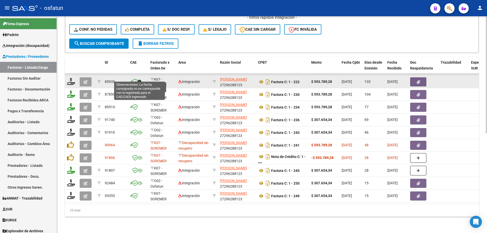
click at [141, 80] on icon at bounding box center [140, 82] width 4 height 4
click at [87, 80] on icon "button" at bounding box center [86, 82] width 4 height 4
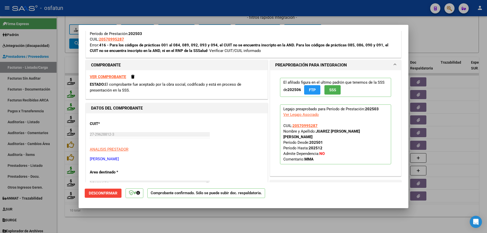
click at [301, 220] on div at bounding box center [243, 116] width 487 height 233
type input "$ 0,00"
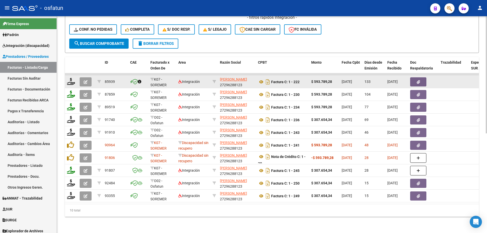
click at [83, 81] on button "button" at bounding box center [86, 81] width 12 height 9
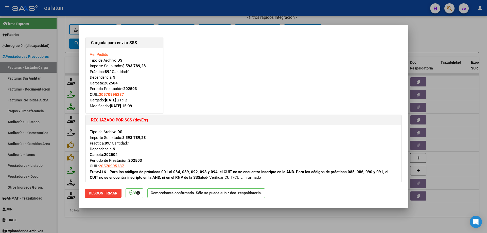
scroll to position [25, 0]
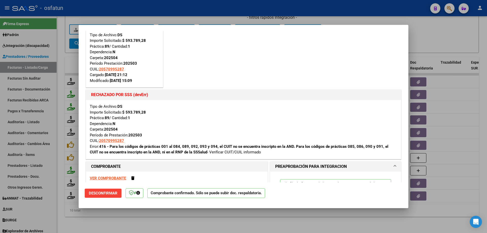
click at [224, 222] on div at bounding box center [243, 116] width 487 height 233
type input "$ 0,00"
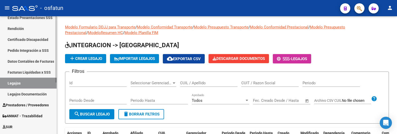
scroll to position [51, 0]
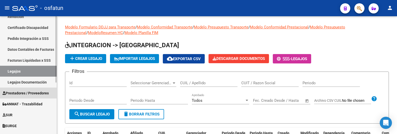
click at [35, 93] on span "Prestadores / Proveedores" at bounding box center [26, 93] width 46 height 6
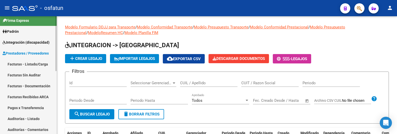
scroll to position [0, 0]
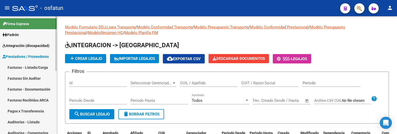
click at [41, 66] on link "Facturas - Listado/Carga" at bounding box center [28, 67] width 57 height 11
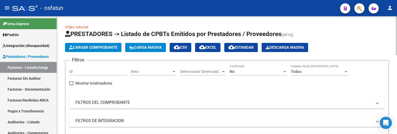
click at [130, 102] on mat-panel-title "FILTROS DEL COMPROBANTE" at bounding box center [223, 103] width 297 height 6
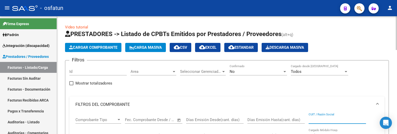
click at [317, 119] on input "CUIT / Razón Social" at bounding box center [336, 120] width 57 height 5
paste input "30715916815"
type input "30715916815"
click at [279, 69] on div "No Confirmado" at bounding box center [258, 69] width 57 height 11
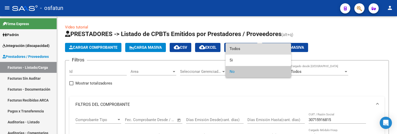
click at [250, 51] on span "Todos" at bounding box center [258, 48] width 57 height 11
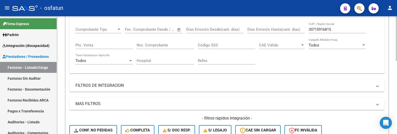
scroll to position [127, 0]
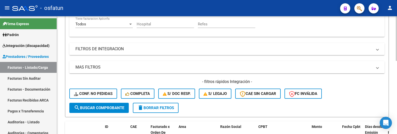
click at [110, 48] on mat-panel-title "FILTROS DE INTEGRACION" at bounding box center [223, 49] width 297 height 6
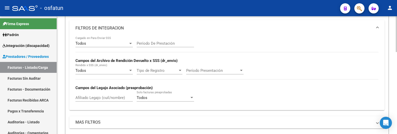
scroll to position [178, 0]
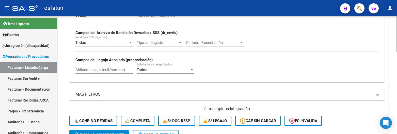
click at [105, 89] on mat-expansion-panel-header "MAS FILTROS" at bounding box center [226, 94] width 315 height 12
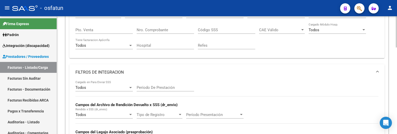
scroll to position [76, 0]
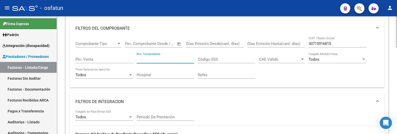
click at [167, 60] on input "Nro. Comprobante" at bounding box center [165, 59] width 57 height 5
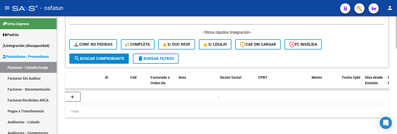
scroll to position [0, 0]
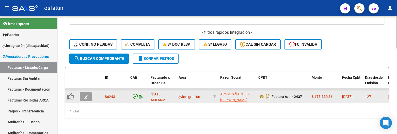
type input "2436"
click at [86, 92] on button "button" at bounding box center [86, 96] width 12 height 9
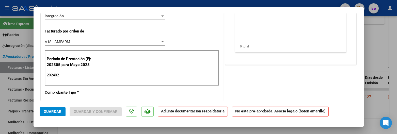
scroll to position [127, 0]
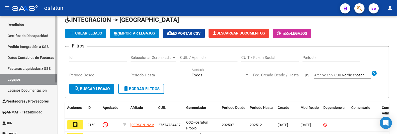
scroll to position [51, 0]
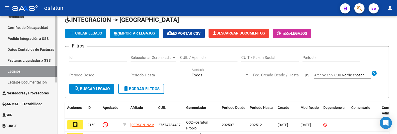
click at [31, 93] on span "Prestadores / Proveedores" at bounding box center [26, 93] width 46 height 6
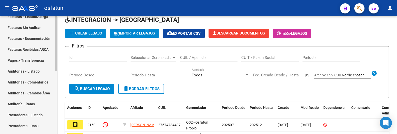
scroll to position [25, 0]
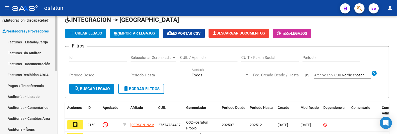
click at [44, 49] on link "Facturas Sin Auditar" at bounding box center [28, 52] width 57 height 11
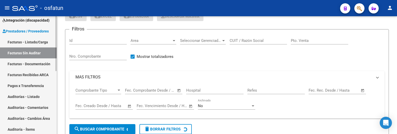
click at [43, 42] on link "Facturas - Listado/Carga" at bounding box center [28, 42] width 57 height 11
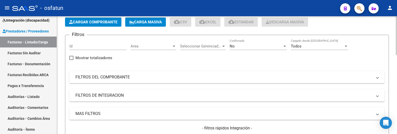
click at [129, 80] on mat-panel-title "FILTROS DEL COMPROBANTE" at bounding box center [223, 77] width 297 height 6
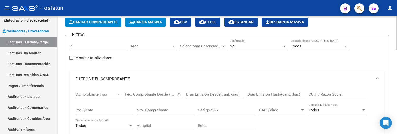
click at [339, 100] on div "CUIT / Razón Social" at bounding box center [336, 95] width 57 height 16
click at [339, 96] on input "CUIT / Razón Social" at bounding box center [336, 94] width 57 height 5
paste input "20337048685"
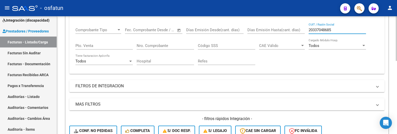
scroll to position [178, 0]
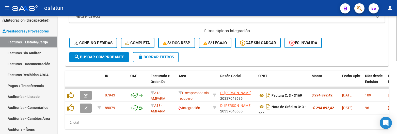
type input "20337048685"
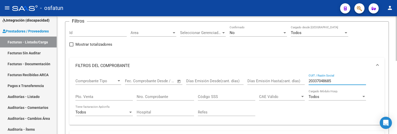
scroll to position [25, 0]
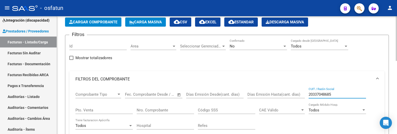
click at [243, 45] on div "No" at bounding box center [256, 46] width 53 height 5
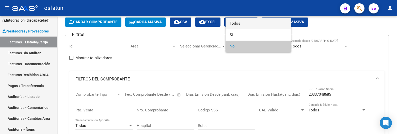
click at [234, 25] on span "Todos" at bounding box center [258, 23] width 57 height 11
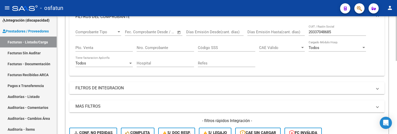
scroll to position [127, 0]
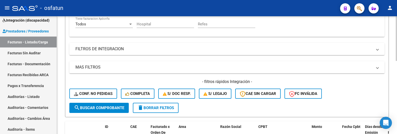
click at [104, 105] on button "search Buscar Comprobante" at bounding box center [98, 108] width 59 height 10
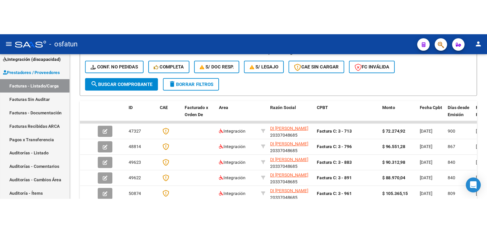
scroll to position [184, 0]
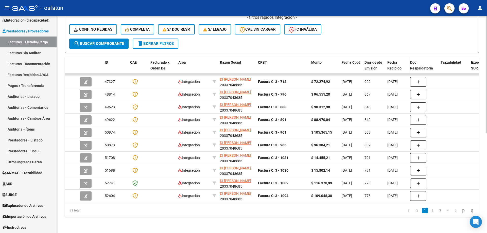
click at [393, 64] on span "Fecha Recibido" at bounding box center [395, 65] width 14 height 10
click at [392, 64] on span "Fecha Recibido" at bounding box center [395, 65] width 14 height 10
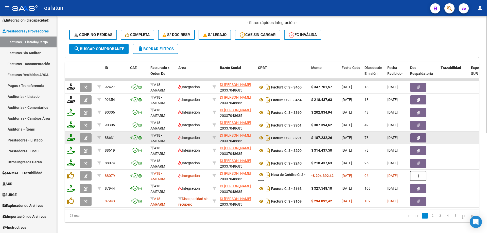
scroll to position [185, 0]
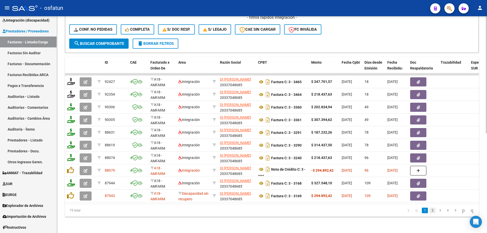
click at [397, 134] on link "2" at bounding box center [433, 211] width 6 height 6
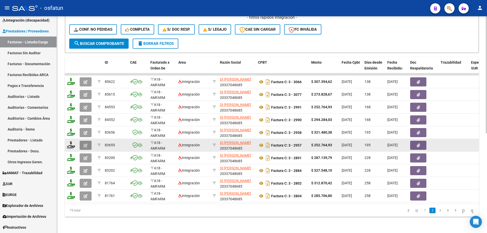
click at [86, 134] on icon "button" at bounding box center [86, 146] width 4 height 4
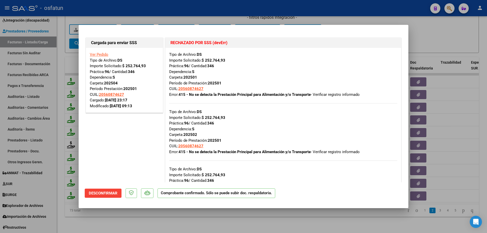
click at [155, 134] on div at bounding box center [243, 116] width 487 height 233
type input "$ 0,00"
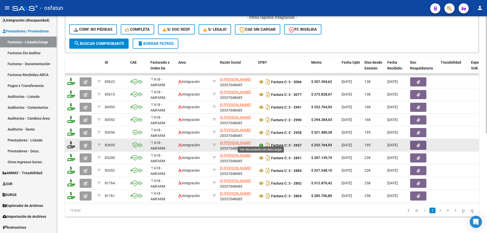
click at [261, 134] on icon at bounding box center [261, 145] width 7 height 6
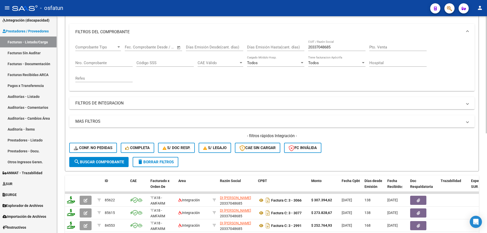
scroll to position [58, 0]
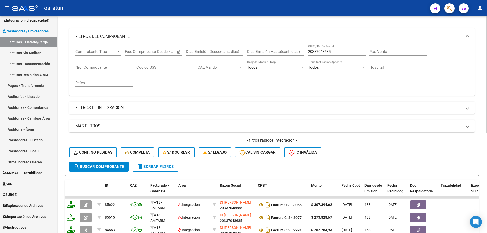
click at [101, 111] on mat-expansion-panel-header "FILTROS DE INTEGRACION" at bounding box center [272, 108] width 406 height 12
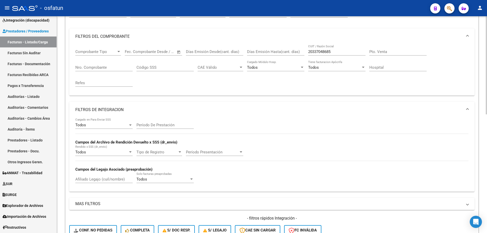
click at [157, 124] on div "Período De Prestación" at bounding box center [165, 123] width 57 height 11
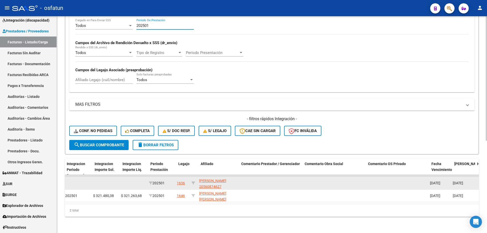
scroll to position [0, 645]
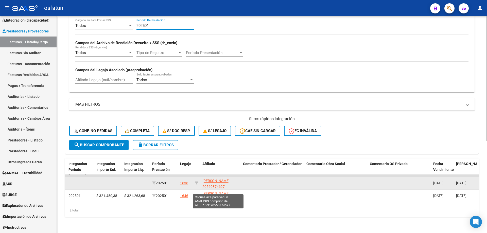
type input "202501"
click at [216, 134] on span "[PERSON_NAME] 20560874627" at bounding box center [216, 184] width 27 height 10
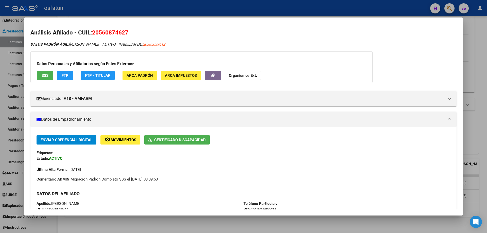
click at [112, 31] on span "20560874627" at bounding box center [110, 32] width 36 height 7
copy span "20560874627"
click at [123, 13] on div at bounding box center [243, 116] width 487 height 233
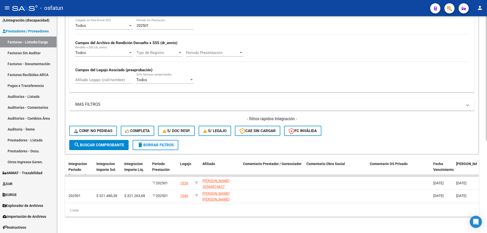
click at [92, 74] on div "Afiliado Legajo (cuil/nombre)" at bounding box center [103, 78] width 57 height 11
click at [92, 78] on input "Afiliado Legajo (cuil/nombre)" at bounding box center [103, 80] width 57 height 5
paste input "20560874627"
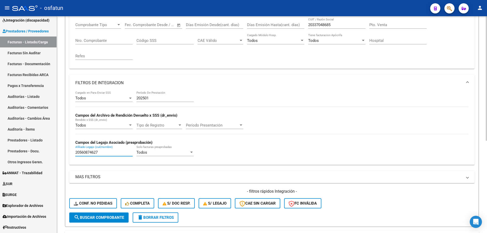
scroll to position [83, 0]
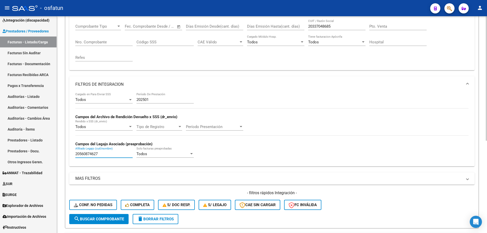
type input "20560874627"
click at [321, 21] on div "20337048685 CUIT / Razón Social" at bounding box center [336, 24] width 57 height 11
click at [324, 24] on div "20337048685 CUIT / Razón Social" at bounding box center [336, 24] width 57 height 11
click at [325, 25] on input "20337048685" at bounding box center [336, 26] width 57 height 5
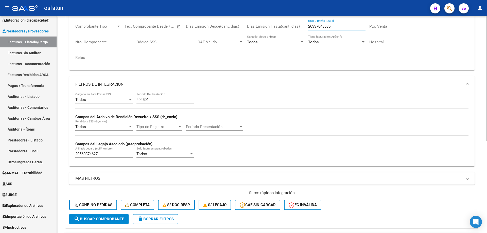
click at [325, 25] on input "20337048685" at bounding box center [336, 26] width 57 height 5
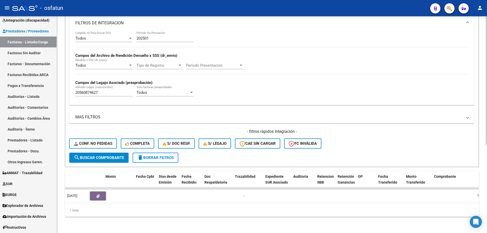
scroll to position [0, 0]
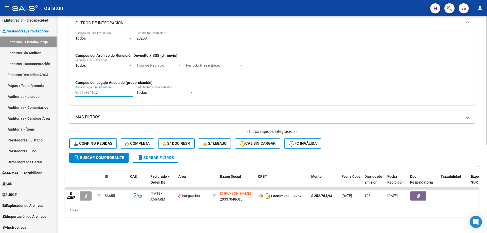
click at [92, 90] on input "20560874627" at bounding box center [103, 92] width 57 height 5
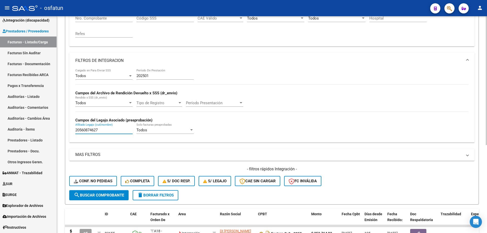
scroll to position [98, 0]
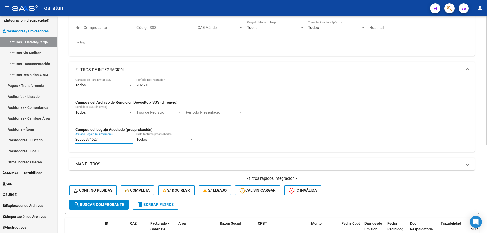
click at [169, 86] on input "202501" at bounding box center [165, 85] width 57 height 5
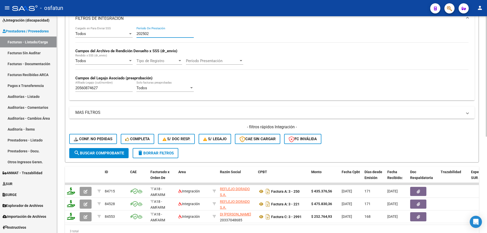
scroll to position [174, 0]
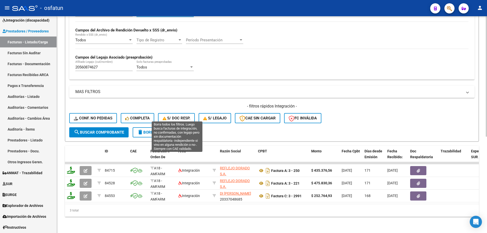
type input "202502"
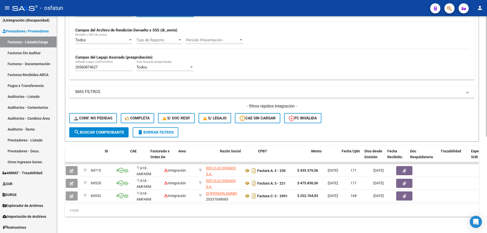
scroll to position [0, 0]
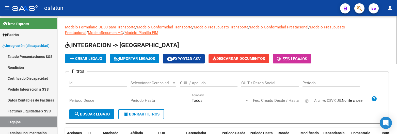
click at [229, 79] on div "CUIL / Apellido" at bounding box center [208, 81] width 57 height 11
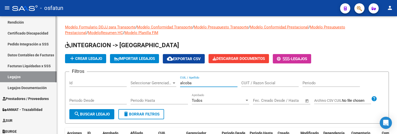
scroll to position [51, 0]
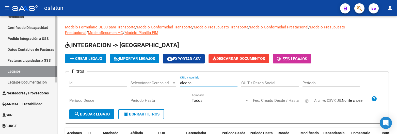
type input "alcoba"
click at [25, 92] on span "Prestadores / Proveedores" at bounding box center [26, 93] width 46 height 6
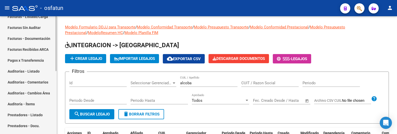
click at [44, 21] on link "Facturas - Listado/Carga" at bounding box center [28, 16] width 57 height 11
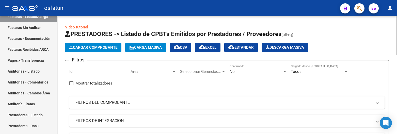
click at [145, 100] on mat-panel-title "FILTROS DEL COMPROBANTE" at bounding box center [223, 103] width 297 height 6
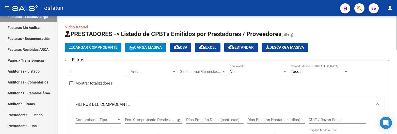
click at [315, 119] on input "CUIT / Razón Social" at bounding box center [336, 120] width 57 height 5
type input "alcoba"
click at [234, 70] on span "No" at bounding box center [232, 71] width 5 height 5
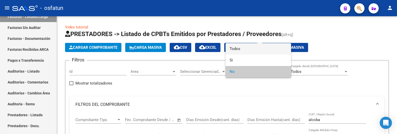
click at [233, 51] on span "Todos" at bounding box center [258, 48] width 57 height 11
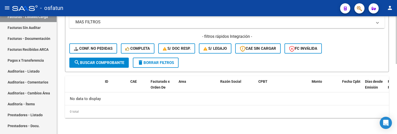
scroll to position [172, 0]
click at [104, 63] on span "search Buscar Comprobante" at bounding box center [99, 62] width 50 height 5
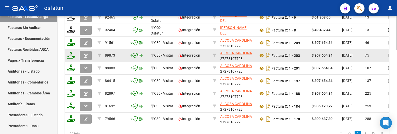
scroll to position [274, 0]
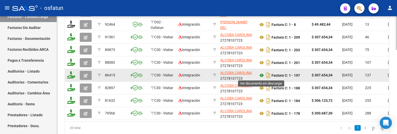
click at [259, 77] on icon at bounding box center [261, 75] width 7 height 6
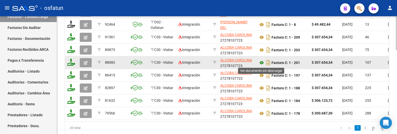
click at [261, 63] on icon at bounding box center [261, 63] width 7 height 6
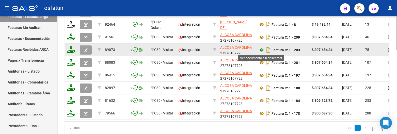
click at [262, 49] on icon at bounding box center [261, 50] width 7 height 6
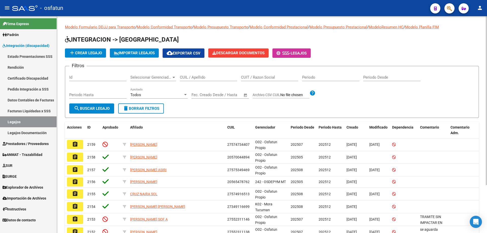
click at [83, 74] on div "Id" at bounding box center [97, 75] width 57 height 11
paste input "2159"
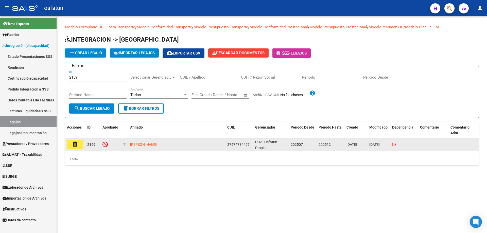
type input "2159"
click at [72, 145] on mat-icon "assignment" at bounding box center [75, 144] width 6 height 6
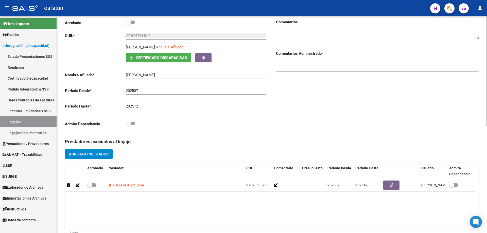
scroll to position [76, 0]
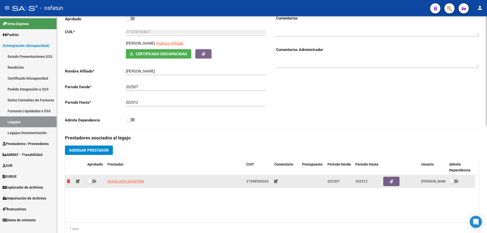
click at [68, 181] on icon at bounding box center [68, 182] width 3 height 4
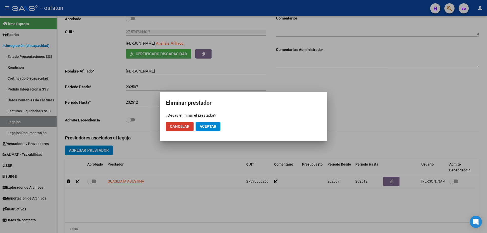
click at [206, 126] on span "Aceptar" at bounding box center [208, 126] width 17 height 5
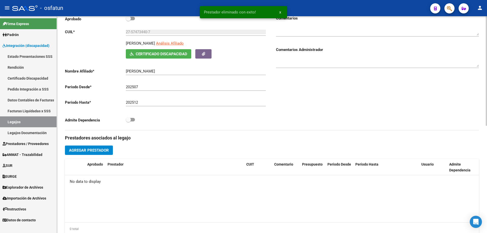
scroll to position [0, 0]
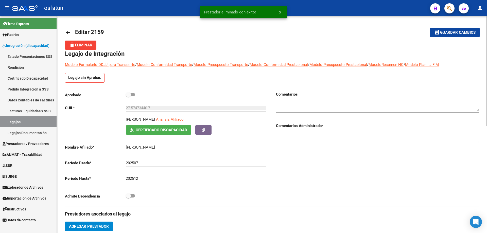
click at [460, 31] on span "Guardar cambios" at bounding box center [459, 32] width 36 height 5
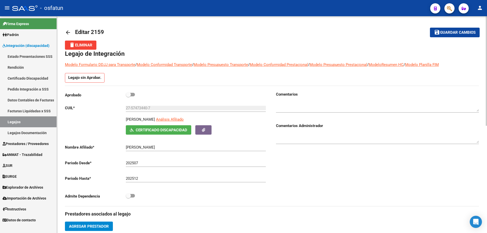
click at [137, 109] on input "27-57473440-7" at bounding box center [196, 108] width 140 height 5
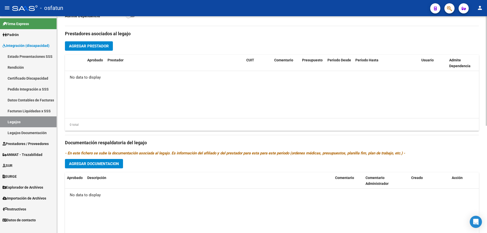
scroll to position [212, 0]
